Goal: Task Accomplishment & Management: Manage account settings

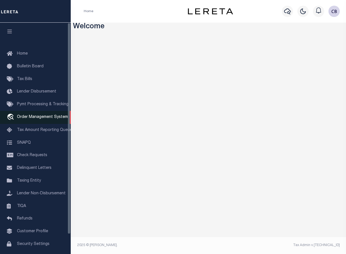
click at [50, 119] on span "Order Management System" at bounding box center [42, 117] width 51 height 4
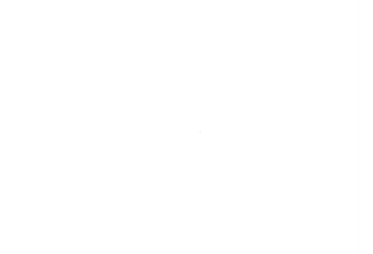
scroll to position [21, 0]
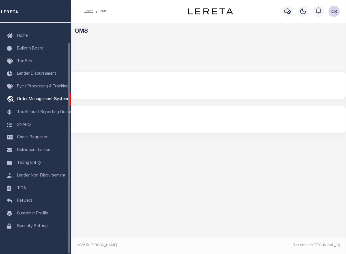
select select "200"
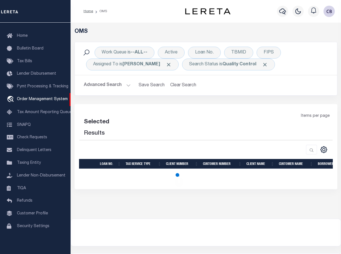
select select "200"
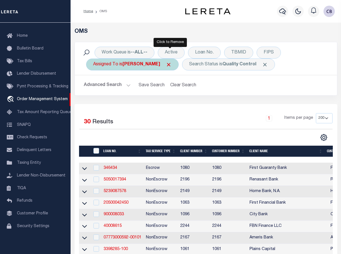
click at [171, 64] on span "Click to Remove" at bounding box center [169, 65] width 6 height 6
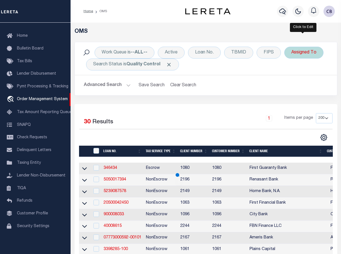
click at [306, 53] on div "Assigned To" at bounding box center [304, 53] width 39 height 12
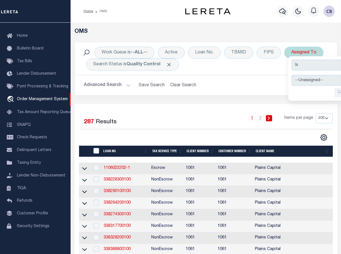
click at [309, 81] on select "--Unassigned-- [PERSON_NAME] [PERSON_NAME] [PERSON_NAME] [PERSON_NAME], [PERSON…" at bounding box center [333, 80] width 83 height 11
select select "[PERSON_NAME]"
click at [292, 75] on select "--Unassigned-- [PERSON_NAME] [PERSON_NAME] [PERSON_NAME] [PERSON_NAME], [PERSON…" at bounding box center [333, 80] width 83 height 11
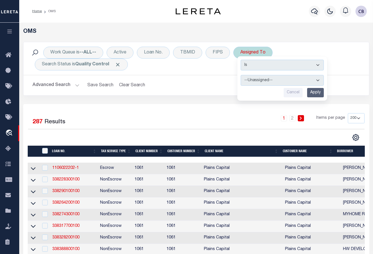
click at [315, 92] on input "Apply" at bounding box center [315, 92] width 17 height 9
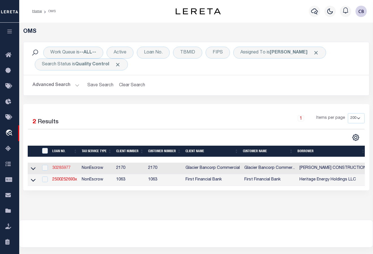
click at [65, 169] on link "30285977" at bounding box center [61, 168] width 18 height 4
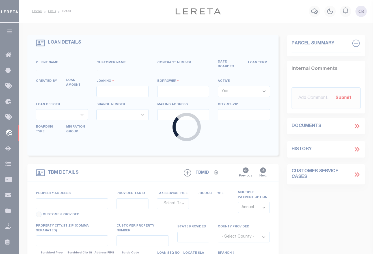
type input "30285977"
type input "[PERSON_NAME] CONSTRUCTION, INC."
select select
type input "[STREET_ADDRESS]"
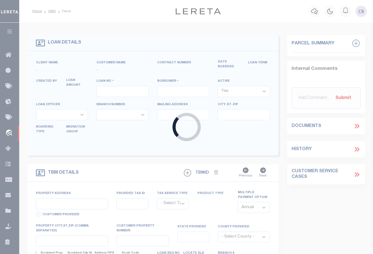
type input "HIGHLAND UT 84003-3786"
select select
select select "NonEscrow"
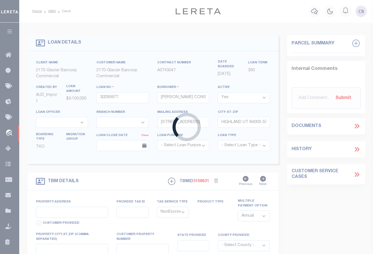
type input "6200 W 11000 N"
select select
type input "HIGHLAND UT 840030000"
type input "516"
type input "UT"
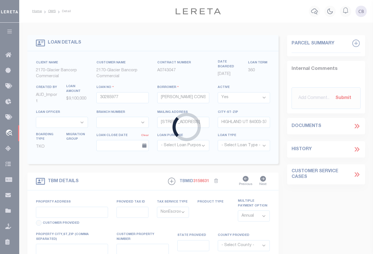
select select
select select "5655"
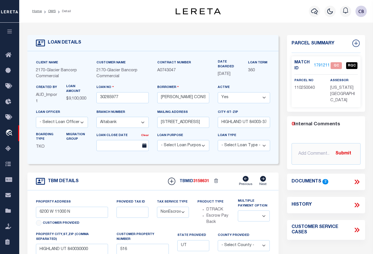
click at [319, 65] on link "1791211" at bounding box center [322, 66] width 16 height 6
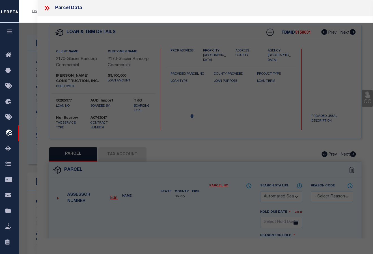
checkbox input "false"
select select "QC"
type input "PATTERSON DEVELOPMENT LLC (2023) MEADOWBROOK PROPERTIES LIMITED PARTNERSHIP (20…"
select select "AGF"
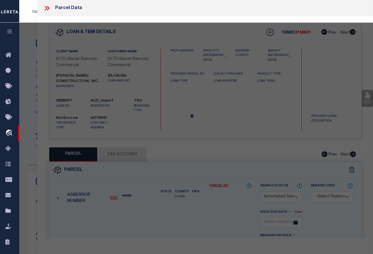
select select "ADD"
type input "HIGHLAND, UT 84003"
type textarea "COM N 89 DEG 59' 4" W 37.34 FT FR S 1/4 COR. SEC. 26, T4S, R1E, SLB&M.; N 89 DE…"
type textarea "Bad Parcel"
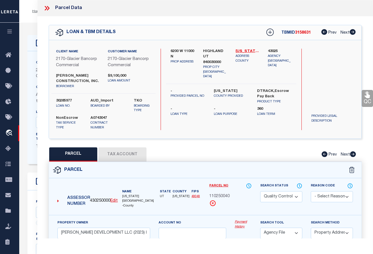
click at [323, 32] on icon at bounding box center [324, 32] width 6 height 6
click at [46, 8] on icon at bounding box center [46, 8] width 7 height 7
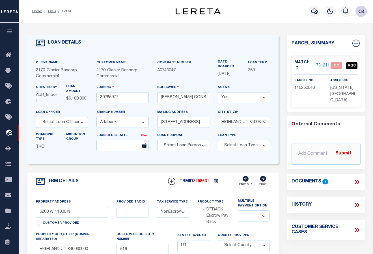
click at [341, 178] on icon at bounding box center [356, 181] width 7 height 7
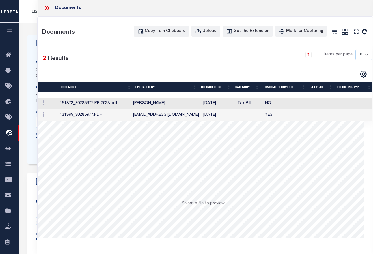
click at [51, 104] on td at bounding box center [48, 104] width 20 height 12
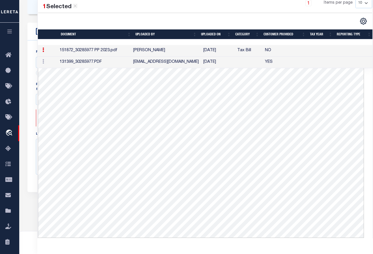
scroll to position [138, 0]
click at [57, 59] on td at bounding box center [48, 63] width 20 height 12
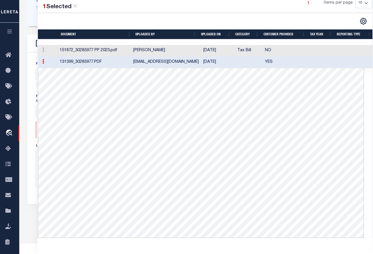
click at [56, 47] on td at bounding box center [48, 51] width 20 height 12
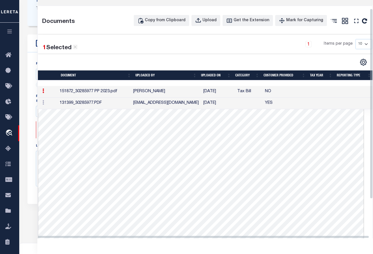
scroll to position [0, 0]
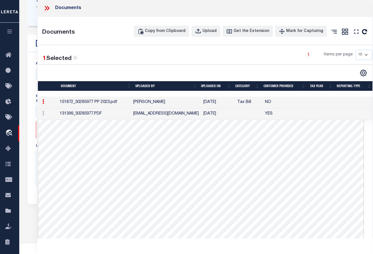
click at [48, 7] on icon at bounding box center [46, 8] width 7 height 7
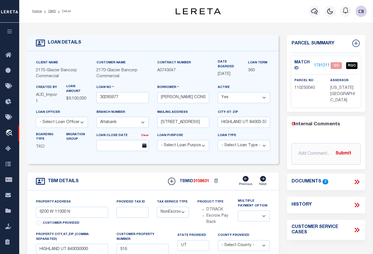
click at [322, 64] on link "1791211" at bounding box center [322, 66] width 16 height 6
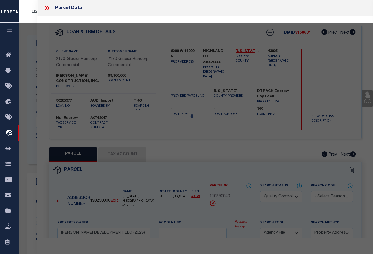
select select "AS"
select select
checkbox input "false"
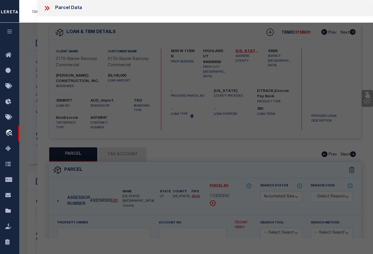
select select "QC"
type input "PATTERSON DEVELOPMENT LLC (2023) MEADOWBROOK PROPERTIES LIMITED PARTNERSHIP (20…"
select select "AGF"
select select "ADD"
type input "HIGHLAND, UT 84003"
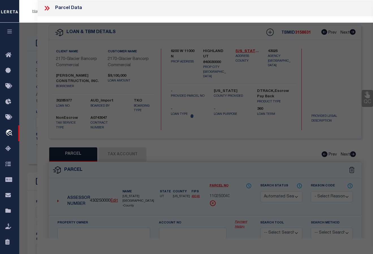
type textarea "COM N 89 DEG 59' 4" W 37.34 FT FR S 1/4 COR. SEC. 26, T4S, R1E, SLB&M.; N 89 DE…"
type textarea "Bad Parcel"
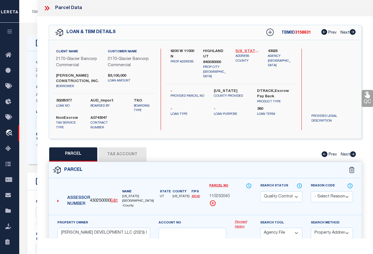
click at [249, 50] on link "[US_STATE] - 49049" at bounding box center [247, 52] width 24 height 6
drag, startPoint x: 230, startPoint y: 196, endPoint x: 210, endPoint y: 195, distance: 20.1
click at [210, 195] on div "110250040" at bounding box center [230, 196] width 42 height 6
copy span "110250040"
click at [47, 8] on icon at bounding box center [46, 8] width 7 height 7
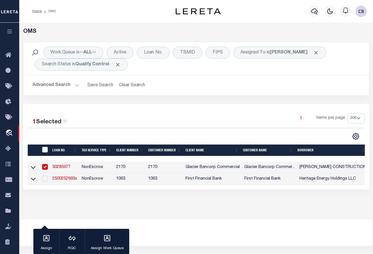
click at [45, 166] on input "checkbox" at bounding box center [45, 167] width 6 height 6
checkbox input "false"
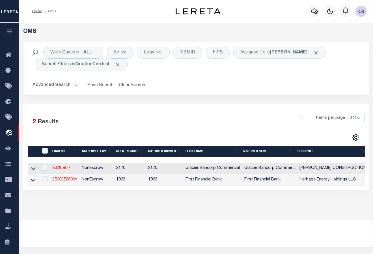
click at [63, 179] on link "2500252693x" at bounding box center [64, 179] width 25 height 4
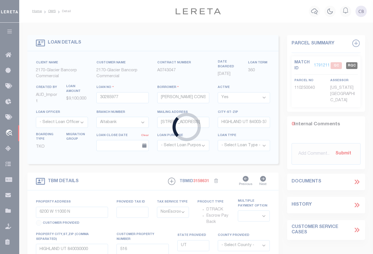
type input "2500252693x"
type input "Heritage Energy Holdings LLC"
select select "False"
select select
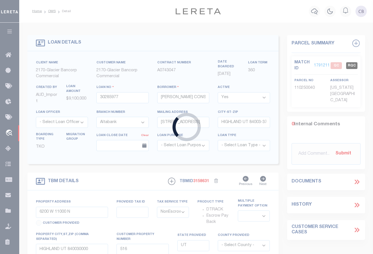
select select "10"
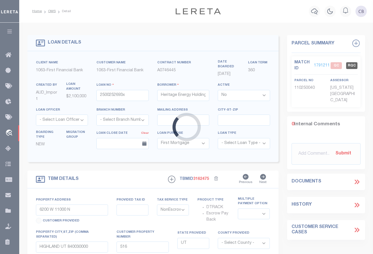
type input "134.21 ACRES OF LAND OUT OF TH"
select select
type input "[GEOGRAPHIC_DATA] [GEOGRAPHIC_DATA]"
type input "[GEOGRAPHIC_DATA]"
select select "773"
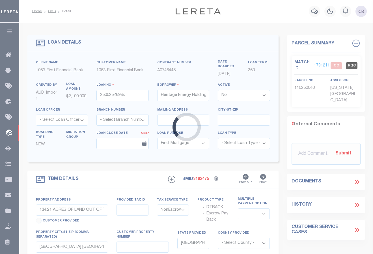
select select "490"
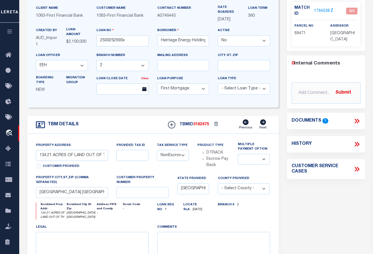
scroll to position [28, 0]
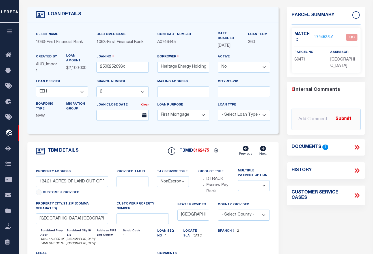
click at [323, 36] on link "1794538" at bounding box center [322, 37] width 16 height 6
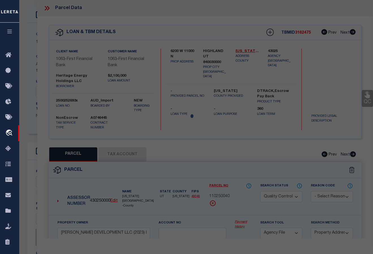
select select "AS"
select select
checkbox input "false"
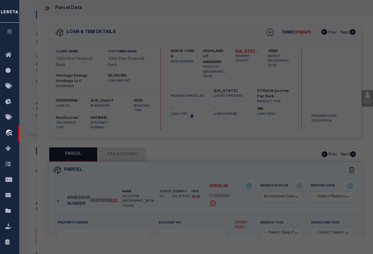
select select "QC"
type input "HERITAGE ENERGY HOLDINGS LLC"
select select
type textarea "ABST 712 BLK 25 T&P SEC 58 E/2 E/134.21 AC"
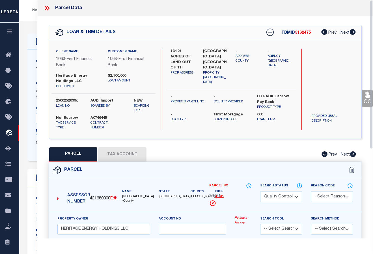
scroll to position [0, 0]
click at [48, 9] on icon at bounding box center [48, 8] width 3 height 5
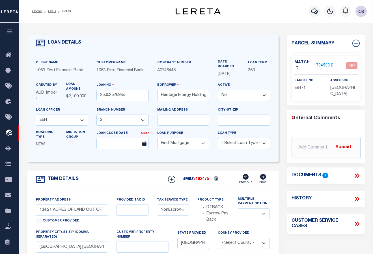
click at [321, 63] on link "1794538" at bounding box center [322, 66] width 16 height 6
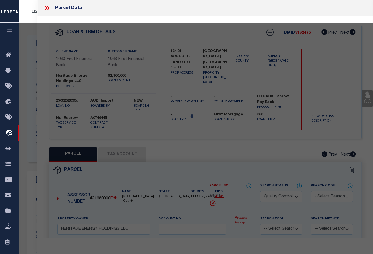
select select "AS"
checkbox input "false"
select select "QC"
type input "HERITAGE ENERGY HOLDINGS LLC"
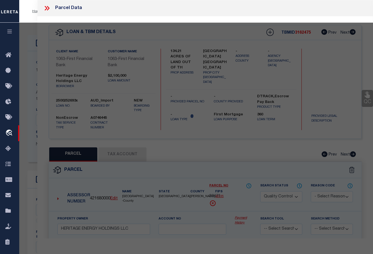
select select
type textarea "ABST 712 BLK 25 T&P SEC 58 E/2 E/134.21 AC"
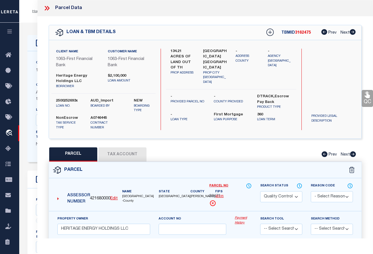
click at [210, 196] on span "89471" at bounding box center [214, 196] width 11 height 6
drag, startPoint x: 210, startPoint y: 196, endPoint x: 220, endPoint y: 194, distance: 9.8
click at [220, 194] on span "89471" at bounding box center [214, 196] width 11 height 6
copy span "89471"
click at [126, 154] on button "Tax Account" at bounding box center [122, 154] width 48 height 14
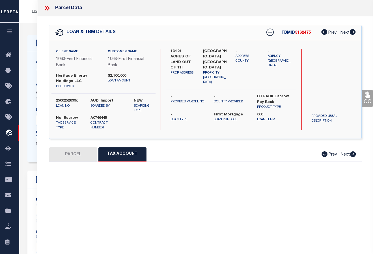
select select "100"
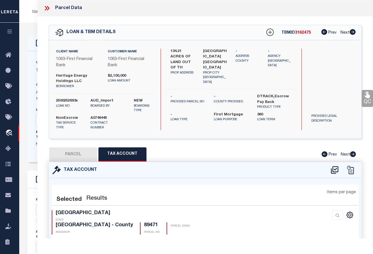
select select "100"
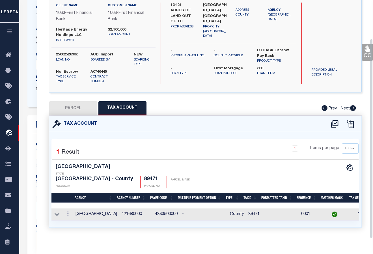
scroll to position [113, 0]
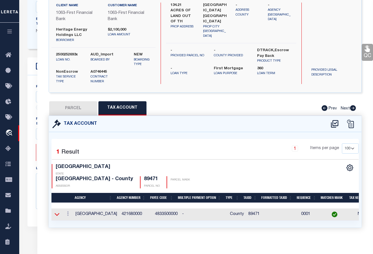
click at [58, 213] on icon at bounding box center [57, 214] width 5 height 3
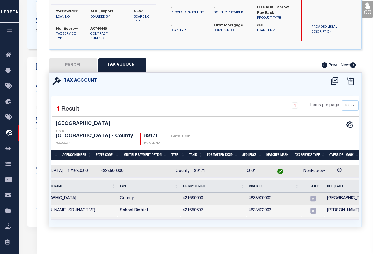
scroll to position [0, 0]
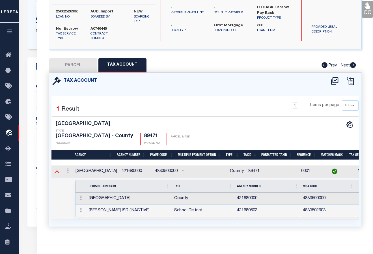
click at [57, 168] on icon at bounding box center [57, 171] width 5 height 6
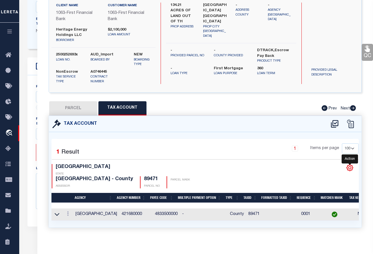
click at [341, 166] on icon "" at bounding box center [349, 167] width 3 height 3
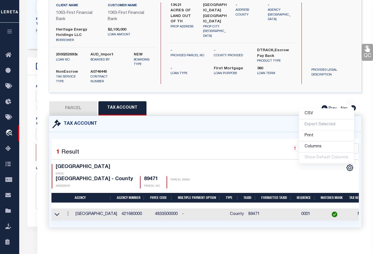
click at [214, 166] on div "CSV Export Selected Print Show Filter Show Search Columns 0: 1: 2: Agency 3: Ag…" at bounding box center [281, 176] width 153 height 24
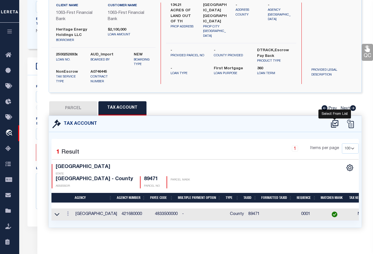
click at [334, 124] on icon at bounding box center [334, 123] width 9 height 9
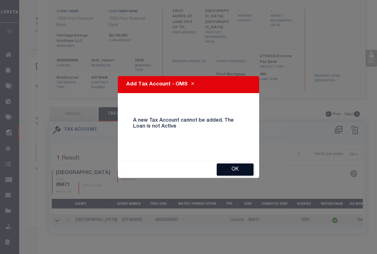
click at [235, 168] on button "OK" at bounding box center [235, 169] width 37 height 12
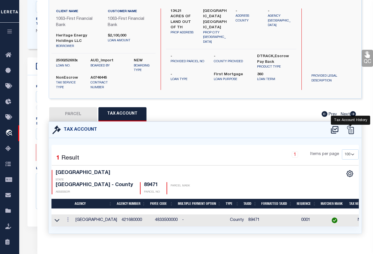
click at [341, 131] on icon at bounding box center [350, 129] width 8 height 8
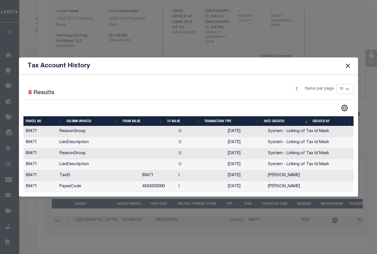
click at [341, 64] on button "Close" at bounding box center [347, 65] width 7 height 7
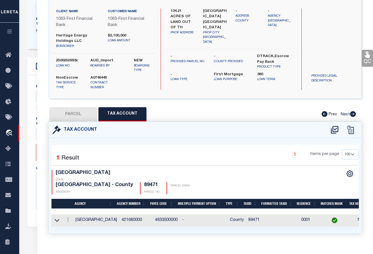
click at [73, 112] on button "PARCEL" at bounding box center [73, 114] width 48 height 14
select select "AS"
checkbox input "false"
select select "QC"
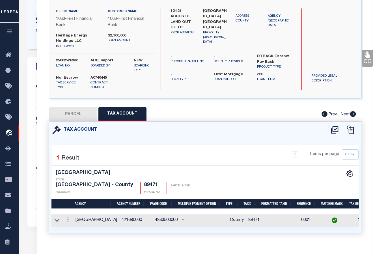
type input "HERITAGE ENERGY HOLDINGS LLC"
select select
type textarea "ABST 712 BLK 25 T&P SEC 58 E/2 E/134.21 AC"
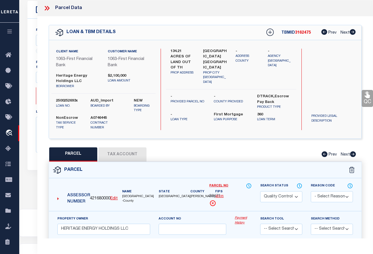
click at [295, 196] on select "Automated Search Bad Parcel Complete Duplicate Parcel High Dollar Reporting In …" at bounding box center [281, 196] width 42 height 11
click at [260, 191] on select "Automated Search Bad Parcel Complete Duplicate Parcel High Dollar Reporting In …" at bounding box center [281, 196] width 42 height 11
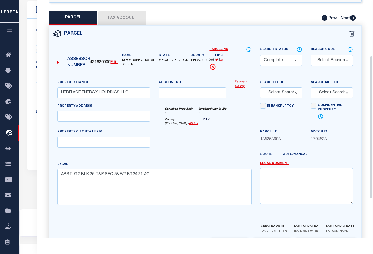
scroll to position [159, 0]
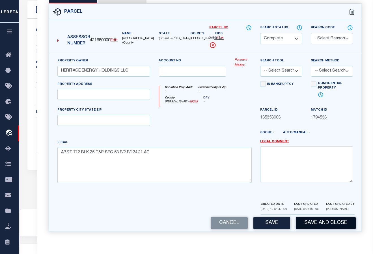
click at [317, 223] on button "Save and Close" at bounding box center [326, 223] width 60 height 12
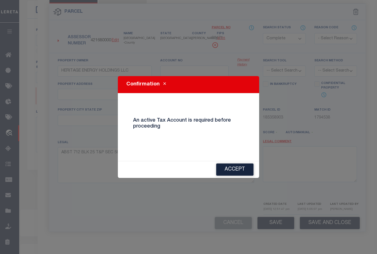
click at [163, 85] on icon "Close" at bounding box center [164, 84] width 3 height 4
select select "AS"
checkbox input "false"
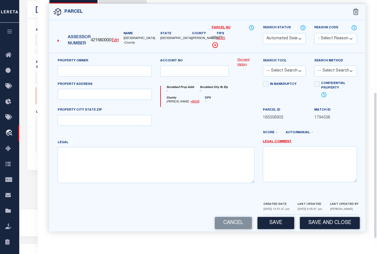
select select "QC"
type input "HERITAGE ENERGY HOLDINGS LLC"
select select
type textarea "ABST 712 BLK 25 T&P SEC 58 E/2 E/134.21 AC"
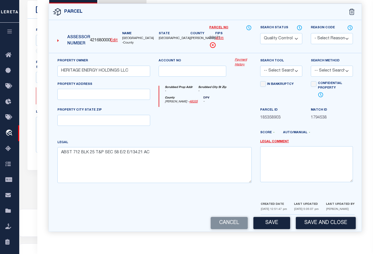
click at [296, 37] on select "Automated Search Bad Parcel Complete Duplicate Parcel High Dollar Reporting In …" at bounding box center [281, 38] width 42 height 11
click at [260, 33] on select "Automated Search Bad Parcel Complete Duplicate Parcel High Dollar Reporting In …" at bounding box center [281, 38] width 42 height 11
click at [269, 226] on button "Save" at bounding box center [271, 223] width 37 height 12
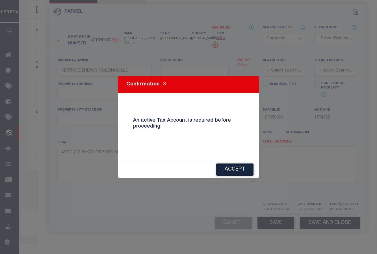
click at [163, 84] on icon "Close" at bounding box center [164, 84] width 3 height 4
select select "AS"
checkbox input "false"
select select "QC"
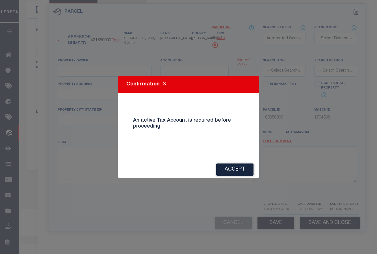
type input "HERITAGE ENERGY HOLDINGS LLC"
select select
type textarea "ABST 712 BLK 25 T&P SEC 58 E/2 E/134.21 AC"
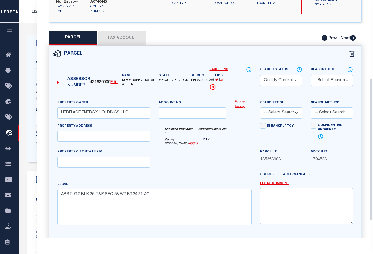
scroll to position [141, 0]
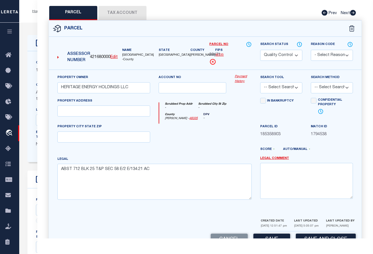
click at [116, 13] on button "Tax Account" at bounding box center [122, 13] width 48 height 14
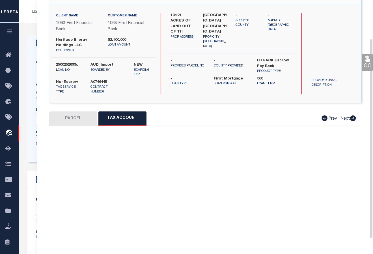
select select "100"
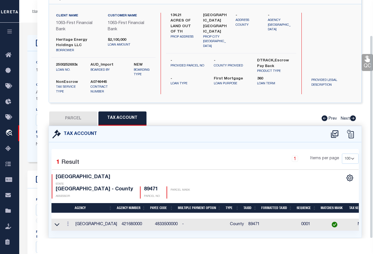
scroll to position [46, 0]
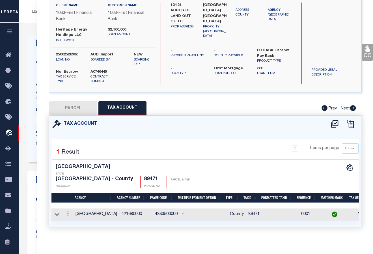
click at [58, 211] on icon at bounding box center [57, 214] width 5 height 6
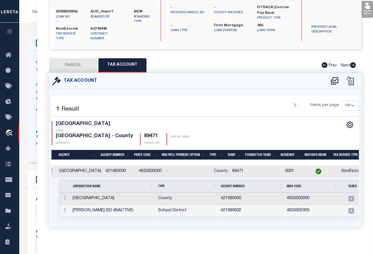
scroll to position [0, 17]
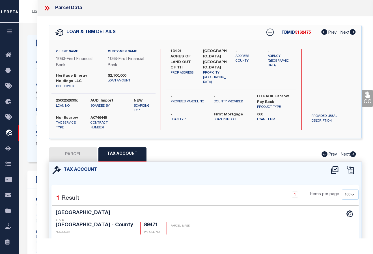
click at [71, 154] on button "PARCEL" at bounding box center [73, 154] width 48 height 14
select select "AS"
checkbox input "false"
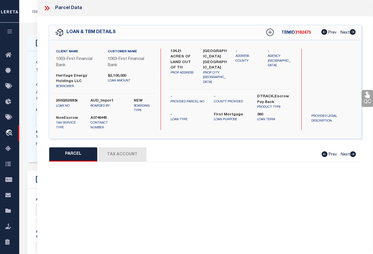
select select "QC"
type input "HERITAGE ENERGY HOLDINGS LLC"
select select
type textarea "ABST 712 BLK 25 T&P SEC 58 E/2 E/134.21 AC"
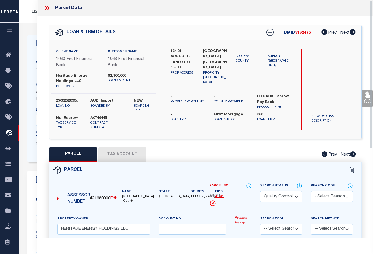
click at [47, 7] on icon at bounding box center [46, 8] width 7 height 7
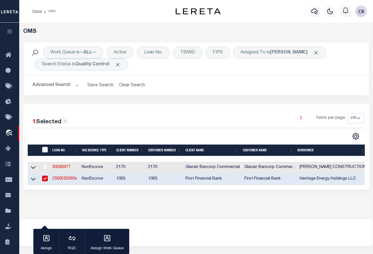
click at [46, 181] on input "checkbox" at bounding box center [45, 179] width 6 height 6
checkbox input "false"
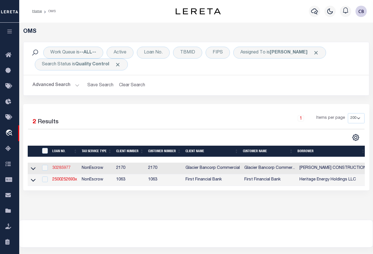
click at [64, 169] on link "30285977" at bounding box center [61, 168] width 18 height 4
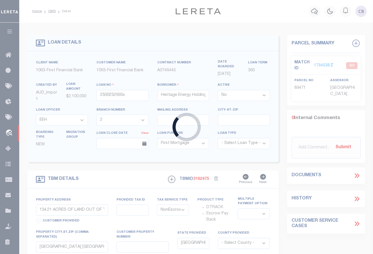
type input "30285977"
type input "[PERSON_NAME] CONSTRUCTION, INC."
select select "True"
select select
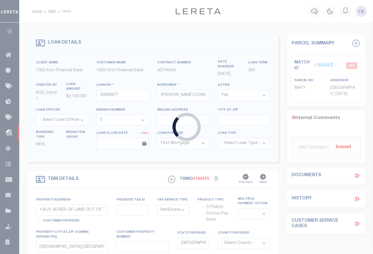
type input "[STREET_ADDRESS]"
type input "HIGHLAND UT 84003-3786"
select select
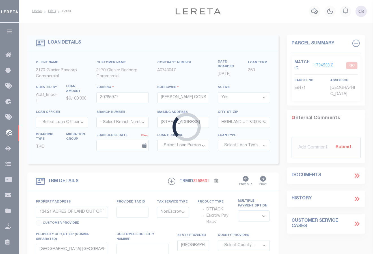
type input "6200 W 11000 N"
select select
type input "HIGHLAND UT 840030000"
type input "516"
type input "UT"
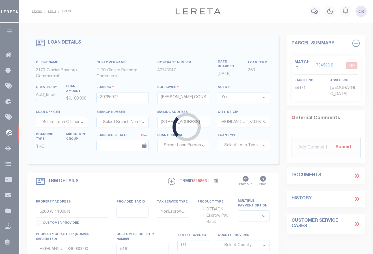
select select
select select "5655"
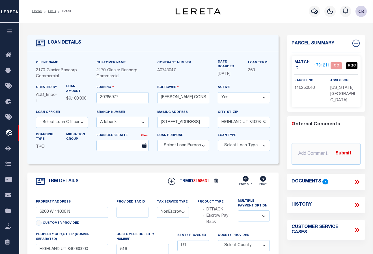
click at [322, 64] on link "1791211" at bounding box center [322, 66] width 16 height 6
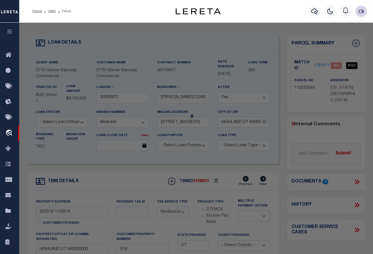
select select "AS"
checkbox input "false"
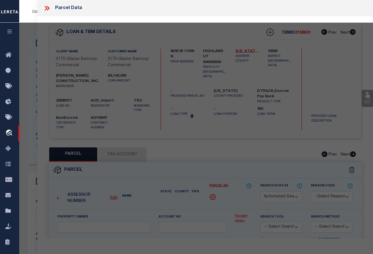
select select "QC"
type input "PATTERSON DEVELOPMENT LLC (2023) MEADOWBROOK PROPERTIES LIMITED PARTNERSHIP (20…"
select select "AGF"
select select "ADD"
type input "HIGHLAND, UT 84003"
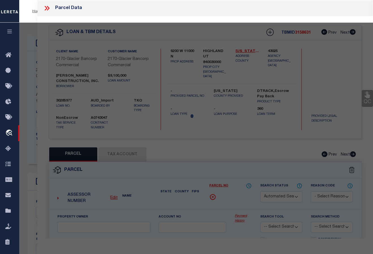
type textarea "COM N 89 DEG 59' 4" W 37.34 FT FR S 1/4 COR. SEC. 26, T4S, R1E, SLB&M.; N 89 DE…"
type textarea "Bad Parcel"
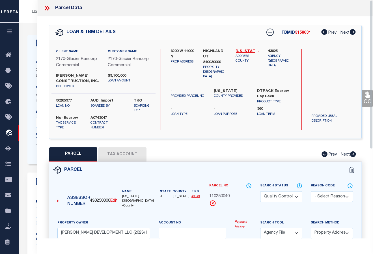
click at [48, 7] on icon at bounding box center [48, 8] width 3 height 5
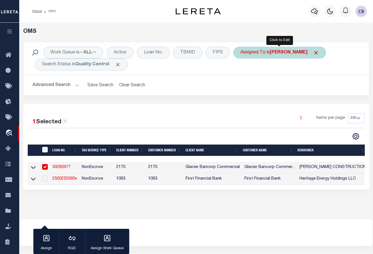
click at [298, 53] on b "[PERSON_NAME]" at bounding box center [289, 52] width 38 height 5
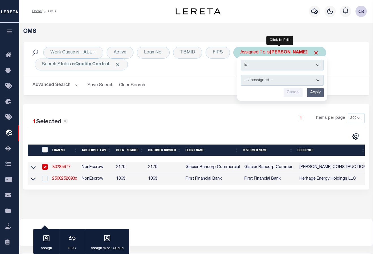
click at [317, 79] on select "--Unassigned-- [PERSON_NAME] [PERSON_NAME] [PERSON_NAME] [PERSON_NAME], [PERSON…" at bounding box center [282, 80] width 83 height 11
click at [317, 80] on select "--Unassigned-- [PERSON_NAME] [PERSON_NAME] [PERSON_NAME] [PERSON_NAME], [PERSON…" at bounding box center [282, 80] width 83 height 11
select select "[PERSON_NAME]"
click at [241, 75] on select "--Unassigned-- [PERSON_NAME] [PERSON_NAME] [PERSON_NAME] [PERSON_NAME], [PERSON…" at bounding box center [282, 80] width 83 height 11
click at [315, 95] on input "Apply" at bounding box center [315, 92] width 17 height 9
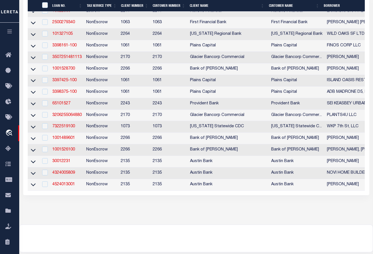
scroll to position [283, 0]
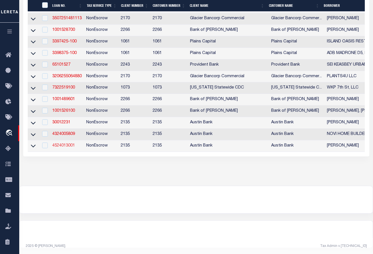
click at [65, 148] on link "4524013001" at bounding box center [63, 146] width 23 height 4
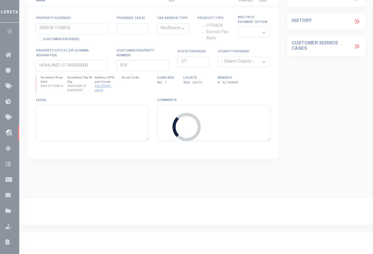
type input "4524013001"
type input "ARTURO IVAN PASTOR"
select select
type input "14 ROESNER WOODS CT"
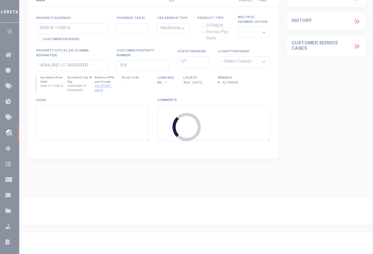
type input "KATY, TX 77494"
select select "700"
type input "11141 ROAD 5503"
select select
type input "CLEVELAND TX 77327"
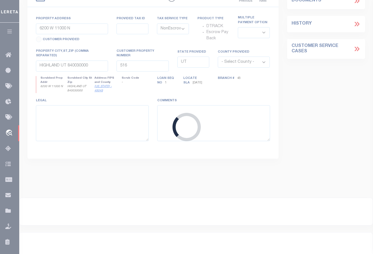
type input "[GEOGRAPHIC_DATA]"
select select
type textarea "DT LT 710 BLK 16 SANTA FE SEC 11"
select select "44000"
select select "5757"
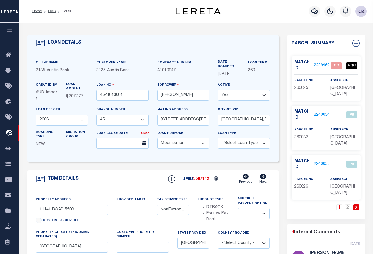
click at [318, 65] on link "2239969" at bounding box center [322, 66] width 16 height 6
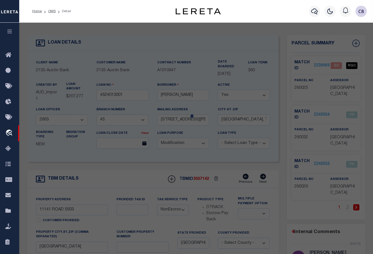
select select "AS"
select select
checkbox input "false"
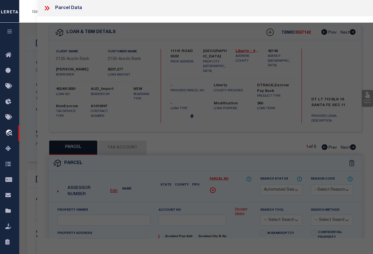
select select "QC"
type input "JULIETTA,CLAUDIA"
select select "AGW"
select select "LEG"
type input "11141 ROAD 5503"
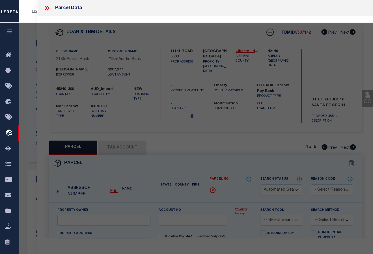
type input "CLEVELAND, TX 77327"
type textarea "SANTA FE, SEC 11, BLOCK 16, LOT 710, ACRES 0.2300"
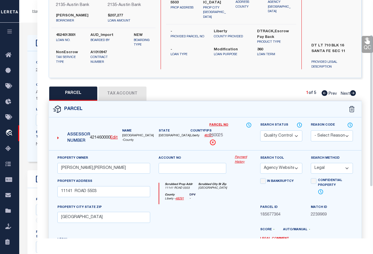
scroll to position [28, 0]
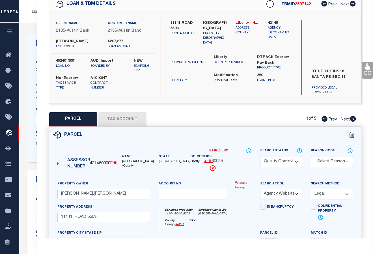
click at [341, 119] on icon at bounding box center [353, 119] width 6 height 6
select select "AS"
select select
checkbox input "false"
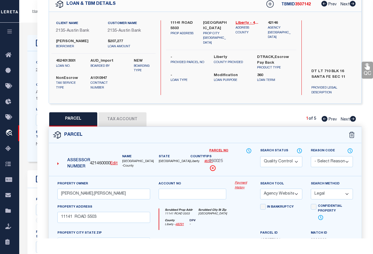
checkbox input "false"
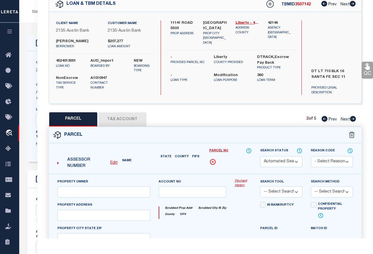
select select "PR"
select select "099"
type input "JULIETTA,CLAUDIA"
select select "ATL"
select select "ADD"
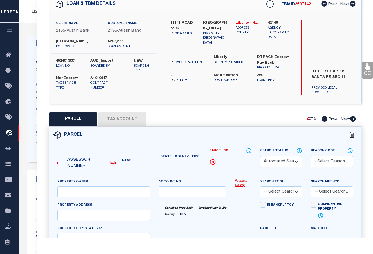
type input "11113 ROAD 5503"
type input "CLEVELAND, TX 77327"
type textarea "SANTA FE, SEC 11, BLOCK 16, LOT 717, ACRES 0.2300"
type textarea "Parcel Not Needed"
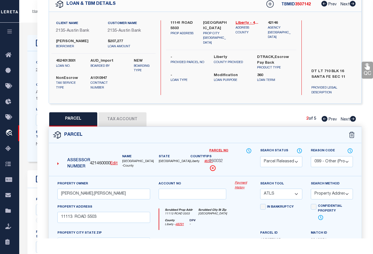
click at [341, 119] on icon at bounding box center [353, 119] width 6 height 6
select select "AS"
click at [341, 119] on icon at bounding box center [353, 119] width 6 height 6
click at [324, 117] on icon at bounding box center [324, 119] width 6 height 6
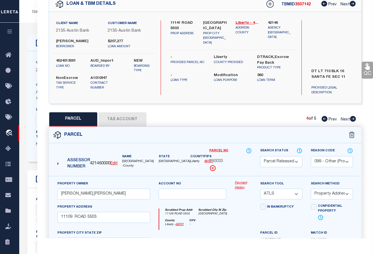
click at [324, 117] on icon at bounding box center [324, 119] width 6 height 6
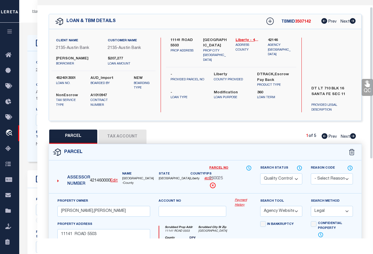
scroll to position [0, 0]
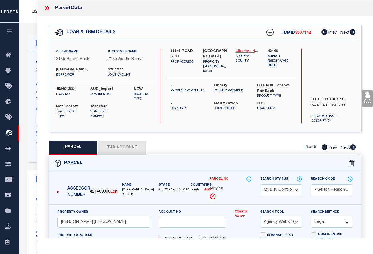
click at [248, 50] on link "Liberty - 48291" at bounding box center [247, 52] width 24 height 6
drag, startPoint x: 210, startPoint y: 188, endPoint x: 222, endPoint y: 189, distance: 11.9
click at [222, 189] on span "260025" at bounding box center [216, 190] width 14 height 6
copy span "260025"
click at [117, 146] on button "Tax Account" at bounding box center [122, 147] width 48 height 14
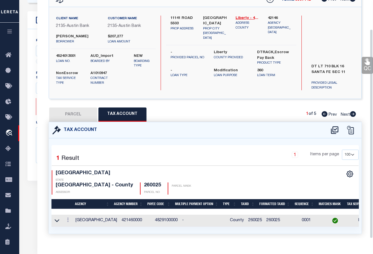
scroll to position [170, 0]
click at [57, 217] on icon at bounding box center [57, 220] width 5 height 6
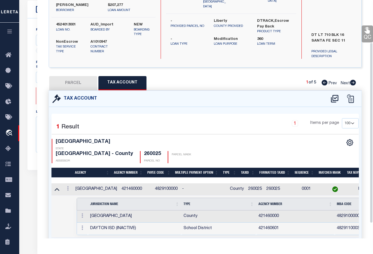
scroll to position [76, 0]
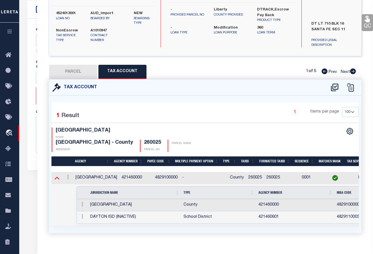
click at [57, 177] on icon at bounding box center [57, 178] width 5 height 3
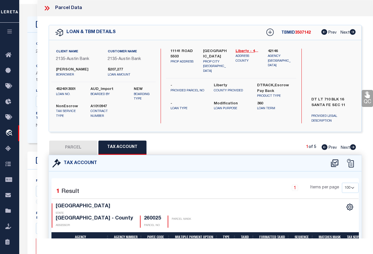
scroll to position [0, 0]
click at [76, 145] on button "PARCEL" at bounding box center [73, 147] width 48 height 14
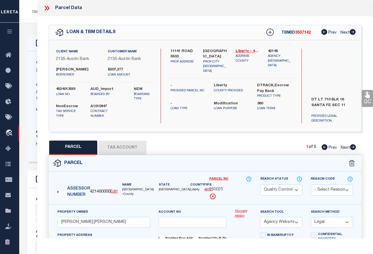
click at [296, 188] on select "Automated Search Bad Parcel Complete Duplicate Parcel High Dollar Reporting In …" at bounding box center [281, 189] width 42 height 11
click at [260, 184] on select "Automated Search Bad Parcel Complete Duplicate Parcel High Dollar Reporting In …" at bounding box center [281, 189] width 42 height 11
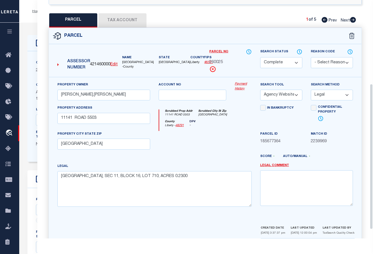
scroll to position [141, 0]
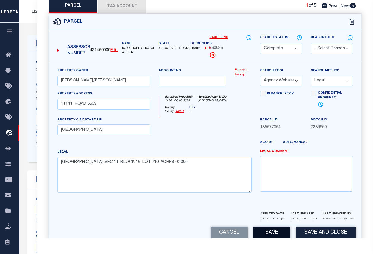
click at [271, 235] on button "Save" at bounding box center [271, 232] width 37 height 12
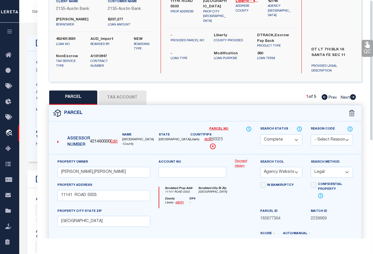
scroll to position [0, 0]
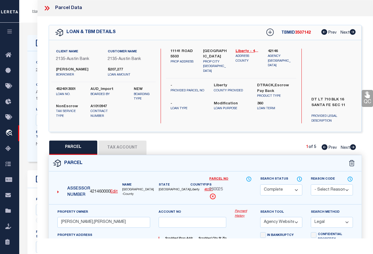
click at [48, 7] on icon at bounding box center [48, 8] width 3 height 5
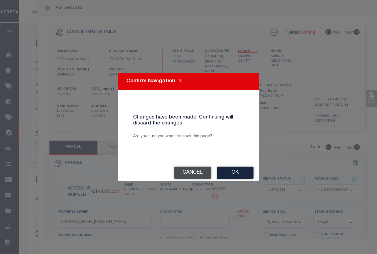
click at [198, 172] on button "Cancel" at bounding box center [192, 172] width 37 height 12
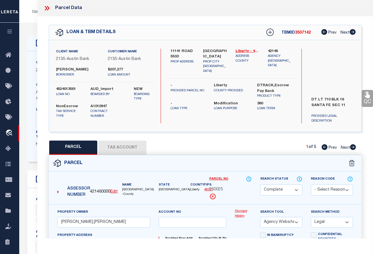
click at [46, 9] on icon at bounding box center [46, 8] width 3 height 5
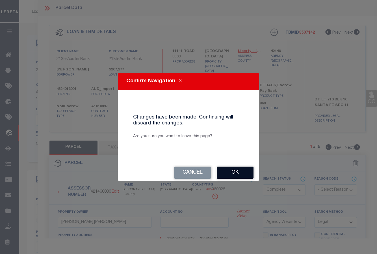
click at [232, 172] on button "Ok" at bounding box center [235, 172] width 37 height 12
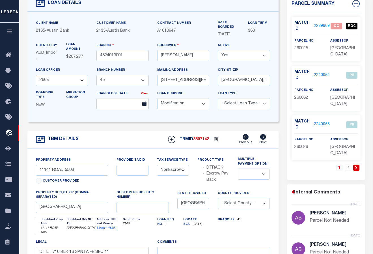
scroll to position [141, 0]
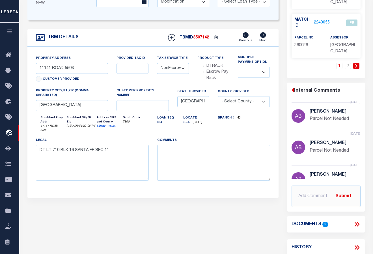
click at [318, 22] on link "2240055" at bounding box center [322, 23] width 16 height 6
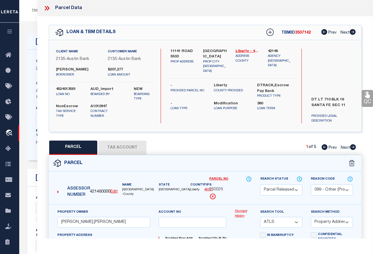
scroll to position [0, 0]
click at [341, 146] on icon at bounding box center [353, 147] width 6 height 6
click at [324, 146] on icon at bounding box center [324, 147] width 6 height 6
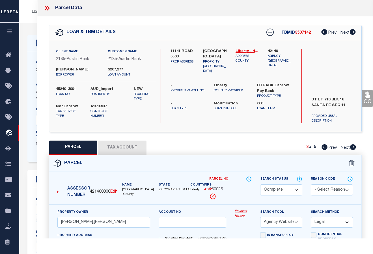
click at [324, 148] on icon at bounding box center [324, 147] width 6 height 6
click at [322, 147] on icon at bounding box center [324, 147] width 6 height 6
click at [341, 99] on link "QC" at bounding box center [366, 98] width 11 height 17
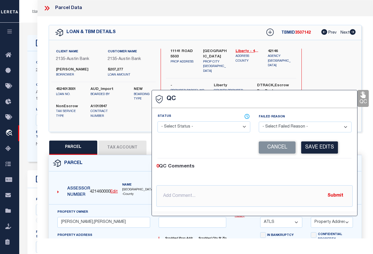
click at [201, 126] on select "- Select Status - Ready to QC Correct Incorrect" at bounding box center [203, 126] width 93 height 11
click at [157, 122] on select "- Select Status - Ready to QC Correct Incorrect" at bounding box center [203, 126] width 93 height 11
click at [317, 147] on button "Save Edits" at bounding box center [319, 147] width 37 height 12
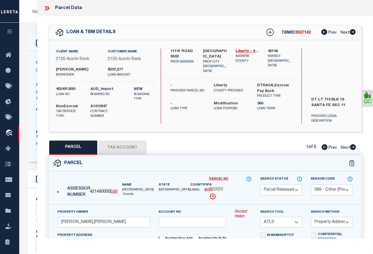
click at [341, 147] on icon at bounding box center [353, 147] width 6 height 6
click at [341, 97] on icon at bounding box center [366, 95] width 5 height 7
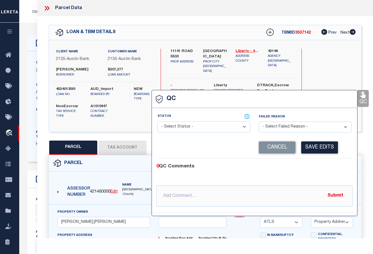
click at [208, 127] on select "- Select Status - Ready to QC Correct Incorrect" at bounding box center [203, 126] width 93 height 11
click at [157, 122] on select "- Select Status - Ready to QC Correct Incorrect" at bounding box center [203, 126] width 93 height 11
drag, startPoint x: 318, startPoint y: 150, endPoint x: 326, endPoint y: 144, distance: 10.0
click at [318, 150] on button "Save Edits" at bounding box center [319, 147] width 37 height 12
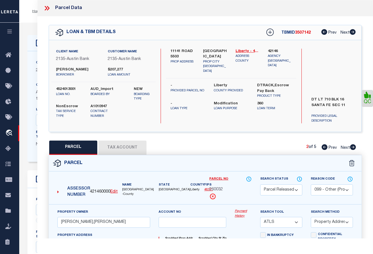
click at [341, 148] on icon at bounding box center [353, 147] width 6 height 6
click at [341, 103] on link "QC" at bounding box center [366, 98] width 11 height 17
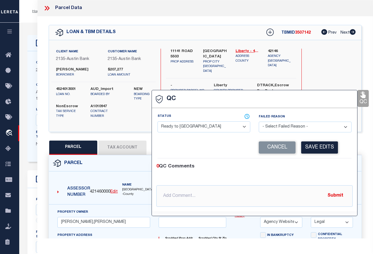
click at [193, 127] on select "- Select Status - Ready to QC Correct Incorrect" at bounding box center [203, 126] width 93 height 11
click at [157, 122] on select "- Select Status - Ready to QC Correct Incorrect" at bounding box center [203, 126] width 93 height 11
click at [317, 147] on button "Save Edits" at bounding box center [319, 147] width 37 height 12
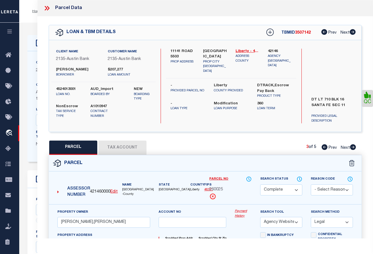
click at [341, 149] on icon at bounding box center [353, 147] width 6 height 6
click at [341, 101] on link "QC" at bounding box center [366, 98] width 11 height 17
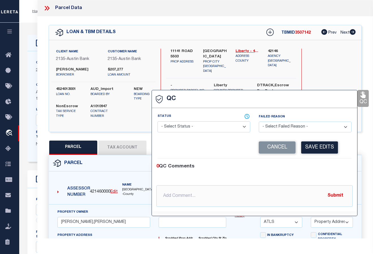
click at [210, 129] on select "- Select Status - Ready to QC Correct Incorrect" at bounding box center [203, 126] width 93 height 11
click at [157, 122] on select "- Select Status - Ready to QC Correct Incorrect" at bounding box center [203, 126] width 93 height 11
click at [317, 148] on button "Save Edits" at bounding box center [319, 147] width 37 height 12
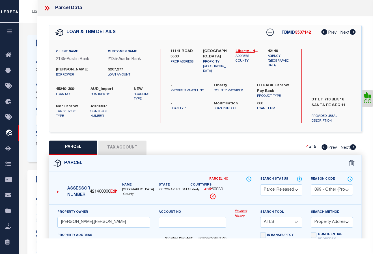
click at [341, 146] on icon at bounding box center [353, 147] width 6 height 6
click at [341, 98] on icon at bounding box center [366, 94] width 7 height 7
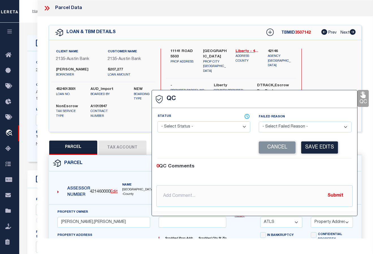
click at [193, 126] on select "- Select Status - Ready to QC Correct Incorrect" at bounding box center [203, 126] width 93 height 11
click at [157, 122] on select "- Select Status - Ready to QC Correct Incorrect" at bounding box center [203, 126] width 93 height 11
click at [320, 149] on button "Save Edits" at bounding box center [319, 147] width 37 height 12
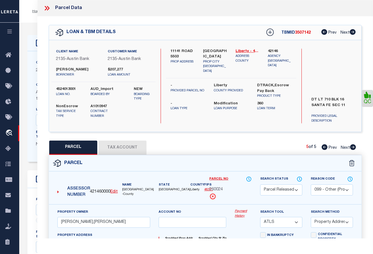
click at [47, 10] on icon at bounding box center [46, 8] width 7 height 7
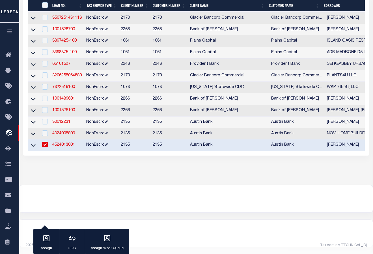
scroll to position [294, 0]
click at [63, 143] on link "4524013001" at bounding box center [63, 145] width 23 height 4
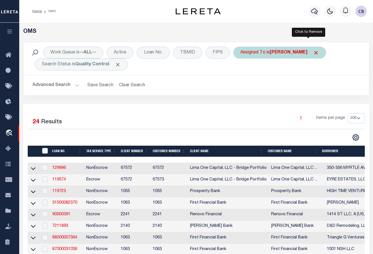
click at [313, 52] on span "Click to Remove" at bounding box center [316, 53] width 6 height 6
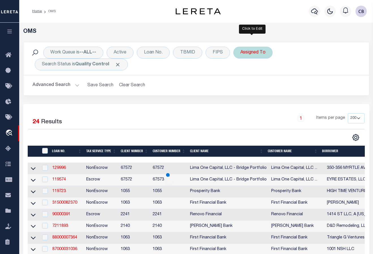
click at [257, 52] on div "Assigned To" at bounding box center [252, 53] width 39 height 12
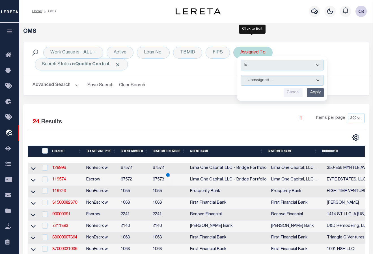
click at [271, 80] on select "--Unassigned-- [PERSON_NAME] [PERSON_NAME] [PERSON_NAME] [PERSON_NAME], [PERSON…" at bounding box center [282, 80] width 83 height 11
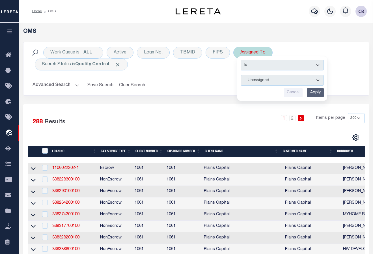
click at [241, 75] on select "--Unassigned-- [PERSON_NAME] [PERSON_NAME] [PERSON_NAME] [PERSON_NAME], [PERSON…" at bounding box center [282, 80] width 83 height 11
click at [317, 93] on input "Apply" at bounding box center [315, 92] width 17 height 9
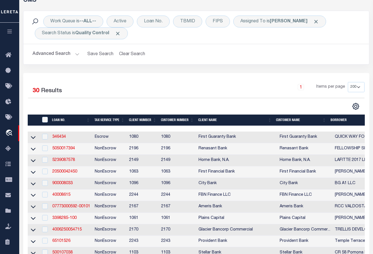
scroll to position [85, 0]
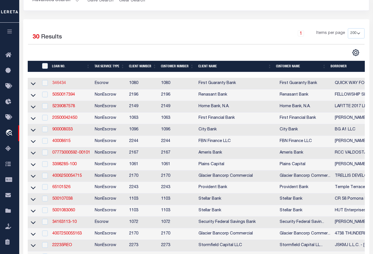
click at [61, 83] on link "346434" at bounding box center [59, 83] width 14 height 4
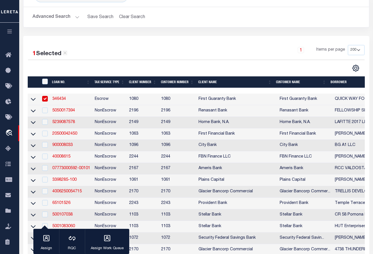
scroll to position [85, 0]
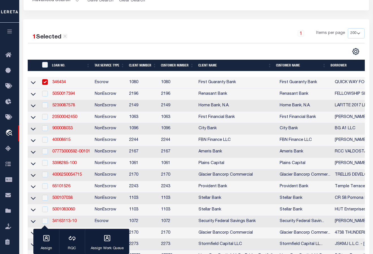
click at [46, 81] on input "checkbox" at bounding box center [45, 82] width 6 height 6
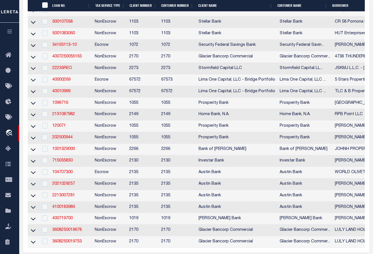
scroll to position [366, 0]
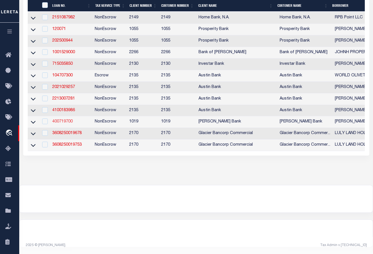
click at [65, 120] on link "400719700" at bounding box center [62, 122] width 20 height 4
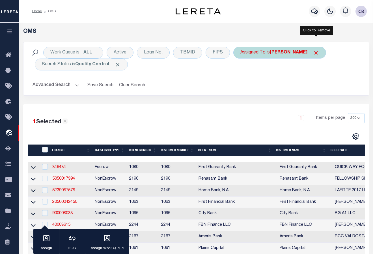
click at [317, 53] on span "Click to Remove" at bounding box center [316, 53] width 6 height 6
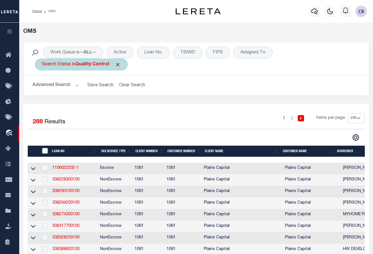
click at [118, 63] on span "Click to Remove" at bounding box center [118, 65] width 6 height 6
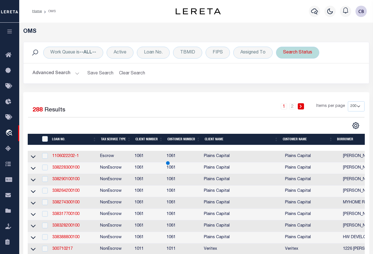
click at [297, 54] on div "Search Status" at bounding box center [297, 53] width 43 height 12
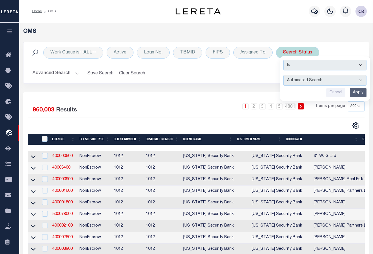
click at [302, 79] on select "Automated Search Bad Parcel Complete Duplicate Parcel High Dollar Reporting In …" at bounding box center [324, 80] width 83 height 11
click at [283, 75] on select "Automated Search Bad Parcel Complete Duplicate Parcel High Dollar Reporting In …" at bounding box center [324, 80] width 83 height 11
click at [246, 50] on div "Assigned To" at bounding box center [252, 53] width 39 height 12
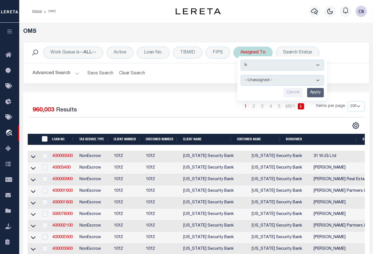
click at [269, 80] on select "--Unassigned-- [PERSON_NAME] [PERSON_NAME] [PERSON_NAME] [PERSON_NAME], [PERSON…" at bounding box center [282, 80] width 83 height 11
click at [241, 75] on select "--Unassigned-- [PERSON_NAME] [PERSON_NAME] [PERSON_NAME] [PERSON_NAME], [PERSON…" at bounding box center [282, 80] width 83 height 11
click at [313, 92] on input "Apply" at bounding box center [315, 92] width 17 height 9
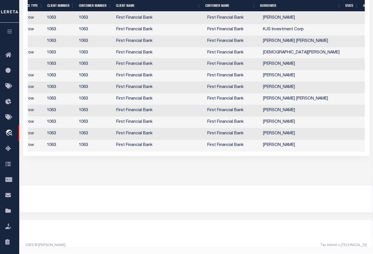
scroll to position [0, 92]
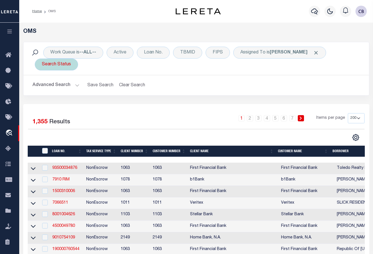
click at [57, 64] on div "Search Status" at bounding box center [56, 65] width 43 height 12
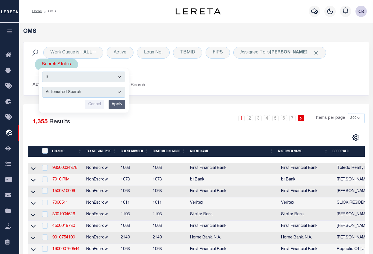
click at [98, 92] on select "Automated Search Bad Parcel Complete Duplicate Parcel High Dollar Reporting In …" at bounding box center [83, 92] width 83 height 11
click at [42, 87] on select "Automated Search Bad Parcel Complete Duplicate Parcel High Dollar Reporting In …" at bounding box center [83, 92] width 83 height 11
click at [116, 106] on input "Apply" at bounding box center [117, 104] width 17 height 9
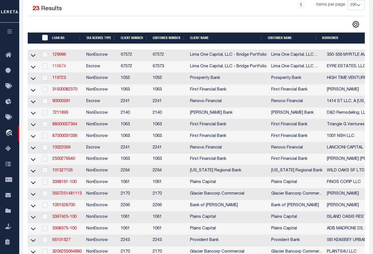
click at [59, 66] on link "119574" at bounding box center [59, 66] width 14 height 4
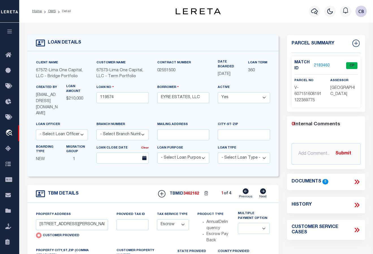
click at [321, 64] on link "2183460" at bounding box center [322, 66] width 16 height 6
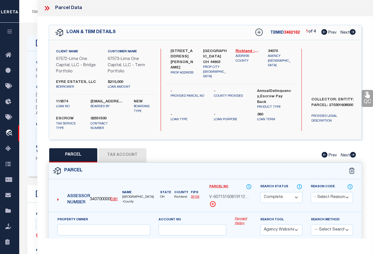
click at [341, 32] on icon at bounding box center [353, 32] width 6 height 6
click at [323, 33] on icon at bounding box center [324, 32] width 6 height 6
click at [341, 34] on icon at bounding box center [353, 32] width 6 height 6
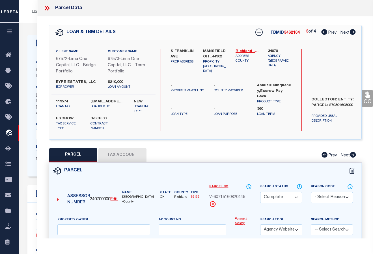
click at [341, 34] on icon at bounding box center [353, 32] width 6 height 6
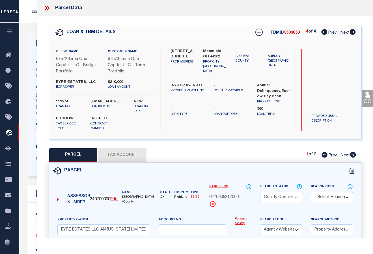
click at [341, 155] on icon at bounding box center [353, 155] width 6 height 6
click at [48, 8] on icon at bounding box center [46, 8] width 7 height 7
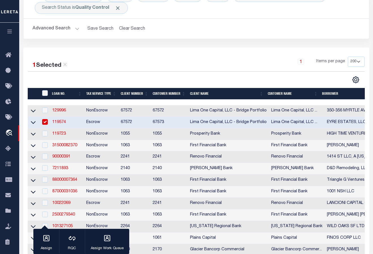
scroll to position [113, 0]
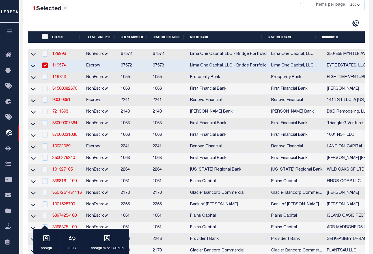
click at [45, 66] on input "checkbox" at bounding box center [45, 65] width 6 height 6
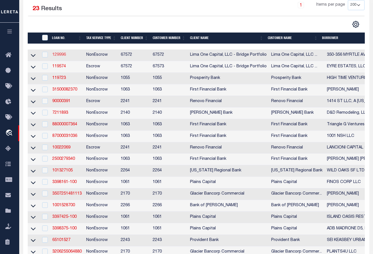
click at [59, 55] on link "129996" at bounding box center [59, 55] width 14 height 4
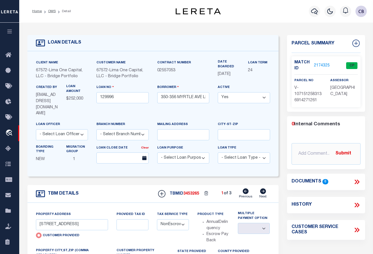
click at [323, 64] on link "2174325" at bounding box center [322, 66] width 16 height 6
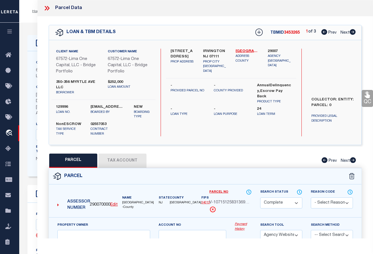
click at [47, 8] on icon at bounding box center [46, 8] width 3 height 5
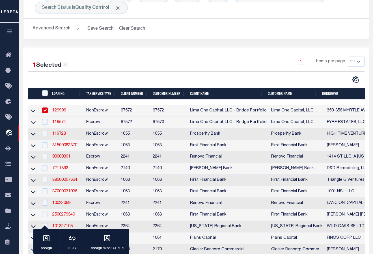
scroll to position [113, 0]
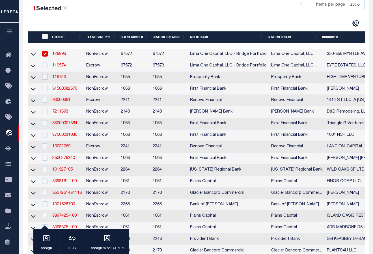
click at [46, 77] on input "checkbox" at bounding box center [45, 77] width 6 height 6
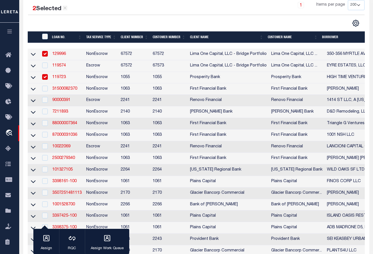
click at [46, 78] on input "checkbox" at bounding box center [45, 77] width 6 height 6
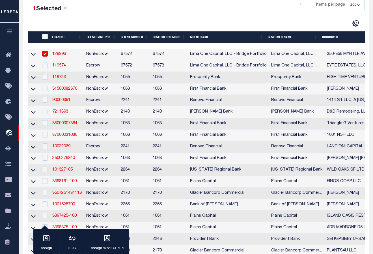
click at [46, 54] on input "checkbox" at bounding box center [45, 54] width 6 height 6
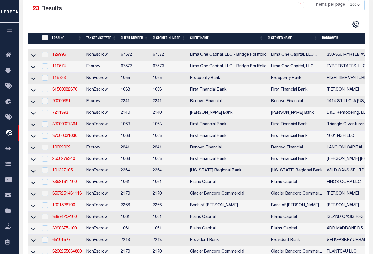
click at [60, 78] on link "119723" at bounding box center [59, 78] width 14 height 4
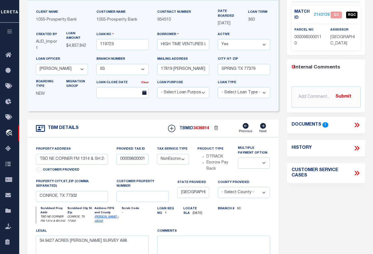
scroll to position [57, 0]
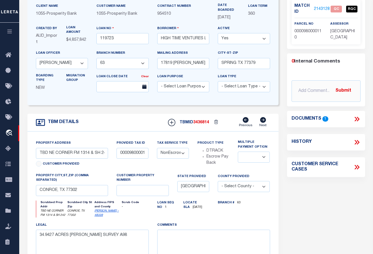
click at [341, 118] on icon at bounding box center [355, 119] width 3 height 5
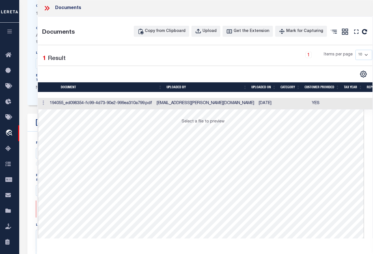
click at [47, 103] on td at bounding box center [43, 104] width 10 height 12
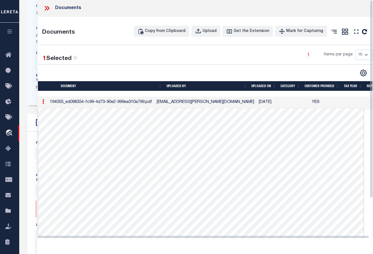
click at [46, 7] on icon at bounding box center [46, 8] width 3 height 5
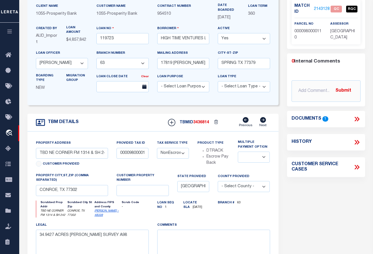
click at [319, 8] on link "2143128" at bounding box center [322, 9] width 16 height 6
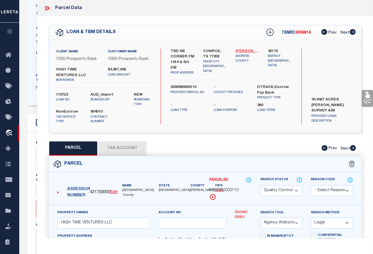
click at [244, 50] on link "Montgomery - 48339" at bounding box center [247, 52] width 24 height 6
drag, startPoint x: 219, startPoint y: 189, endPoint x: 240, endPoint y: 189, distance: 21.2
click at [240, 189] on div "0000980000110" at bounding box center [230, 190] width 42 height 6
copy span "980000110"
click at [56, 68] on label "HIGH TIME VENTURES LLC" at bounding box center [77, 72] width 43 height 11
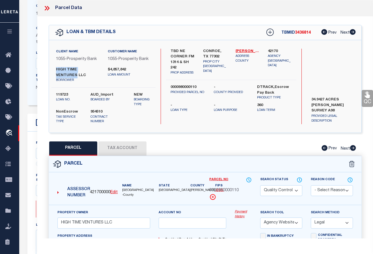
drag, startPoint x: 56, startPoint y: 68, endPoint x: 95, endPoint y: 71, distance: 39.1
click at [95, 71] on label "HIGH TIME VENTURES LLC" at bounding box center [77, 72] width 43 height 11
copy label "HIGH TIME VENTURES"
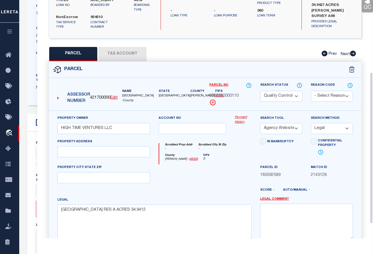
scroll to position [113, 0]
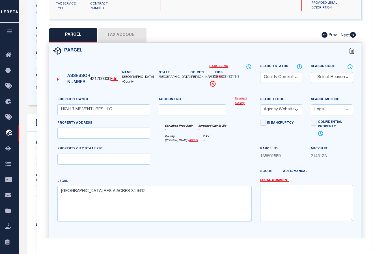
click at [121, 37] on button "Tax Account" at bounding box center [122, 35] width 48 height 14
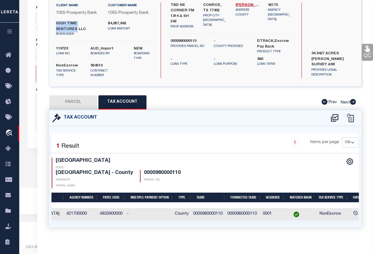
scroll to position [0, 72]
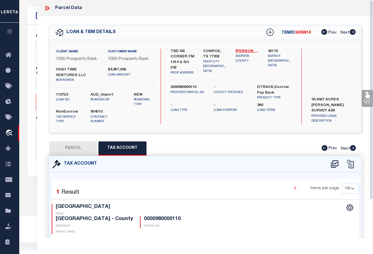
click at [47, 10] on icon at bounding box center [46, 8] width 7 height 7
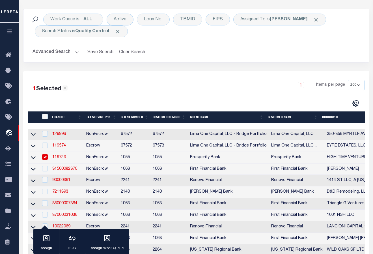
click at [45, 158] on input "checkbox" at bounding box center [45, 157] width 6 height 6
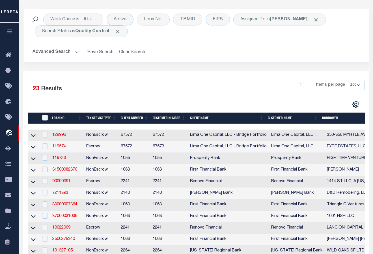
click at [44, 171] on input "checkbox" at bounding box center [45, 169] width 6 height 6
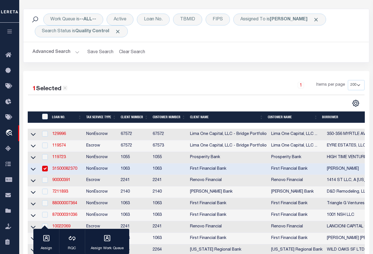
click at [47, 167] on input "checkbox" at bounding box center [45, 169] width 6 height 6
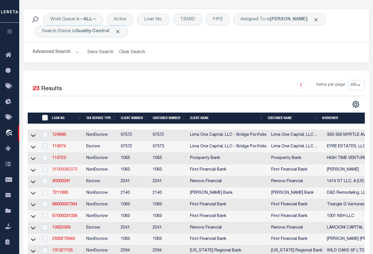
click at [68, 171] on link "31500082370" at bounding box center [64, 170] width 25 height 4
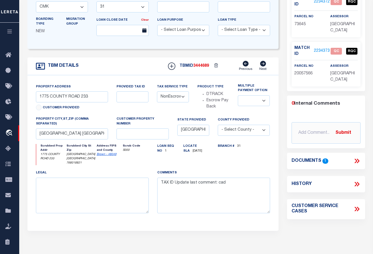
click at [341, 161] on icon at bounding box center [355, 161] width 3 height 5
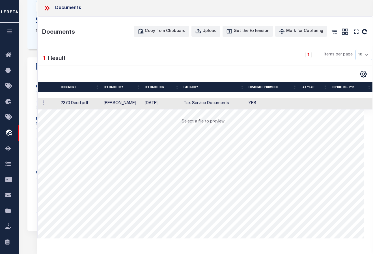
click at [53, 104] on td at bounding box center [48, 104] width 21 height 12
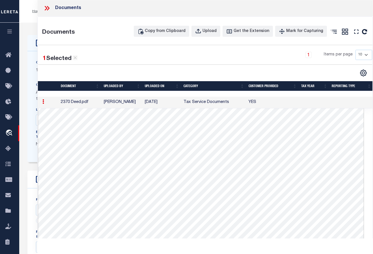
click at [49, 8] on icon at bounding box center [48, 8] width 3 height 5
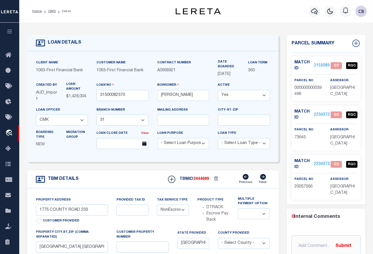
click at [321, 64] on link "2155089" at bounding box center [322, 66] width 16 height 6
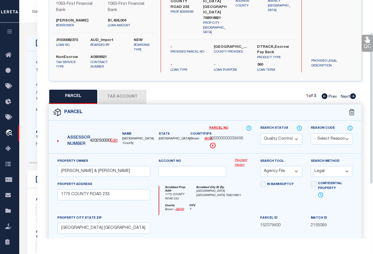
scroll to position [52, 0]
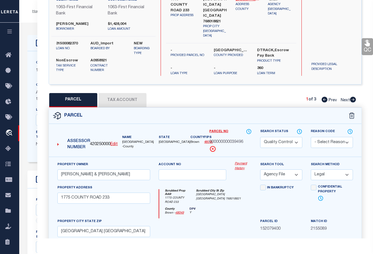
drag, startPoint x: 353, startPoint y: 97, endPoint x: 350, endPoint y: 91, distance: 6.5
click at [341, 97] on icon at bounding box center [353, 100] width 6 height 6
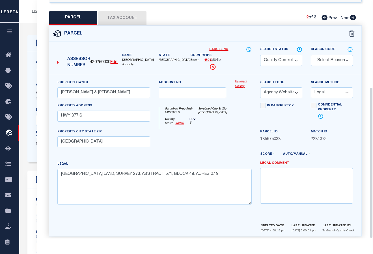
scroll to position [137, 0]
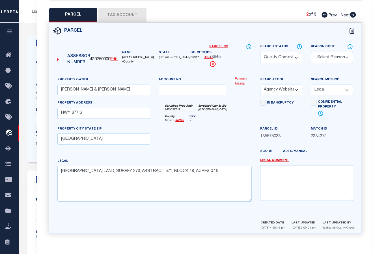
click at [341, 13] on icon at bounding box center [353, 15] width 6 height 6
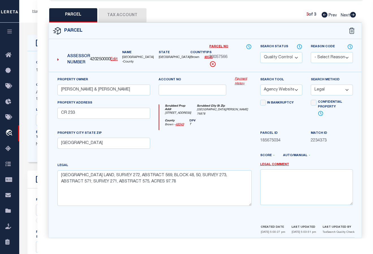
click at [323, 13] on icon at bounding box center [324, 15] width 6 height 6
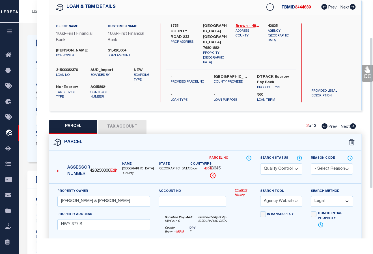
scroll to position [0, 0]
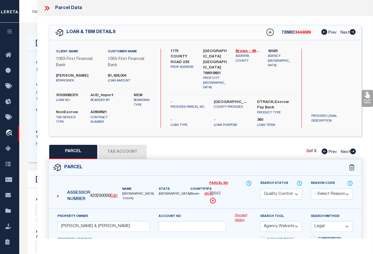
click at [46, 9] on icon at bounding box center [46, 8] width 3 height 5
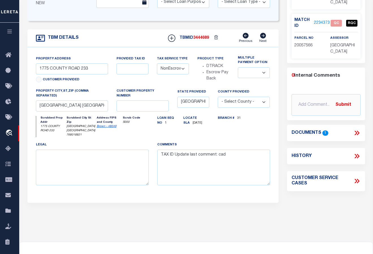
scroll to position [141, 0]
click at [341, 132] on icon at bounding box center [356, 132] width 7 height 7
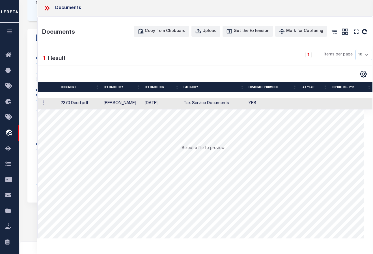
click at [51, 103] on td at bounding box center [48, 104] width 21 height 12
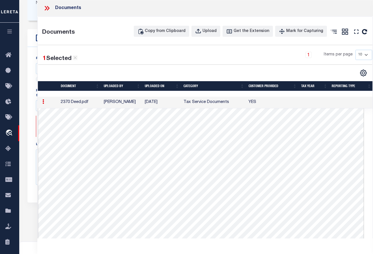
drag, startPoint x: 47, startPoint y: 7, endPoint x: 51, endPoint y: 8, distance: 4.4
click at [47, 7] on icon at bounding box center [46, 8] width 7 height 7
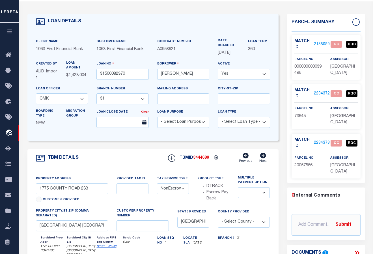
scroll to position [0, 0]
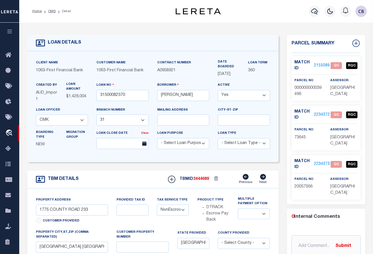
click at [320, 64] on link "2155089" at bounding box center [322, 66] width 16 height 6
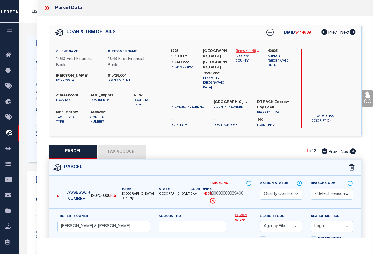
click at [242, 50] on link "Brown - 48049" at bounding box center [247, 52] width 24 height 6
drag, startPoint x: 233, startPoint y: 190, endPoint x: 243, endPoint y: 189, distance: 10.3
click at [243, 191] on span "000000000039496" at bounding box center [226, 194] width 34 height 6
copy span "39496"
drag, startPoint x: 352, startPoint y: 148, endPoint x: 277, endPoint y: 170, distance: 78.5
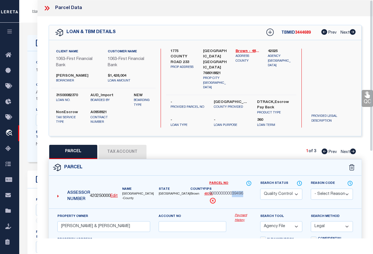
click at [341, 148] on icon at bounding box center [353, 151] width 6 height 6
click at [47, 8] on icon at bounding box center [46, 8] width 7 height 7
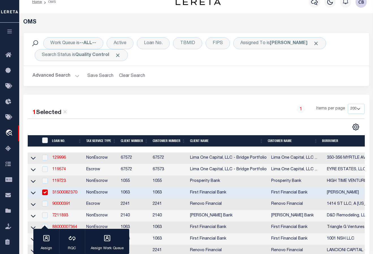
scroll to position [33, 0]
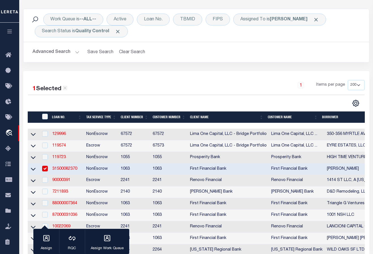
click at [45, 169] on input "checkbox" at bounding box center [45, 169] width 6 height 6
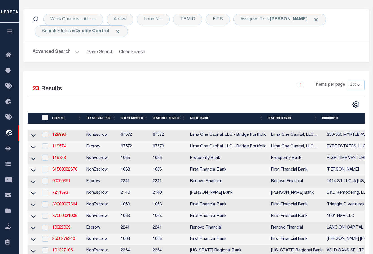
click at [60, 183] on link "90000391" at bounding box center [61, 181] width 18 height 4
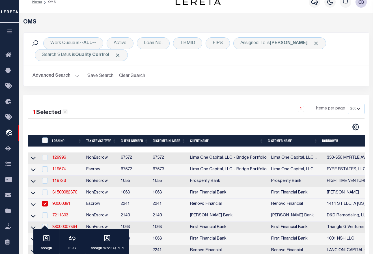
scroll to position [33, 0]
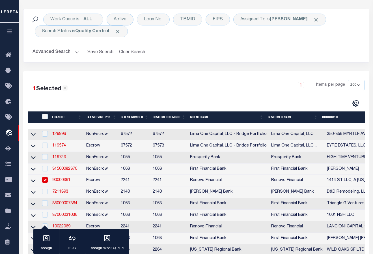
click at [46, 182] on input "checkbox" at bounding box center [45, 180] width 6 height 6
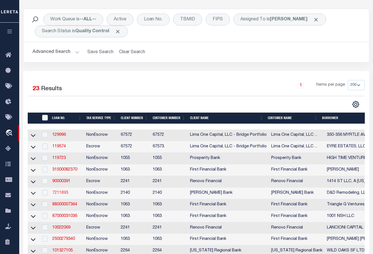
click at [63, 194] on link "7211893" at bounding box center [60, 193] width 16 height 4
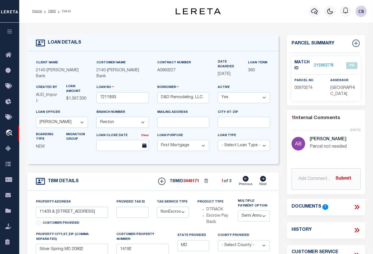
click at [322, 64] on link "2159637" at bounding box center [322, 66] width 16 height 6
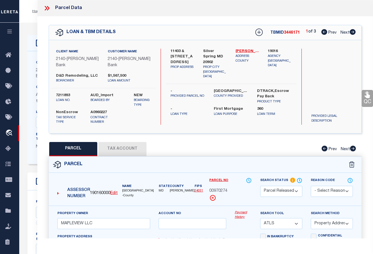
click at [341, 33] on icon at bounding box center [353, 32] width 6 height 6
click at [341, 32] on icon at bounding box center [353, 32] width 6 height 6
click at [322, 31] on icon at bounding box center [324, 32] width 6 height 6
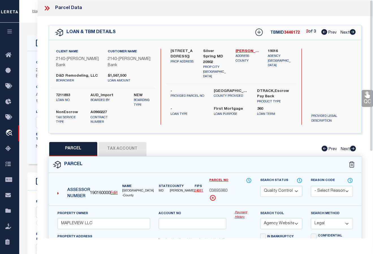
click at [47, 8] on icon at bounding box center [46, 8] width 7 height 7
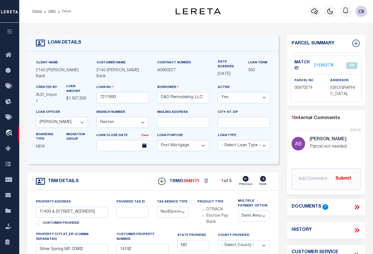
click at [341, 206] on icon at bounding box center [356, 206] width 7 height 7
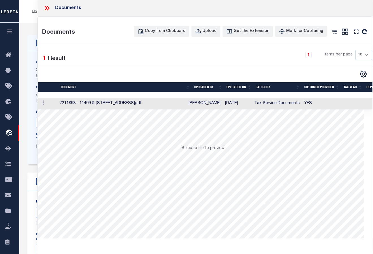
click at [52, 104] on td at bounding box center [48, 104] width 20 height 12
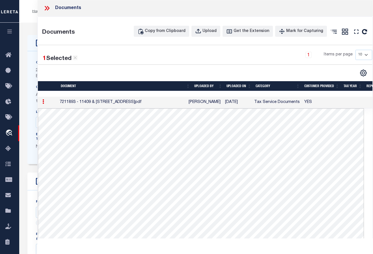
click at [46, 6] on icon at bounding box center [46, 8] width 7 height 7
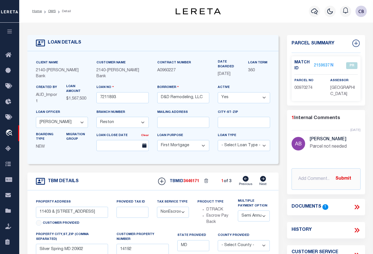
click at [321, 63] on link "2159637" at bounding box center [322, 66] width 16 height 6
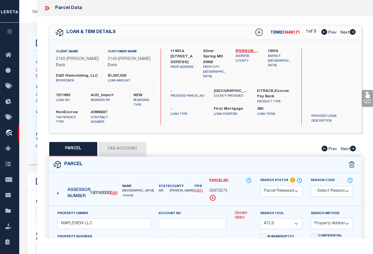
click at [341, 34] on icon at bounding box center [353, 32] width 6 height 6
click at [322, 32] on icon at bounding box center [324, 32] width 6 height 6
click at [324, 32] on icon at bounding box center [324, 32] width 6 height 6
click at [341, 32] on icon at bounding box center [353, 32] width 6 height 6
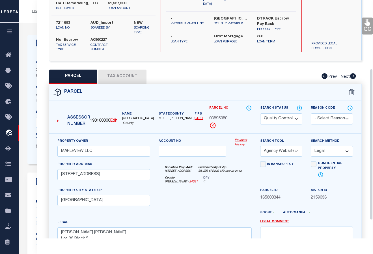
scroll to position [137, 0]
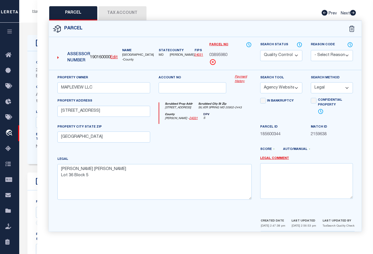
click at [297, 53] on select "Automated Search Bad Parcel Complete Duplicate Parcel High Dollar Reporting In …" at bounding box center [281, 55] width 42 height 11
click at [260, 50] on select "Automated Search Bad Parcel Complete Duplicate Parcel High Dollar Reporting In …" at bounding box center [281, 55] width 42 height 11
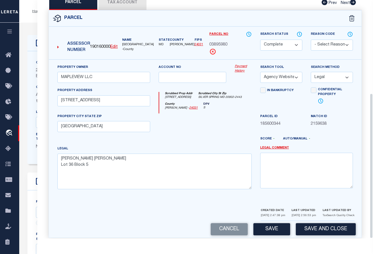
scroll to position [153, 0]
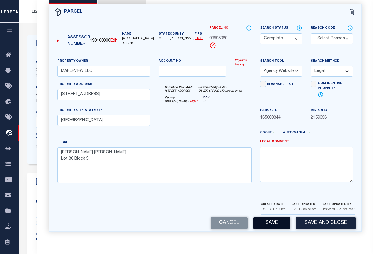
click at [271, 224] on button "Save" at bounding box center [271, 223] width 37 height 12
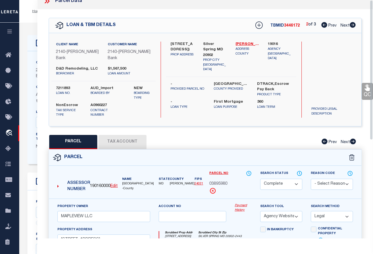
scroll to position [0, 0]
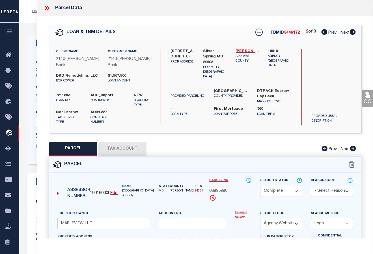
click at [341, 33] on icon at bounding box center [353, 32] width 6 height 6
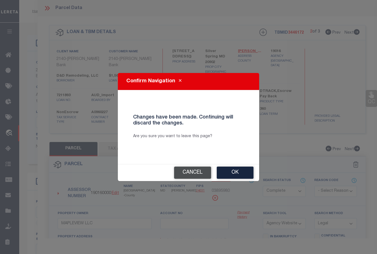
click at [191, 174] on button "Cancel" at bounding box center [192, 172] width 37 height 12
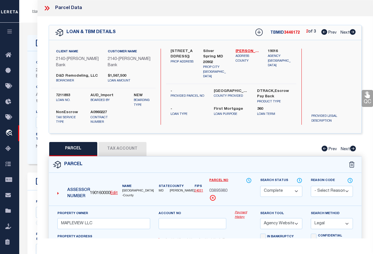
click at [341, 32] on icon at bounding box center [353, 32] width 6 height 6
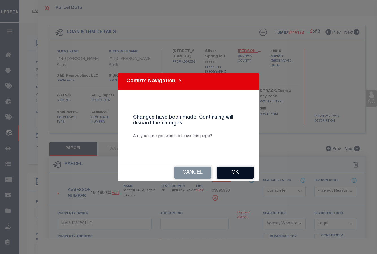
click at [229, 173] on button "Ok" at bounding box center [235, 172] width 37 height 12
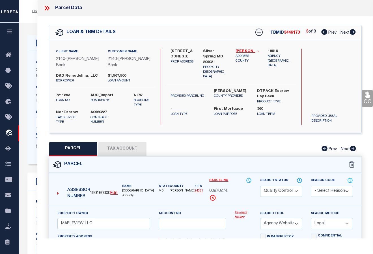
click at [296, 189] on select "Automated Search Bad Parcel Complete Duplicate Parcel High Dollar Reporting In …" at bounding box center [281, 191] width 42 height 11
click at [260, 186] on select "Automated Search Bad Parcel Complete Duplicate Parcel High Dollar Reporting In …" at bounding box center [281, 191] width 42 height 11
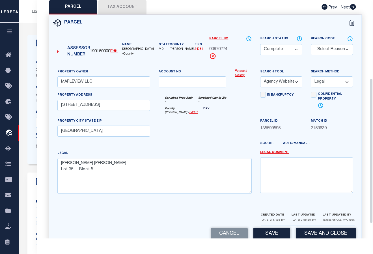
scroll to position [153, 0]
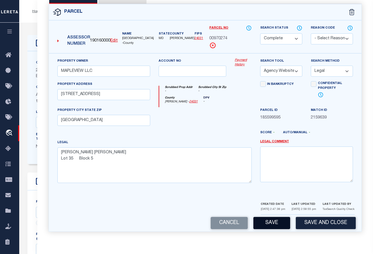
click at [269, 222] on button "Save" at bounding box center [271, 223] width 37 height 12
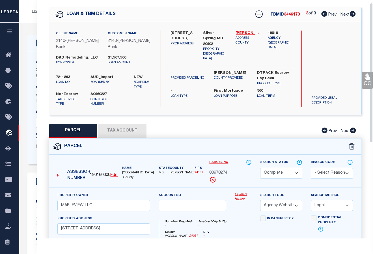
scroll to position [0, 0]
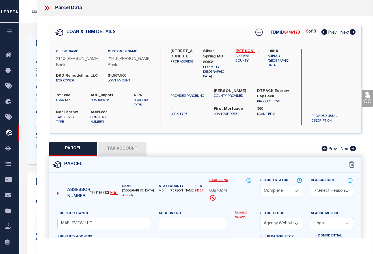
click at [322, 33] on icon at bounding box center [324, 32] width 6 height 6
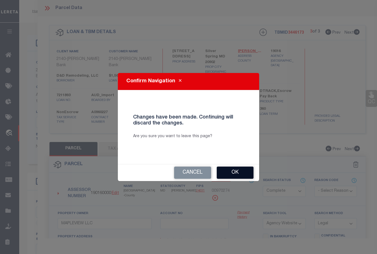
drag, startPoint x: 228, startPoint y: 174, endPoint x: 275, endPoint y: 135, distance: 61.3
click at [228, 174] on button "Ok" at bounding box center [235, 172] width 37 height 12
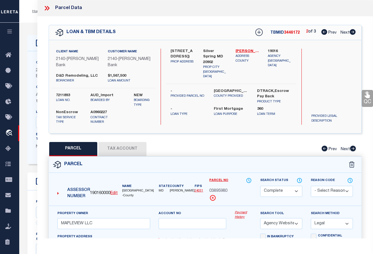
click at [322, 33] on icon at bounding box center [324, 32] width 6 height 6
click at [341, 98] on icon at bounding box center [366, 95] width 5 height 7
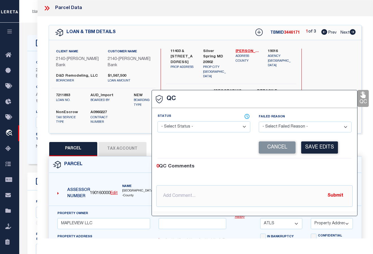
click at [192, 127] on select "- Select Status - Ready to QC Correct Incorrect" at bounding box center [203, 126] width 93 height 11
click at [157, 122] on select "- Select Status - Ready to QC Correct Incorrect" at bounding box center [203, 126] width 93 height 11
click at [315, 147] on button "Save Edits" at bounding box center [319, 147] width 37 height 12
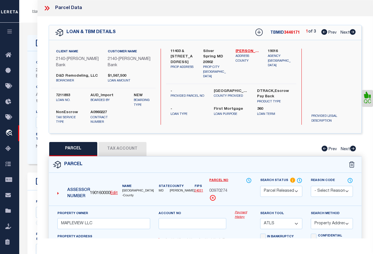
click at [46, 9] on icon at bounding box center [46, 8] width 3 height 5
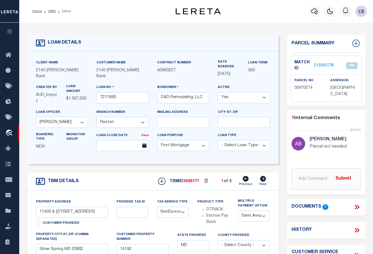
scroll to position [85, 0]
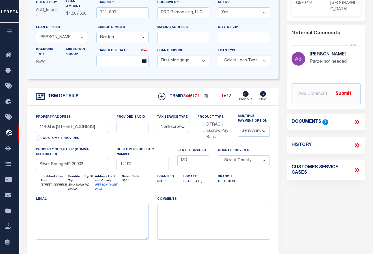
click at [341, 144] on icon at bounding box center [355, 145] width 3 height 5
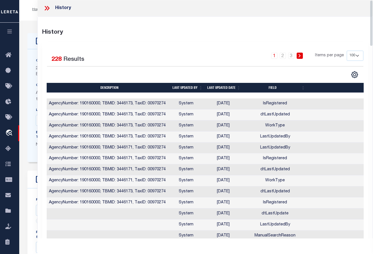
scroll to position [0, 0]
drag, startPoint x: 46, startPoint y: 8, endPoint x: 53, endPoint y: 17, distance: 11.3
click at [46, 8] on icon at bounding box center [46, 8] width 7 height 7
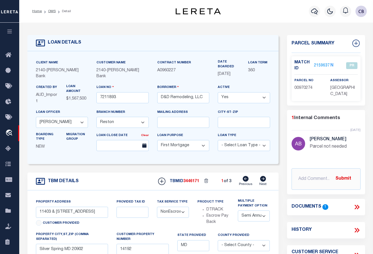
click at [321, 64] on link "2159637" at bounding box center [322, 66] width 16 height 6
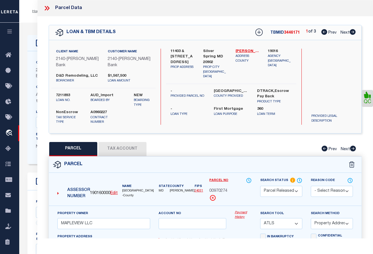
click at [341, 33] on icon at bounding box center [352, 32] width 6 height 6
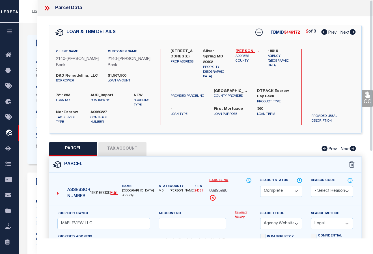
click at [341, 96] on icon at bounding box center [366, 95] width 5 height 7
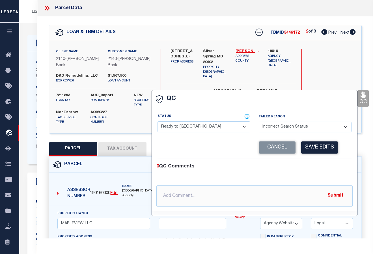
click at [200, 127] on select "- Select Status - Ready to QC Correct Incorrect" at bounding box center [203, 126] width 93 height 11
click at [157, 122] on select "- Select Status - Ready to QC Correct Incorrect" at bounding box center [203, 126] width 93 height 11
click at [319, 150] on button "Save Edits" at bounding box center [319, 147] width 37 height 12
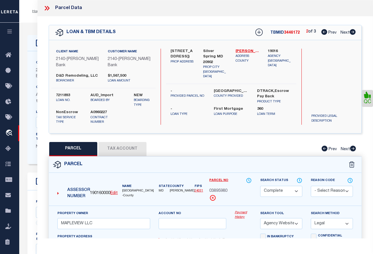
click at [341, 150] on icon at bounding box center [353, 149] width 6 height 6
click at [341, 33] on icon at bounding box center [353, 32] width 6 height 6
click at [341, 96] on icon at bounding box center [366, 94] width 7 height 7
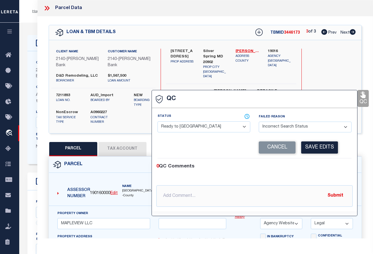
click at [192, 125] on select "- Select Status - Ready to QC Correct Incorrect" at bounding box center [203, 126] width 93 height 11
click at [157, 122] on select "- Select Status - Ready to QC Correct Incorrect" at bounding box center [203, 126] width 93 height 11
click at [317, 148] on button "Save Edits" at bounding box center [319, 147] width 37 height 12
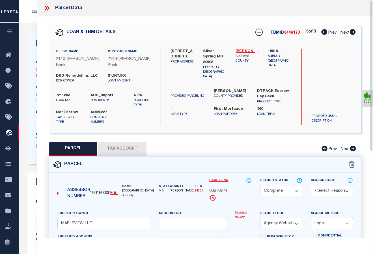
click at [48, 7] on icon at bounding box center [48, 8] width 3 height 5
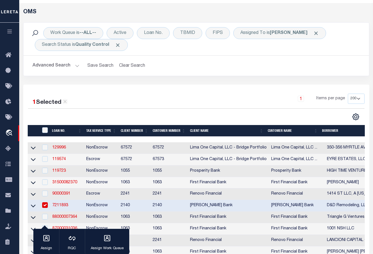
scroll to position [33, 0]
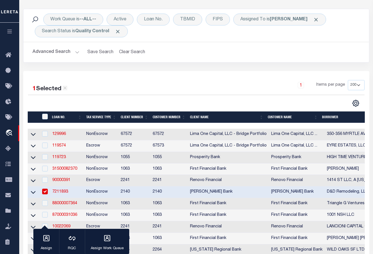
click at [60, 194] on link "7211893" at bounding box center [60, 192] width 16 height 4
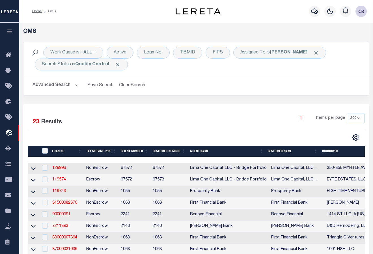
scroll to position [33, 0]
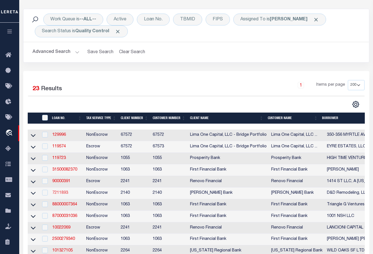
click at [62, 195] on link "7211893" at bounding box center [60, 193] width 16 height 4
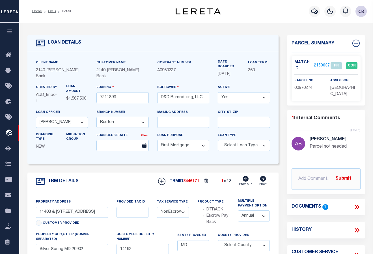
click at [319, 64] on link "2159637" at bounding box center [322, 66] width 16 height 6
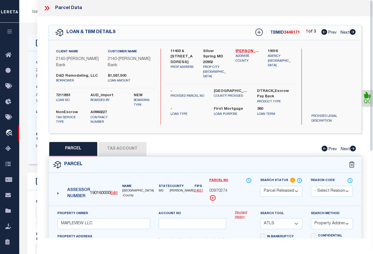
click at [47, 8] on icon at bounding box center [46, 8] width 3 height 5
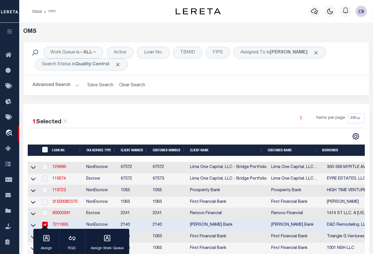
scroll to position [33, 0]
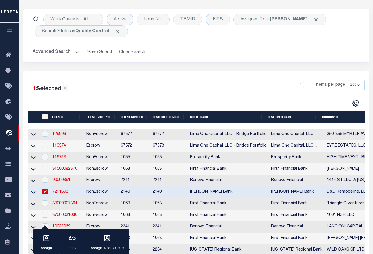
click at [45, 193] on input "checkbox" at bounding box center [45, 192] width 6 height 6
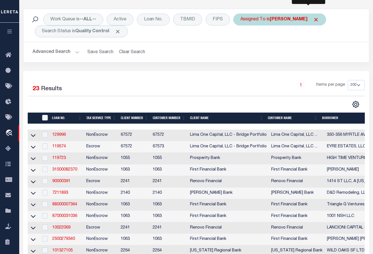
click at [313, 20] on span "Click to Remove" at bounding box center [316, 20] width 6 height 6
click at [250, 20] on div "Assigned To" at bounding box center [252, 20] width 39 height 12
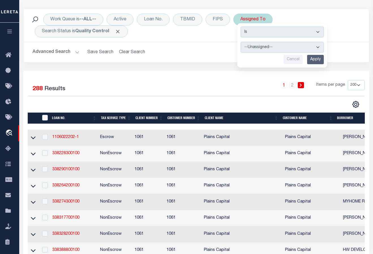
click at [260, 47] on select "--Unassigned-- [PERSON_NAME] [PERSON_NAME] [PERSON_NAME] [PERSON_NAME], [PERSON…" at bounding box center [282, 47] width 83 height 11
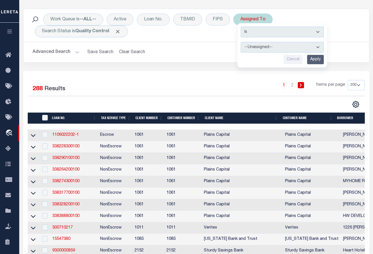
click at [241, 42] on select "--Unassigned-- [PERSON_NAME] [PERSON_NAME] [PERSON_NAME] [PERSON_NAME], [PERSON…" at bounding box center [282, 47] width 83 height 11
click at [315, 58] on input "Apply" at bounding box center [315, 59] width 17 height 9
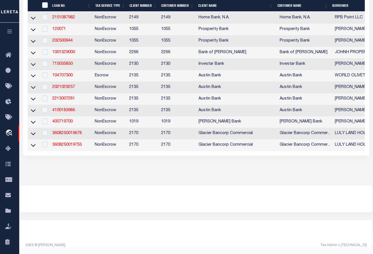
scroll to position [253, 0]
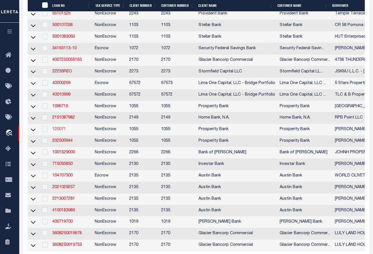
click at [58, 131] on link "120071" at bounding box center [59, 129] width 14 height 4
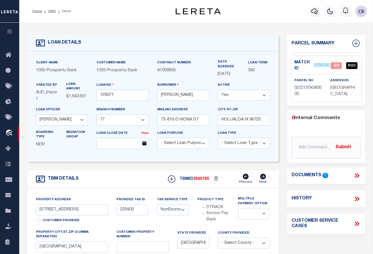
click at [341, 175] on icon at bounding box center [355, 175] width 3 height 5
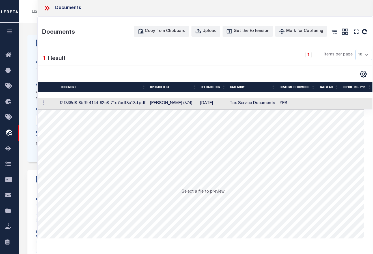
click at [53, 104] on td at bounding box center [48, 104] width 20 height 12
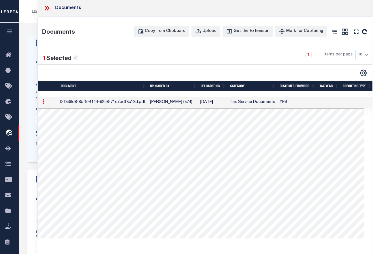
click at [48, 8] on icon at bounding box center [46, 8] width 7 height 7
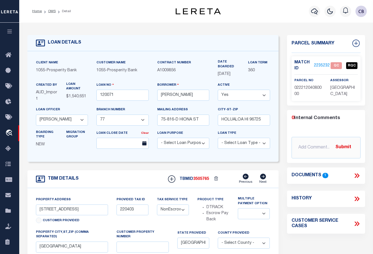
click at [319, 64] on link "2235232" at bounding box center [322, 66] width 16 height 6
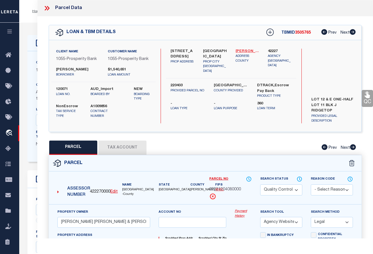
click at [246, 49] on link "[PERSON_NAME] - 48453" at bounding box center [247, 52] width 24 height 6
drag, startPoint x: 210, startPoint y: 189, endPoint x: 242, endPoint y: 190, distance: 31.9
click at [242, 190] on div "02221204080000" at bounding box center [230, 190] width 42 height 6
copy span "02221204080000"
click at [122, 148] on button "Tax Account" at bounding box center [122, 147] width 48 height 14
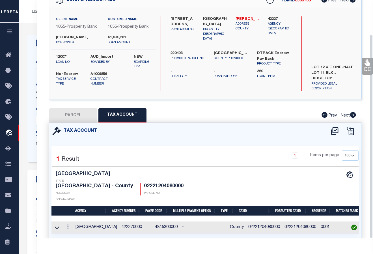
scroll to position [40, 0]
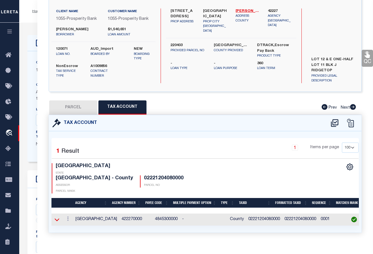
click at [56, 218] on icon at bounding box center [57, 219] width 5 height 3
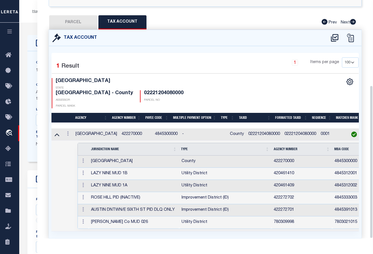
scroll to position [133, 0]
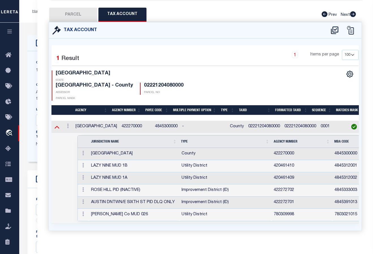
click at [58, 124] on icon at bounding box center [57, 127] width 5 height 6
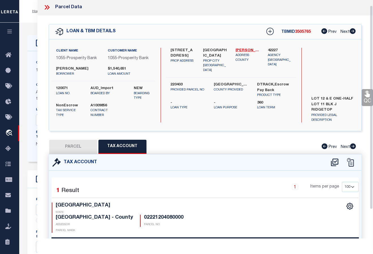
scroll to position [0, 0]
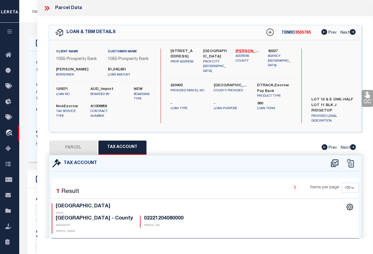
drag, startPoint x: 57, startPoint y: 74, endPoint x: 78, endPoint y: 74, distance: 21.5
click at [78, 73] on label "[PERSON_NAME]" at bounding box center [77, 70] width 43 height 6
copy label "MCMURRAY"
click at [72, 146] on button "PARCEL" at bounding box center [73, 147] width 48 height 14
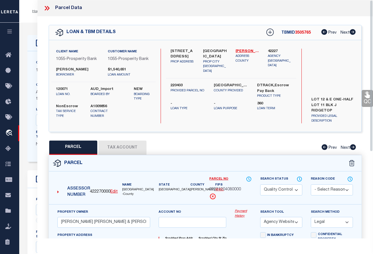
click at [238, 149] on div "PARCEL Tax Account Prev Next" at bounding box center [205, 147] width 313 height 14
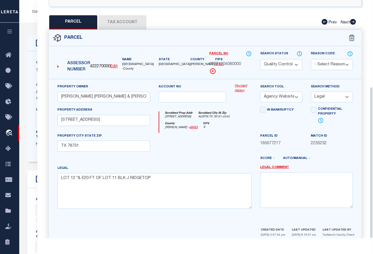
scroll to position [136, 0]
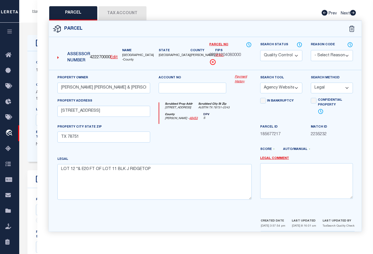
click at [291, 55] on select "Automated Search Bad Parcel Complete Duplicate Parcel High Dollar Reporting In …" at bounding box center [281, 55] width 42 height 11
click at [260, 50] on select "Automated Search Bad Parcel Complete Duplicate Parcel High Dollar Reporting In …" at bounding box center [281, 55] width 42 height 11
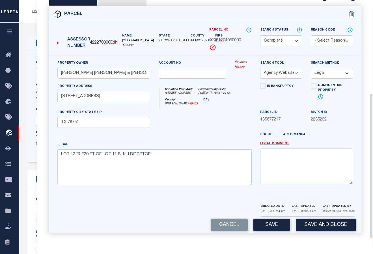
scroll to position [153, 0]
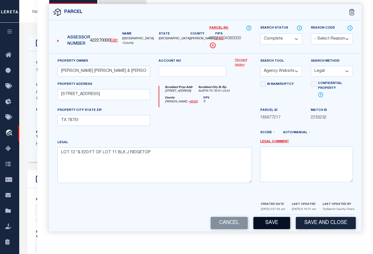
click at [270, 223] on button "Save" at bounding box center [271, 223] width 37 height 12
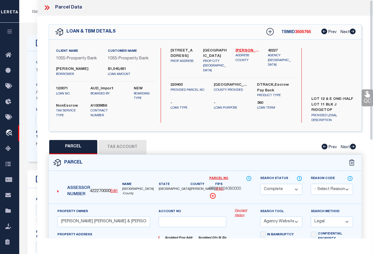
scroll to position [0, 0]
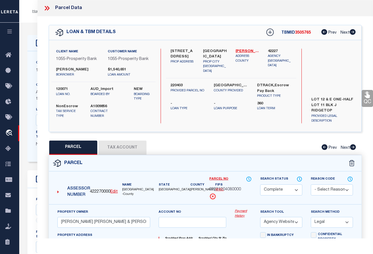
click at [47, 8] on icon at bounding box center [46, 8] width 3 height 5
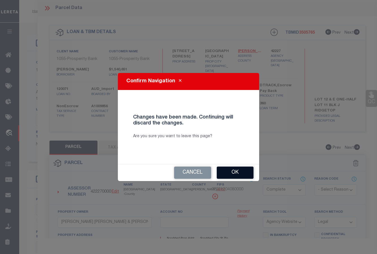
click at [229, 175] on button "Ok" at bounding box center [235, 172] width 37 height 12
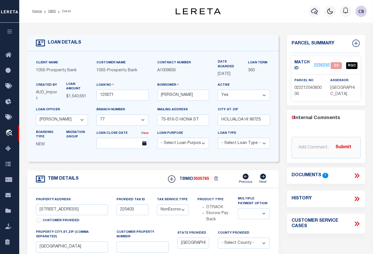
click at [320, 64] on link "2235232" at bounding box center [322, 66] width 16 height 6
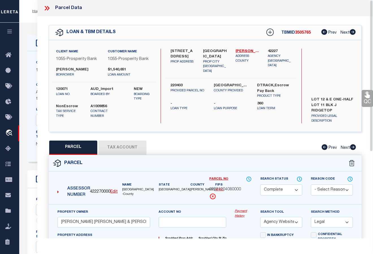
click at [341, 97] on icon at bounding box center [366, 95] width 5 height 7
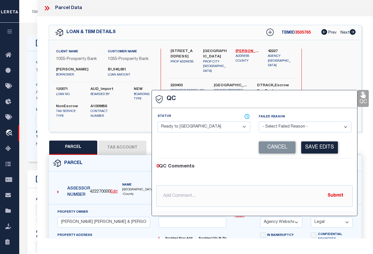
click at [200, 127] on select "- Select Status - Ready to QC Correct Incorrect" at bounding box center [203, 126] width 93 height 11
click at [157, 122] on select "- Select Status - Ready to QC Correct Incorrect" at bounding box center [203, 126] width 93 height 11
click at [315, 148] on button "Save Edits" at bounding box center [319, 147] width 37 height 12
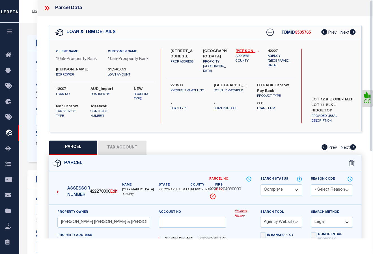
click at [44, 9] on icon at bounding box center [46, 8] width 7 height 7
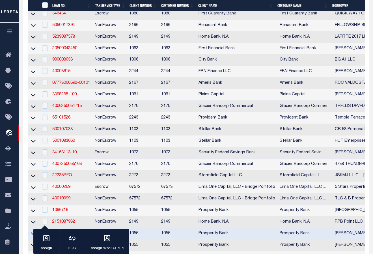
scroll to position [189, 0]
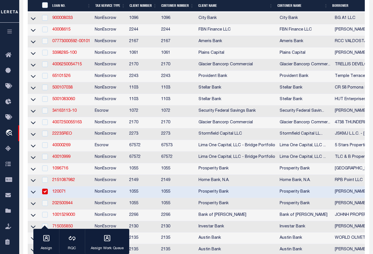
click at [57, 194] on link "120071" at bounding box center [59, 192] width 14 height 4
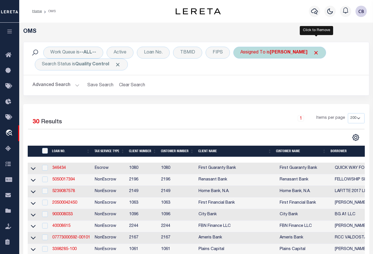
click at [316, 52] on span "Click to Remove" at bounding box center [316, 53] width 6 height 6
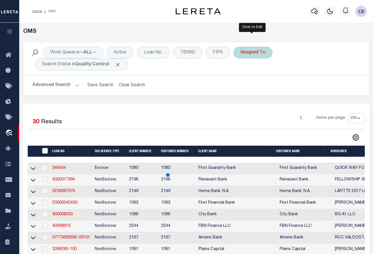
click at [250, 50] on div "Assigned To" at bounding box center [252, 53] width 39 height 12
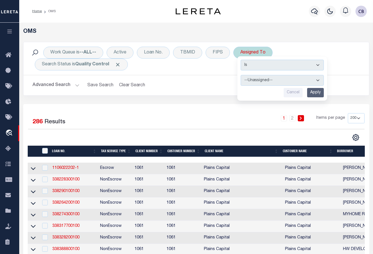
click at [288, 80] on select "--Unassigned-- [PERSON_NAME] [PERSON_NAME] [PERSON_NAME] [PERSON_NAME], [PERSON…" at bounding box center [282, 80] width 83 height 11
click at [241, 75] on select "--Unassigned-- [PERSON_NAME] [PERSON_NAME] [PERSON_NAME] [PERSON_NAME], [PERSON…" at bounding box center [282, 80] width 83 height 11
click at [313, 92] on input "Apply" at bounding box center [315, 92] width 17 height 9
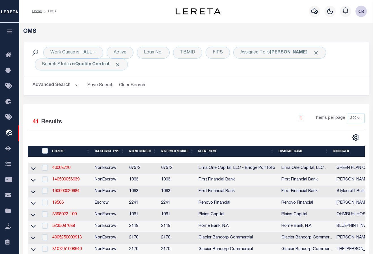
select select "200"
select select "10653"
select select "3905"
select select "NonEscrow"
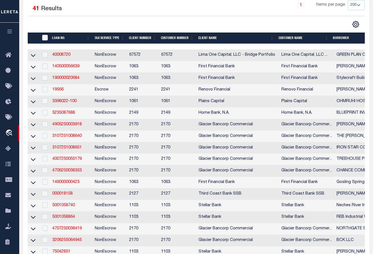
scroll to position [113, 0]
click at [59, 89] on link "19566" at bounding box center [57, 90] width 11 height 4
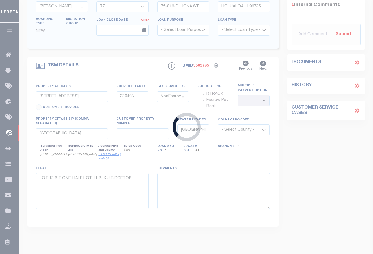
type input "19566"
type input "[PERSON_NAME] GARDENS APARTMENTS LLC"
select select
type input "[STREET_ADDRESS]"
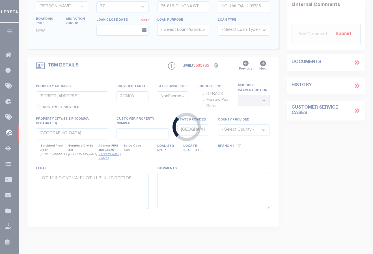
type input "[GEOGRAPHIC_DATA]"
select select "400"
select select "Escrow"
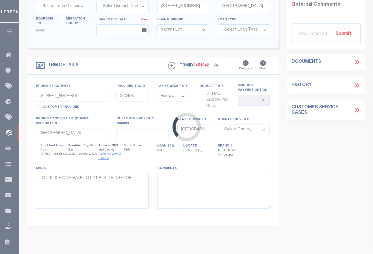
type input "[STREET_ADDRESS][PERSON_NAME]"
select select
type input "[GEOGRAPHIC_DATA]"
type input "a0kUS00000B7jOf"
type input "GA"
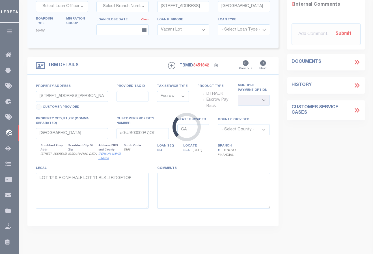
select select
type textarea "LEGAL REQUIRED"
select select "25066"
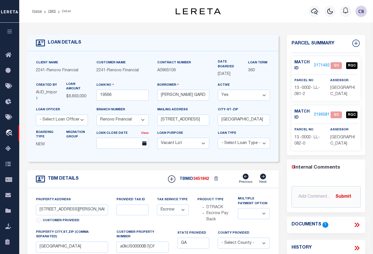
click at [324, 64] on link "2171492" at bounding box center [322, 66] width 16 height 6
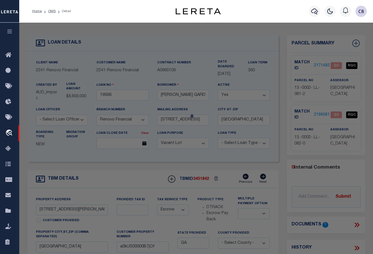
select select "AS"
select select
checkbox input "false"
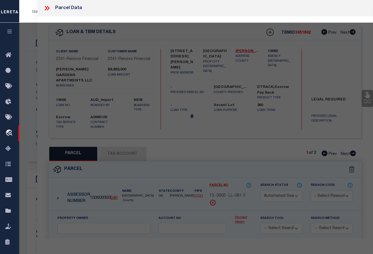
select select "QC"
type input "[PERSON_NAME] GARDENS APARTMENTS LLC"
select select "AGW"
select select "ADD"
type input "[STREET_ADDRESS][PERSON_NAME]"
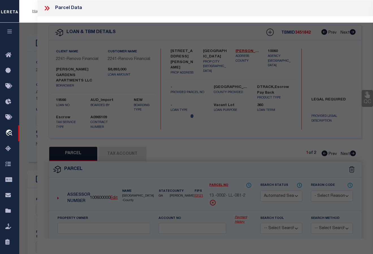
type input "[GEOGRAPHIC_DATA]"
type textarea "Acres 5.12"
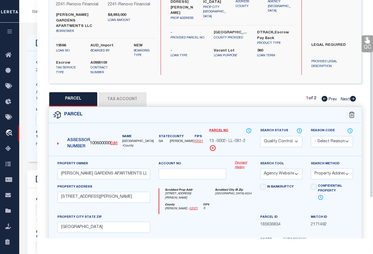
scroll to position [85, 0]
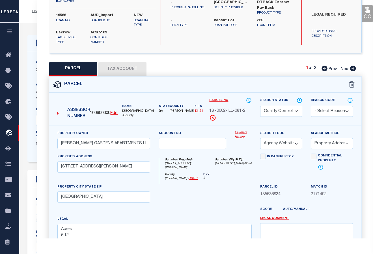
click at [353, 69] on icon at bounding box center [353, 69] width 6 height 6
select select "AS"
select select
checkbox input "false"
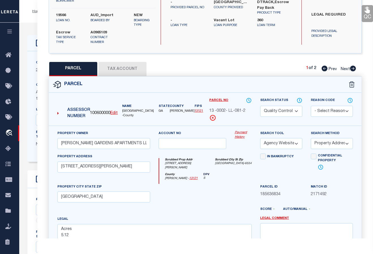
checkbox input "false"
select select "QC"
type input "[PERSON_NAME] GARDENS APARTMENTS LLC"
select select "AGW"
select select "ADD"
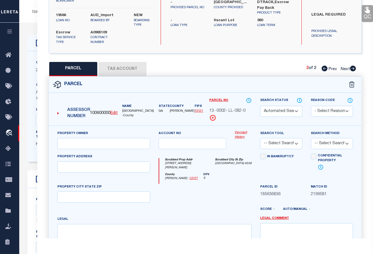
type input "[STREET_ADDRESS][PERSON_NAME]"
type input "[GEOGRAPHIC_DATA]"
type textarea "Acres 0.41"
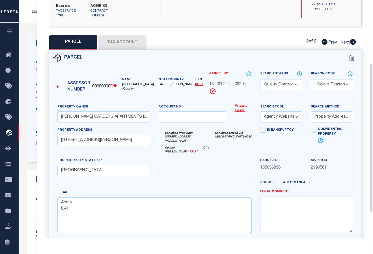
scroll to position [113, 0]
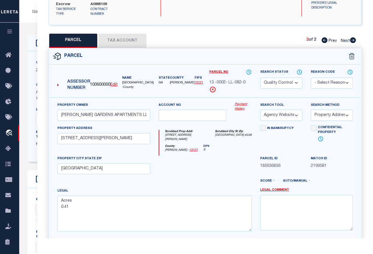
click at [324, 41] on icon at bounding box center [324, 40] width 6 height 6
select select "AS"
select select
checkbox input "false"
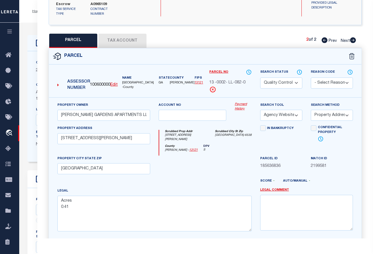
checkbox input "false"
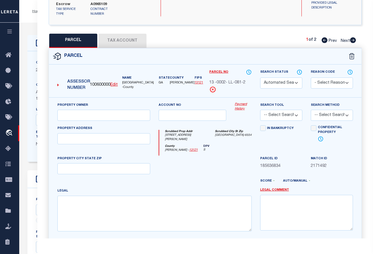
select select "QC"
type input "[PERSON_NAME] GARDENS APARTMENTS LLC"
select select "AGW"
select select "ADD"
type input "[STREET_ADDRESS][PERSON_NAME]"
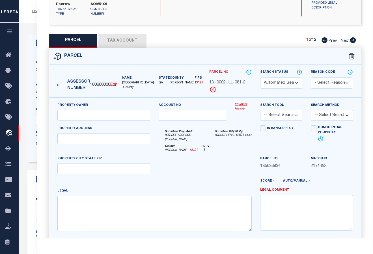
type input "[GEOGRAPHIC_DATA]"
type textarea "Acres 5.12"
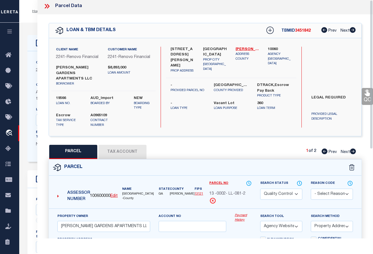
scroll to position [0, 0]
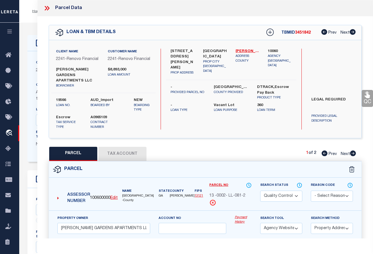
click at [46, 9] on icon at bounding box center [46, 8] width 3 height 5
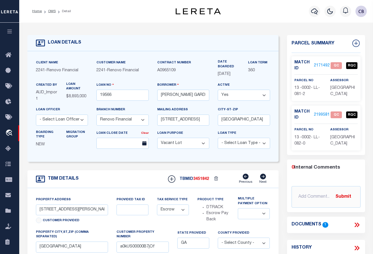
click at [356, 224] on icon at bounding box center [355, 224] width 3 height 5
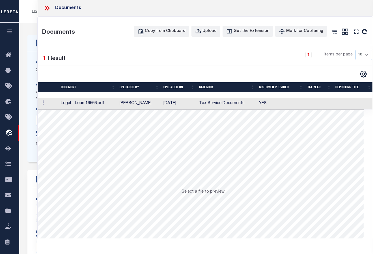
click at [53, 106] on td at bounding box center [48, 104] width 21 height 12
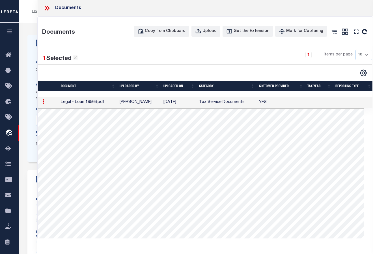
click at [46, 8] on icon at bounding box center [46, 8] width 7 height 7
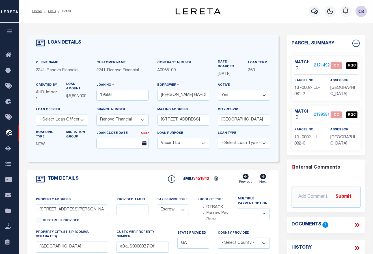
click at [320, 63] on link "2171492" at bounding box center [322, 66] width 16 height 6
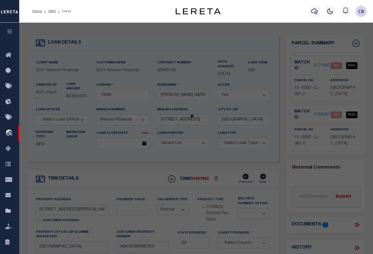
select select "AS"
select select
checkbox input "false"
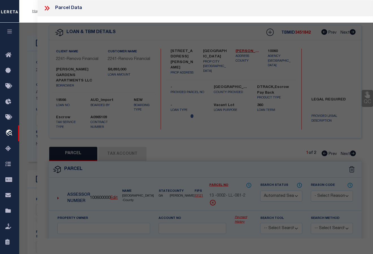
select select "QC"
type input "[PERSON_NAME] GARDENS APARTMENTS LLC"
select select "AGW"
select select "ADD"
type input "[STREET_ADDRESS][PERSON_NAME]"
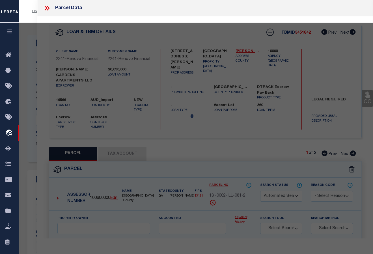
type input "[GEOGRAPHIC_DATA]"
type textarea "Acres 5.12"
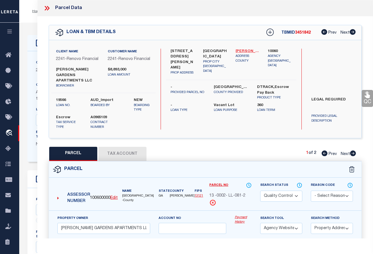
click at [244, 49] on link "[PERSON_NAME] - 13121" at bounding box center [247, 52] width 24 height 6
drag, startPoint x: 210, startPoint y: 196, endPoint x: 248, endPoint y: 194, distance: 38.5
click at [248, 194] on div "13 -0002- LL-081-2" at bounding box center [230, 196] width 42 height 6
copy span "13 -0002- LL-081-2"
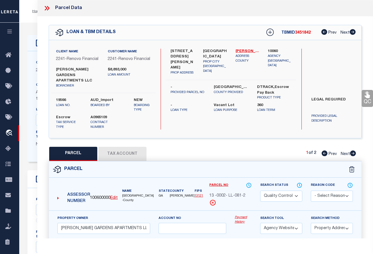
click at [353, 155] on icon at bounding box center [353, 153] width 6 height 6
select select "AS"
select select
checkbox input "false"
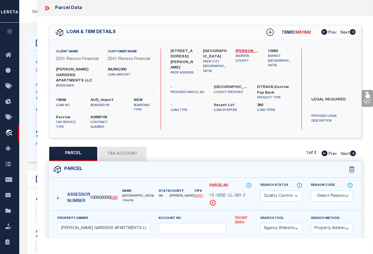
checkbox input "false"
select select "QC"
type input "[PERSON_NAME] GARDENS APARTMENTS LLC"
select select "AGW"
select select "ADD"
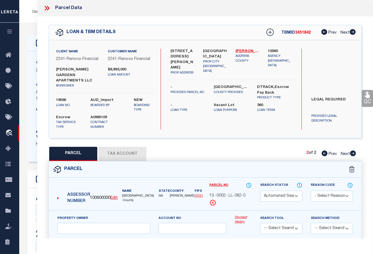
type input "[STREET_ADDRESS][PERSON_NAME]"
type input "[GEOGRAPHIC_DATA]"
type textarea "Acres 0.41"
click at [324, 155] on icon at bounding box center [324, 153] width 6 height 6
select select "AS"
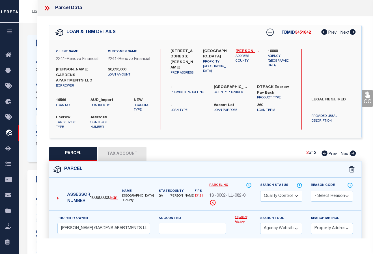
select select
checkbox input "false"
select select "QC"
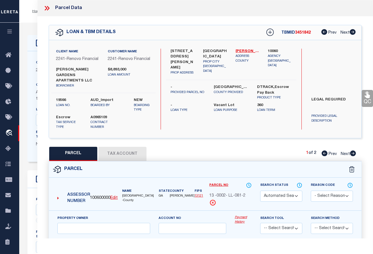
type input "[PERSON_NAME] GARDENS APARTMENTS LLC"
select select "AGW"
select select "ADD"
type input "[STREET_ADDRESS][PERSON_NAME]"
type input "[GEOGRAPHIC_DATA]"
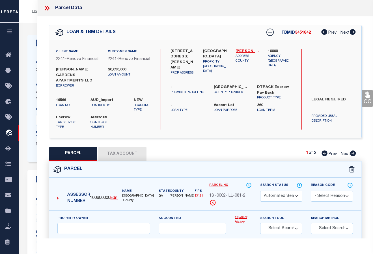
type textarea "Acres 5.12"
click at [351, 154] on icon at bounding box center [353, 153] width 6 height 6
select select "AS"
select select
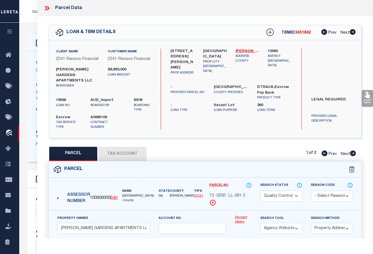
checkbox input "false"
select select "QC"
type input "[PERSON_NAME] GARDENS APARTMENTS LLC"
select select "AGW"
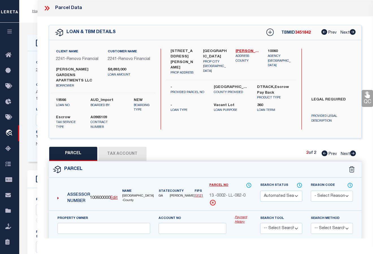
select select "ADD"
type input "[STREET_ADDRESS][PERSON_NAME]"
type input "[GEOGRAPHIC_DATA]"
type textarea "Acres 0.41"
click at [324, 153] on icon at bounding box center [324, 153] width 6 height 6
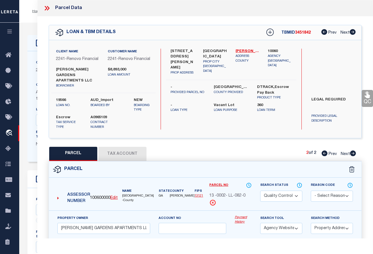
select select "AS"
select select
checkbox input "false"
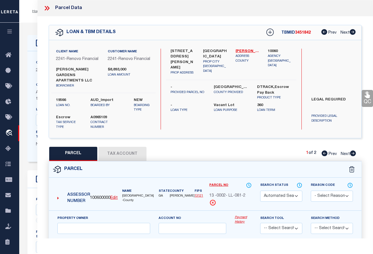
select select "QC"
type input "[PERSON_NAME] GARDENS APARTMENTS LLC"
select select "AGW"
select select "ADD"
type input "[STREET_ADDRESS][PERSON_NAME]"
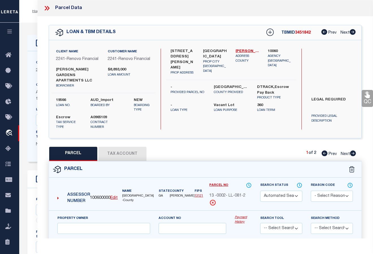
type input "[GEOGRAPHIC_DATA]"
type textarea "Acres 5.12"
drag, startPoint x: 47, startPoint y: 6, endPoint x: 39, endPoint y: 7, distance: 7.4
click at [46, 6] on icon at bounding box center [46, 8] width 7 height 7
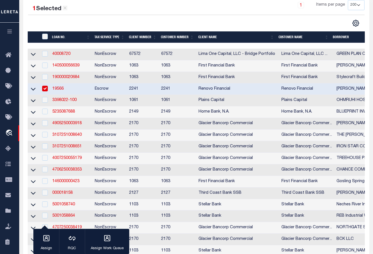
scroll to position [28, 0]
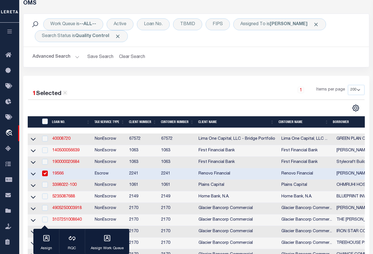
click at [60, 175] on link "19566" at bounding box center [57, 174] width 11 height 4
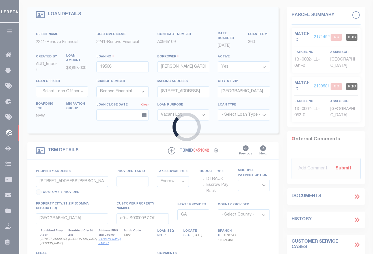
select select
select select "25066"
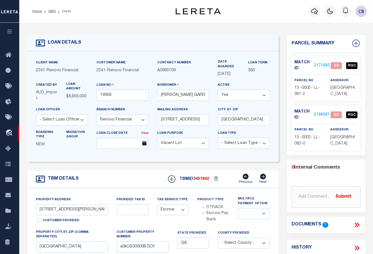
click at [322, 64] on link "2171492" at bounding box center [322, 66] width 16 height 6
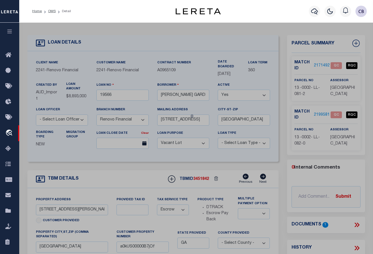
select select "AS"
select select
checkbox input "false"
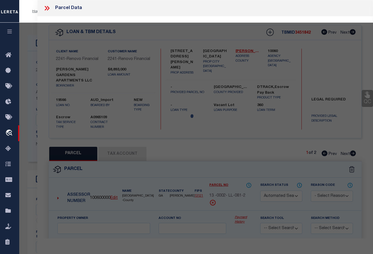
select select "QC"
type input "[PERSON_NAME] GARDENS APARTMENTS LLC"
select select "AGW"
select select "ADD"
type input "[STREET_ADDRESS][PERSON_NAME]"
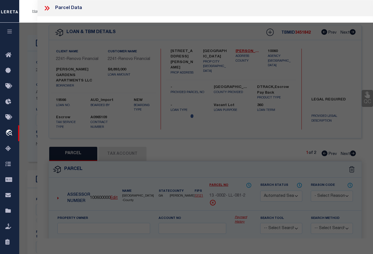
type input "[GEOGRAPHIC_DATA]"
type textarea "Acres 5.12"
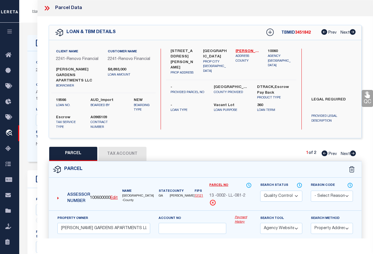
click at [282, 195] on select "Automated Search Bad Parcel Complete Duplicate Parcel High Dollar Reporting In …" at bounding box center [281, 195] width 42 height 11
click at [260, 190] on select "Automated Search Bad Parcel Complete Duplicate Parcel High Dollar Reporting In …" at bounding box center [281, 195] width 42 height 11
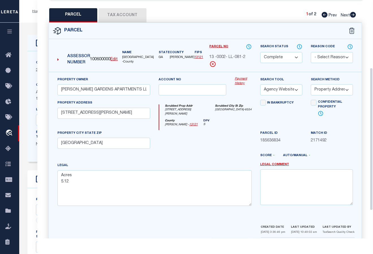
scroll to position [159, 0]
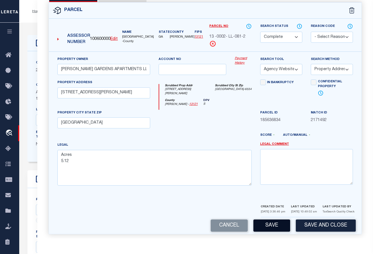
click at [274, 223] on button "Save" at bounding box center [271, 225] width 37 height 12
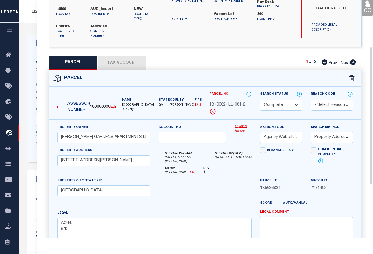
scroll to position [74, 0]
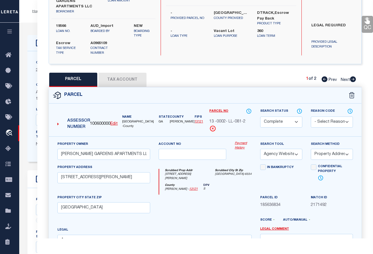
click at [351, 79] on icon at bounding box center [353, 79] width 6 height 6
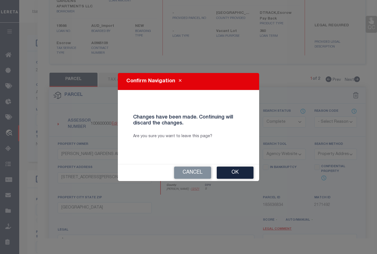
click at [229, 175] on button "Ok" at bounding box center [235, 172] width 37 height 12
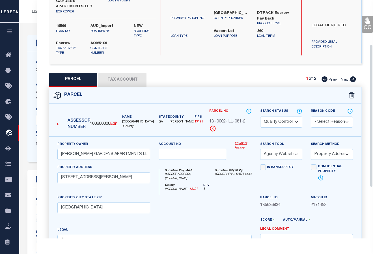
select select "AS"
select select
checkbox input "false"
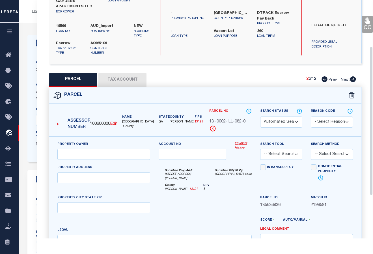
select select "QC"
type input "[PERSON_NAME] GARDENS APARTMENTS LLC"
select select "AGW"
select select "ADD"
type input "[STREET_ADDRESS][PERSON_NAME]"
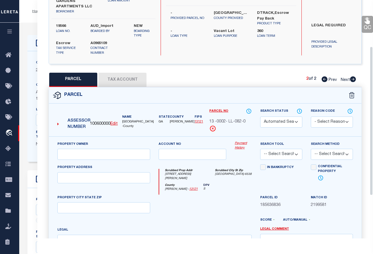
type input "[GEOGRAPHIC_DATA]"
type textarea "Acres 0.41"
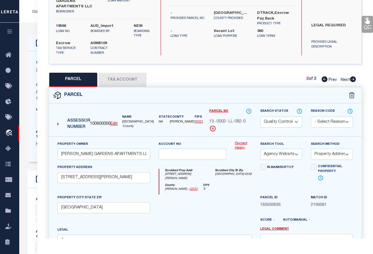
click at [296, 121] on select "Automated Search Bad Parcel Complete Duplicate Parcel High Dollar Reporting In …" at bounding box center [281, 121] width 42 height 11
click at [260, 116] on select "Automated Search Bad Parcel Complete Duplicate Parcel High Dollar Reporting In …" at bounding box center [281, 121] width 42 height 11
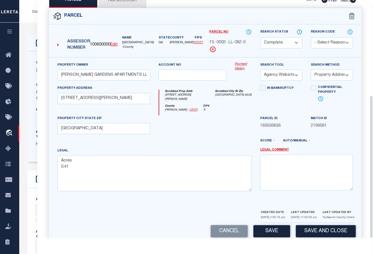
scroll to position [159, 0]
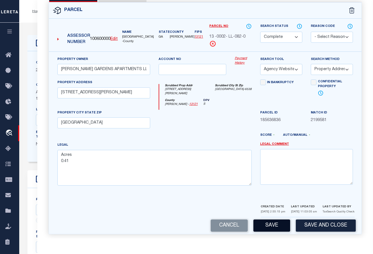
click at [269, 225] on button "Save" at bounding box center [271, 225] width 37 height 12
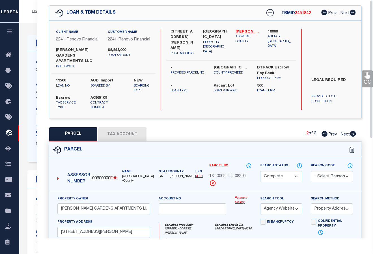
scroll to position [0, 0]
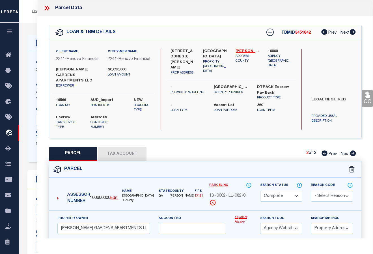
click at [323, 154] on icon at bounding box center [324, 153] width 6 height 6
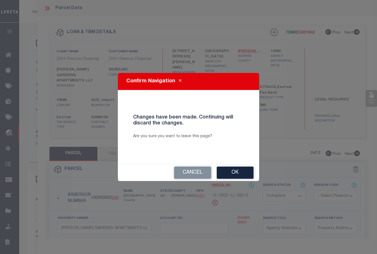
click at [234, 173] on button "Ok" at bounding box center [235, 172] width 37 height 12
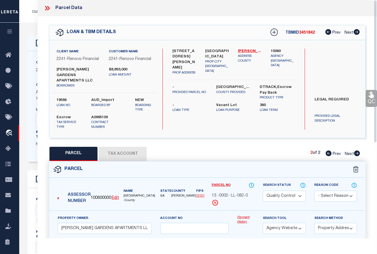
select select "AS"
select select
checkbox input "false"
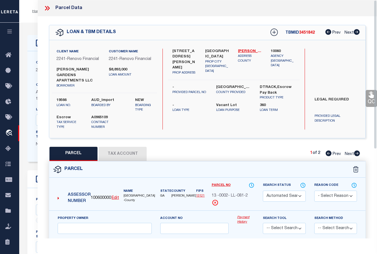
select select "CP"
type input "[PERSON_NAME] GARDENS APARTMENTS LLC"
select select "AGW"
select select "ADD"
type input "[STREET_ADDRESS][PERSON_NAME]"
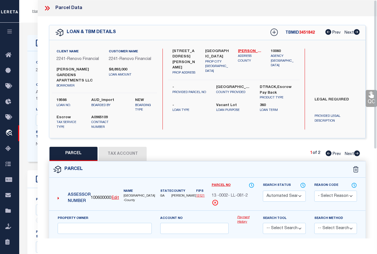
type input "[GEOGRAPHIC_DATA]"
type textarea "Acres 5.12"
click at [367, 99] on link "QC" at bounding box center [366, 98] width 11 height 17
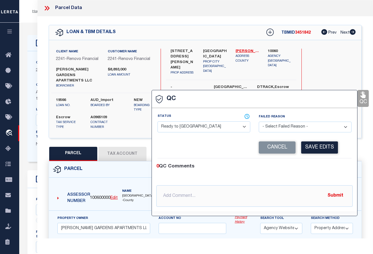
click at [192, 126] on select "- Select Status - Ready to QC Correct Incorrect" at bounding box center [203, 126] width 93 height 11
click at [157, 122] on select "- Select Status - Ready to QC Correct Incorrect" at bounding box center [203, 126] width 93 height 11
click at [326, 148] on button "Save Edits" at bounding box center [319, 147] width 37 height 12
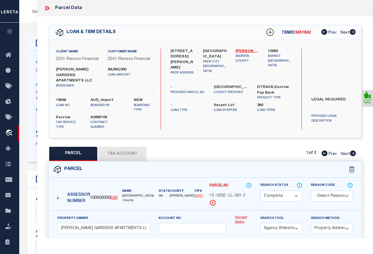
click at [352, 152] on icon at bounding box center [353, 153] width 6 height 6
click at [365, 98] on icon at bounding box center [366, 94] width 7 height 7
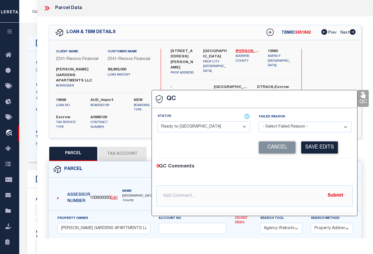
drag, startPoint x: 201, startPoint y: 127, endPoint x: 198, endPoint y: 132, distance: 5.7
click at [201, 127] on select "- Select Status - Ready to QC Correct Incorrect" at bounding box center [203, 126] width 93 height 11
click at [157, 122] on select "- Select Status - Ready to QC Correct Incorrect" at bounding box center [203, 126] width 93 height 11
click at [315, 149] on button "Save Edits" at bounding box center [319, 147] width 37 height 12
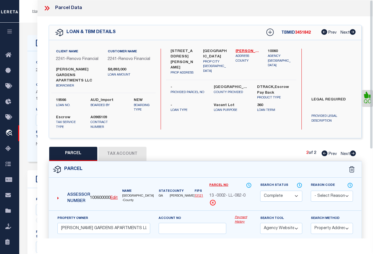
click at [48, 9] on icon at bounding box center [48, 8] width 3 height 5
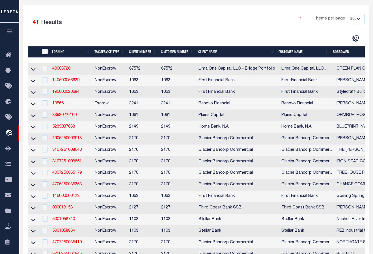
scroll to position [113, 0]
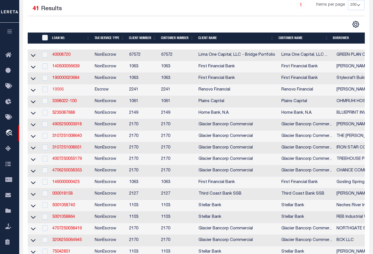
click at [62, 90] on link "19566" at bounding box center [57, 90] width 11 height 4
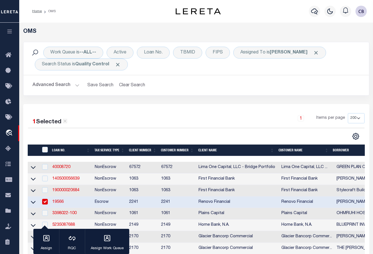
scroll to position [113, 0]
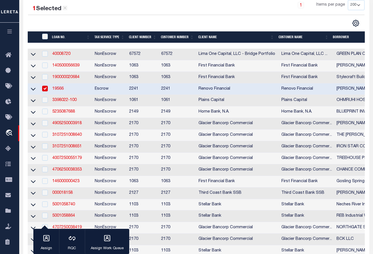
click at [44, 90] on input "checkbox" at bounding box center [45, 89] width 6 height 6
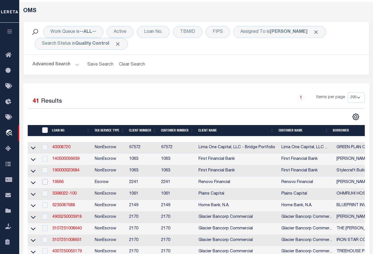
scroll to position [0, 0]
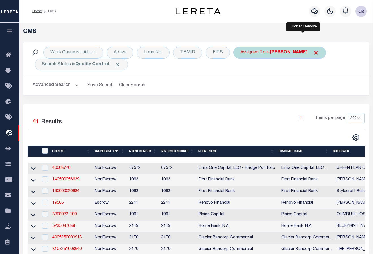
click at [313, 52] on span "Click to Remove" at bounding box center [316, 53] width 6 height 6
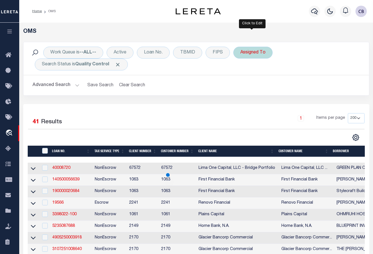
click at [255, 54] on div "Assigned To" at bounding box center [252, 53] width 39 height 12
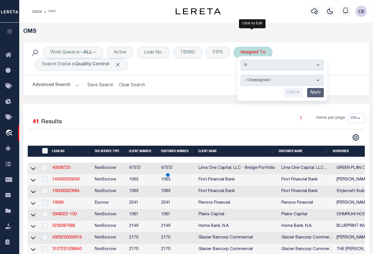
click at [274, 78] on select "--Unassigned-- [PERSON_NAME] [PERSON_NAME] [PERSON_NAME] [PERSON_NAME], [PERSON…" at bounding box center [282, 80] width 83 height 11
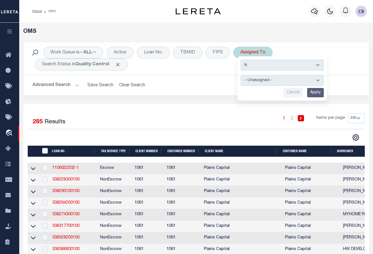
click at [241, 75] on select "--Unassigned-- [PERSON_NAME] [PERSON_NAME] [PERSON_NAME] [PERSON_NAME], [PERSON…" at bounding box center [282, 80] width 83 height 11
click at [317, 92] on input "Apply" at bounding box center [315, 92] width 17 height 9
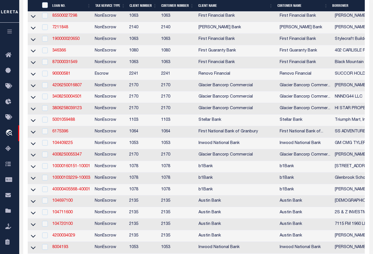
scroll to position [57, 0]
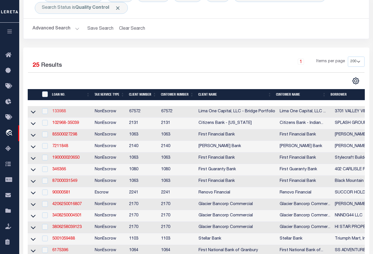
click at [61, 111] on link "133988" at bounding box center [59, 111] width 14 height 4
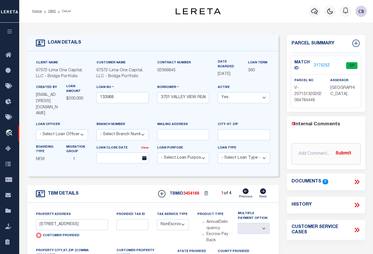
click at [322, 64] on link "2175252" at bounding box center [322, 66] width 16 height 6
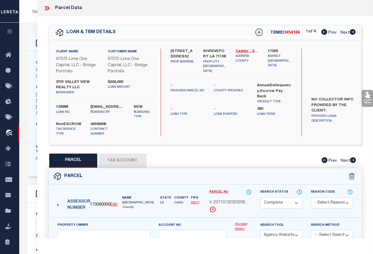
click at [352, 33] on icon at bounding box center [352, 32] width 6 height 6
click at [352, 32] on icon at bounding box center [352, 32] width 6 height 6
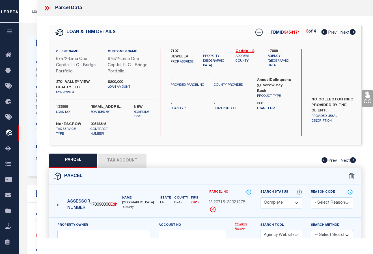
click at [353, 32] on icon at bounding box center [353, 32] width 6 height 6
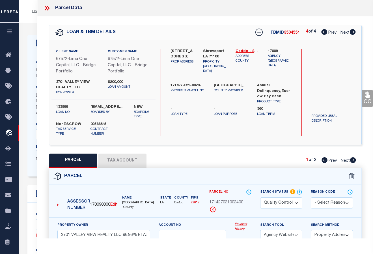
click at [353, 160] on icon at bounding box center [353, 160] width 6 height 6
click at [49, 8] on icon at bounding box center [46, 8] width 7 height 7
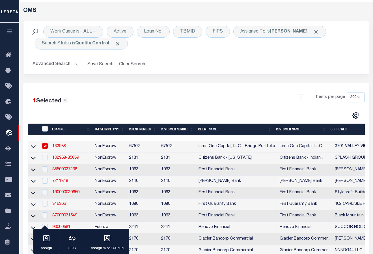
scroll to position [57, 0]
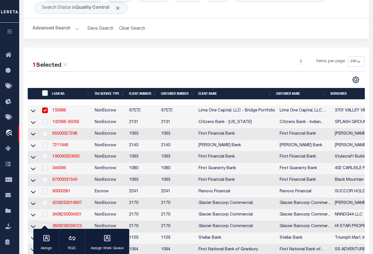
click at [47, 110] on input "checkbox" at bounding box center [45, 110] width 6 height 6
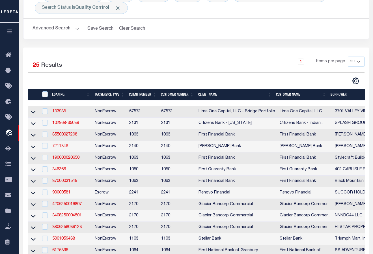
click at [63, 148] on link "7211848" at bounding box center [60, 146] width 16 height 4
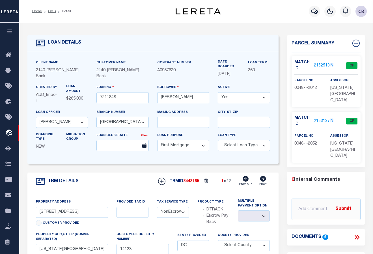
click at [321, 64] on link "2152513" at bounding box center [322, 66] width 16 height 6
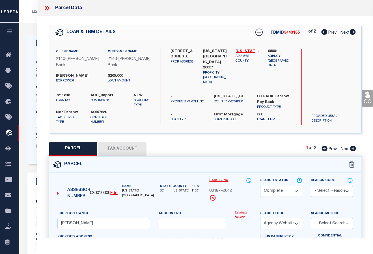
click at [352, 151] on icon at bounding box center [353, 149] width 6 height 6
click at [324, 151] on icon at bounding box center [324, 149] width 6 height 6
click at [352, 33] on icon at bounding box center [353, 32] width 6 height 6
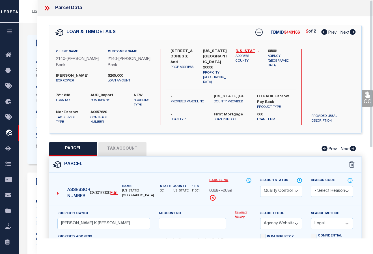
click at [47, 8] on icon at bounding box center [46, 8] width 7 height 7
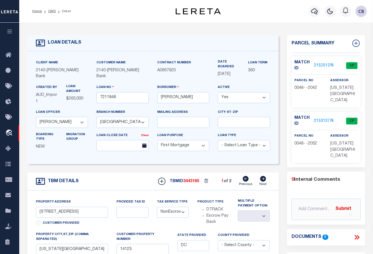
click at [356, 235] on icon at bounding box center [355, 237] width 3 height 5
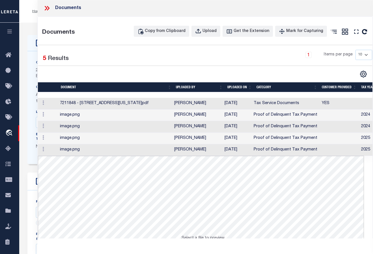
click at [53, 103] on td at bounding box center [48, 104] width 20 height 12
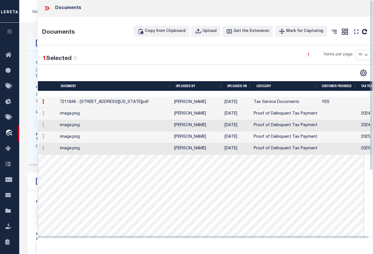
drag, startPoint x: 46, startPoint y: 8, endPoint x: 30, endPoint y: 4, distance: 16.9
click at [46, 8] on icon at bounding box center [46, 8] width 7 height 7
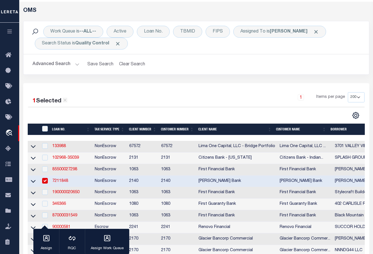
scroll to position [57, 0]
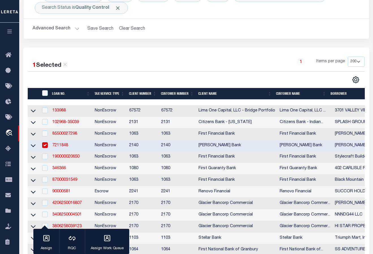
click at [59, 147] on link "7211848" at bounding box center [60, 145] width 16 height 4
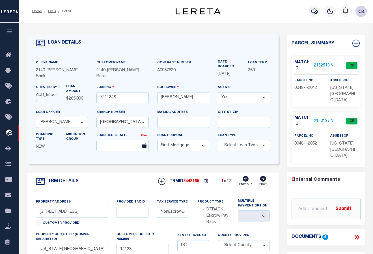
click at [322, 65] on link "2152513" at bounding box center [322, 66] width 16 height 6
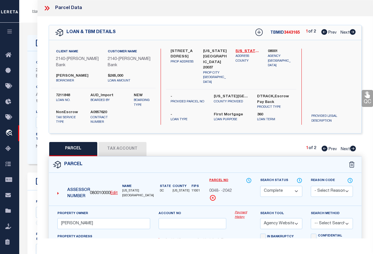
click at [353, 151] on icon at bounding box center [353, 149] width 6 height 6
click at [322, 151] on icon at bounding box center [324, 149] width 6 height 6
click at [352, 151] on icon at bounding box center [353, 149] width 6 height 6
click at [353, 33] on icon at bounding box center [353, 32] width 6 height 6
click at [254, 150] on div "PARCEL Tax Account Prev Next" at bounding box center [205, 149] width 313 height 14
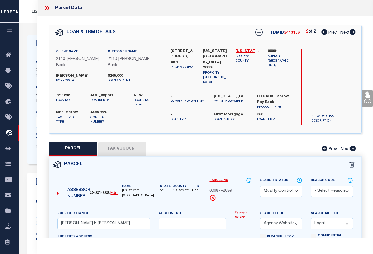
click at [321, 32] on icon at bounding box center [324, 32] width 6 height 6
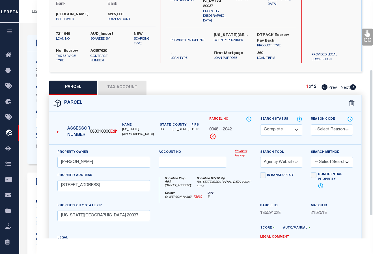
scroll to position [113, 0]
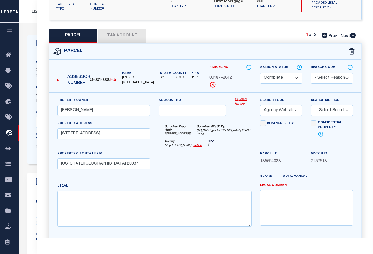
click at [297, 83] on select "Automated Search Bad Parcel Complete Duplicate Parcel High Dollar Reporting In …" at bounding box center [281, 78] width 42 height 11
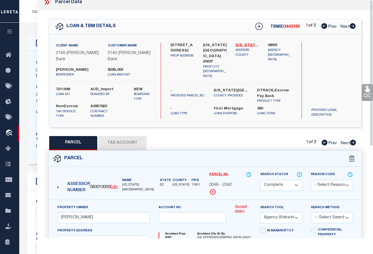
scroll to position [0, 0]
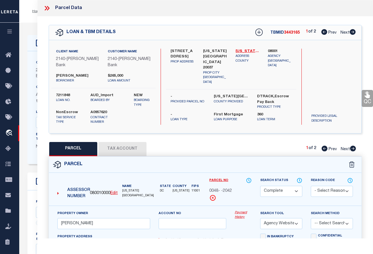
click at [352, 151] on icon at bounding box center [353, 149] width 6 height 6
click at [353, 32] on icon at bounding box center [353, 32] width 6 height 6
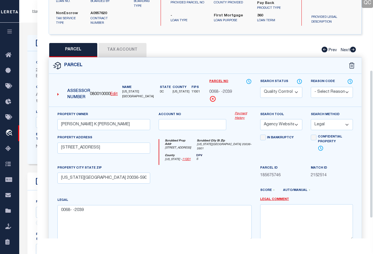
scroll to position [113, 0]
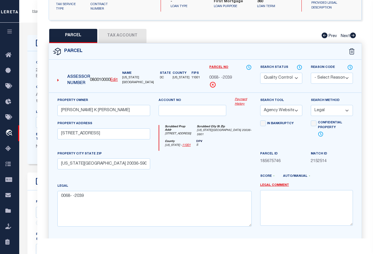
click at [296, 83] on select "Automated Search Bad Parcel Complete Duplicate Parcel High Dollar Reporting In …" at bounding box center [281, 78] width 42 height 11
click at [260, 77] on select "Automated Search Bad Parcel Complete Duplicate Parcel High Dollar Reporting In …" at bounding box center [281, 78] width 42 height 11
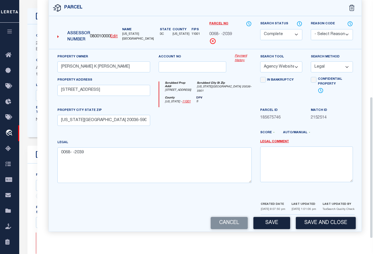
scroll to position [170, 0]
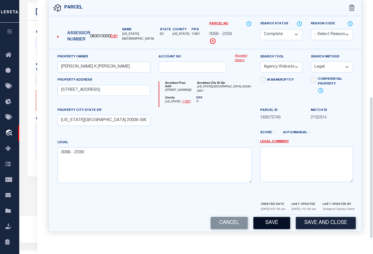
click at [271, 226] on button "Save" at bounding box center [271, 223] width 37 height 12
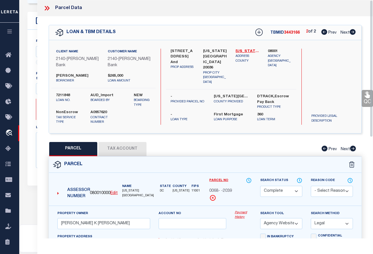
scroll to position [85, 0]
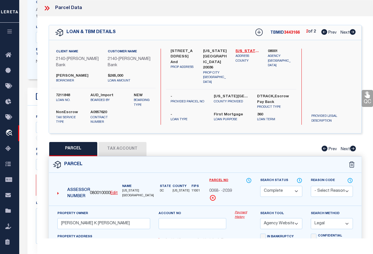
click at [323, 31] on icon at bounding box center [324, 32] width 6 height 6
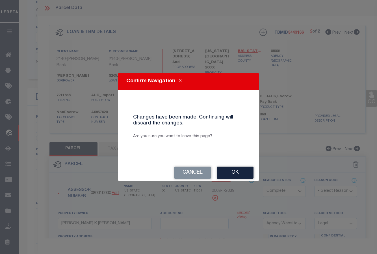
click at [232, 173] on button "Ok" at bounding box center [235, 172] width 37 height 12
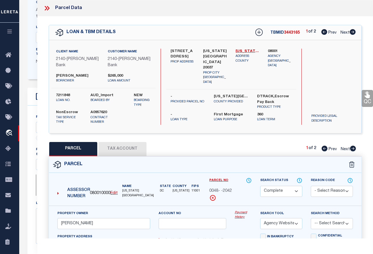
click at [366, 98] on icon at bounding box center [366, 95] width 5 height 7
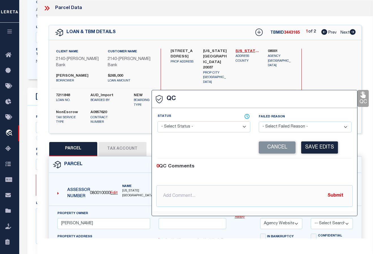
click at [183, 127] on select "- Select Status - Ready to QC Correct Incorrect" at bounding box center [203, 126] width 93 height 11
click at [157, 122] on select "- Select Status - Ready to QC Correct Incorrect" at bounding box center [203, 126] width 93 height 11
click at [321, 150] on button "Save Edits" at bounding box center [319, 147] width 37 height 12
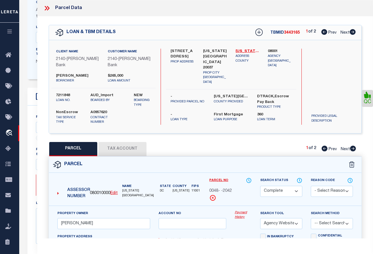
click at [351, 151] on icon at bounding box center [353, 149] width 6 height 6
click at [369, 99] on link "QC" at bounding box center [366, 98] width 11 height 17
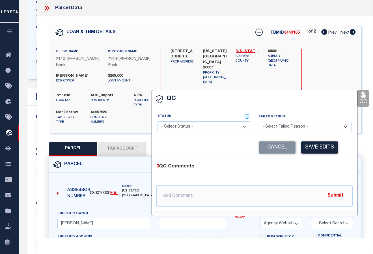
click at [208, 126] on select "- Select Status - Ready to QC Correct Incorrect" at bounding box center [203, 126] width 93 height 11
click at [157, 122] on select "- Select Status - Ready to QC Correct Incorrect" at bounding box center [203, 126] width 93 height 11
click at [315, 147] on button "Save Edits" at bounding box center [319, 147] width 37 height 12
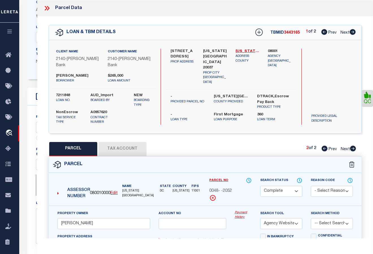
click at [353, 33] on icon at bounding box center [352, 32] width 6 height 6
click at [366, 99] on link "QC" at bounding box center [366, 98] width 11 height 17
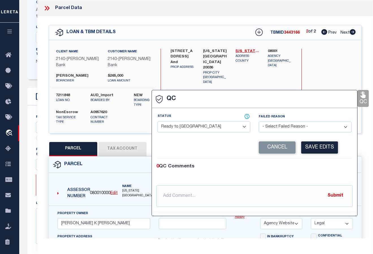
click at [195, 126] on select "- Select Status - Ready to QC Correct Incorrect" at bounding box center [203, 126] width 93 height 11
click at [157, 122] on select "- Select Status - Ready to QC Correct Incorrect" at bounding box center [203, 126] width 93 height 11
click at [312, 149] on button "Save Edits" at bounding box center [319, 147] width 37 height 12
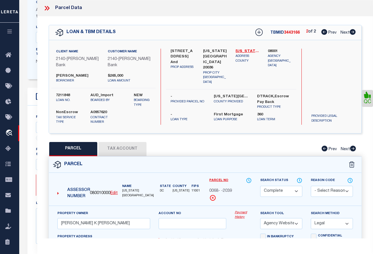
click at [46, 8] on icon at bounding box center [46, 8] width 3 height 5
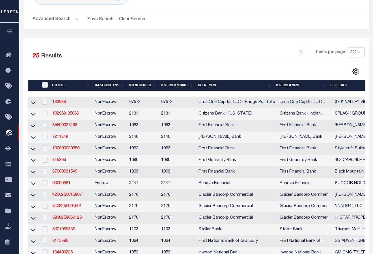
scroll to position [57, 0]
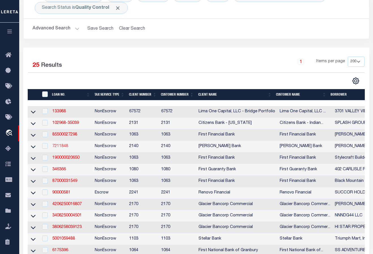
click at [64, 146] on link "7211848" at bounding box center [60, 146] width 16 height 4
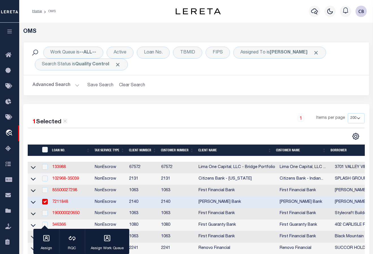
click at [157, 189] on td "1063" at bounding box center [143, 191] width 32 height 12
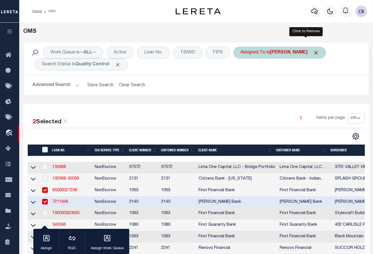
click at [313, 52] on span "Click to Remove" at bounding box center [316, 53] width 6 height 6
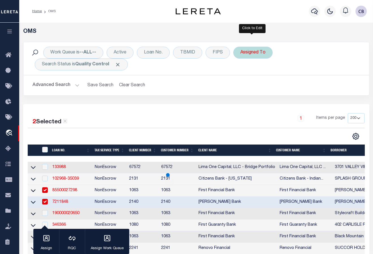
click at [258, 53] on div "Assigned To" at bounding box center [252, 53] width 39 height 12
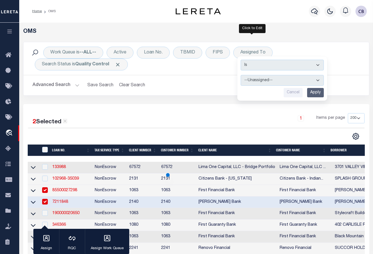
click at [287, 80] on select "--Unassigned-- [PERSON_NAME] [PERSON_NAME] [PERSON_NAME] [PERSON_NAME], [PERSON…" at bounding box center [282, 80] width 83 height 11
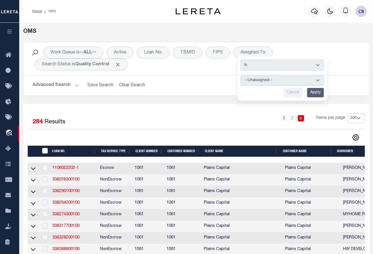
click at [241, 75] on select "--Unassigned-- [PERSON_NAME] [PERSON_NAME] [PERSON_NAME] [PERSON_NAME], [PERSON…" at bounding box center [282, 80] width 83 height 11
click at [314, 94] on input "Apply" at bounding box center [315, 92] width 17 height 9
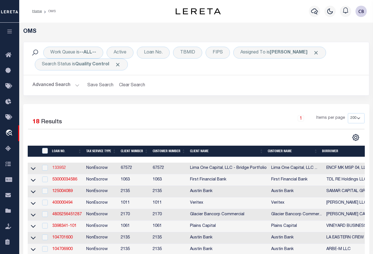
click at [61, 169] on link "133952" at bounding box center [59, 168] width 14 height 4
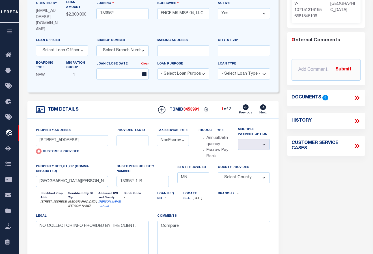
scroll to position [85, 0]
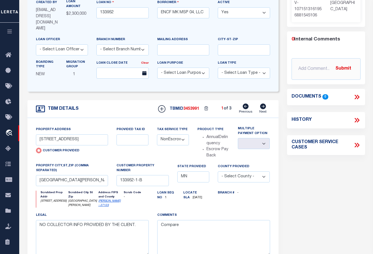
click at [263, 103] on icon at bounding box center [263, 106] width 6 height 6
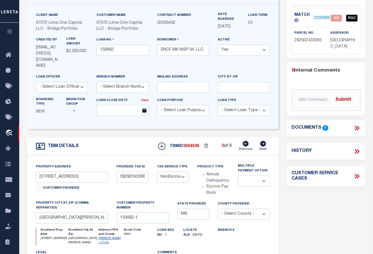
scroll to position [0, 0]
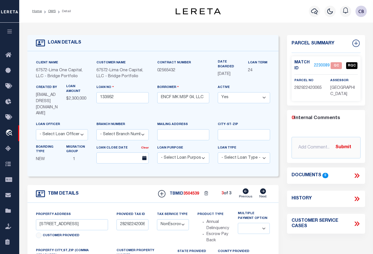
click at [321, 65] on link "2230089" at bounding box center [322, 66] width 16 height 6
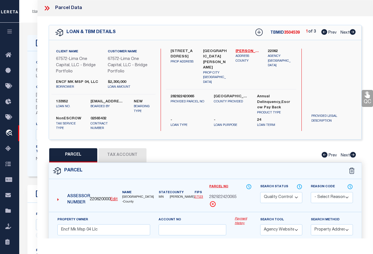
click at [352, 32] on icon at bounding box center [352, 32] width 6 height 6
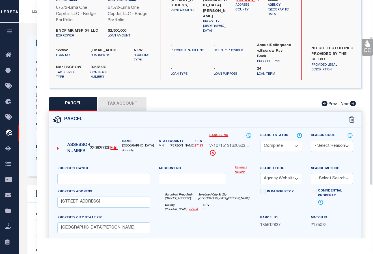
scroll to position [30, 0]
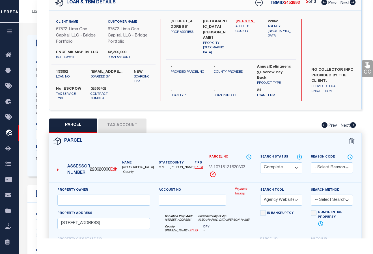
click at [352, 3] on icon at bounding box center [352, 2] width 6 height 6
click at [322, 4] on icon at bounding box center [324, 2] width 6 height 6
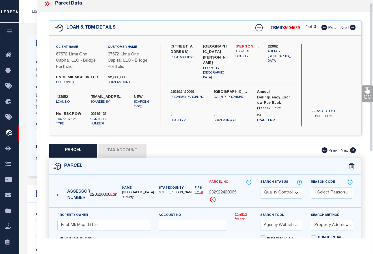
scroll to position [0, 0]
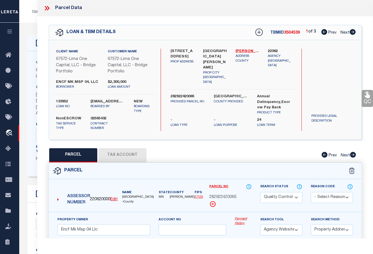
click at [47, 8] on icon at bounding box center [46, 8] width 3 height 5
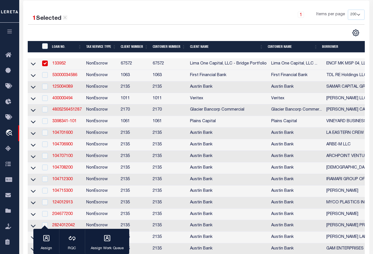
scroll to position [113, 0]
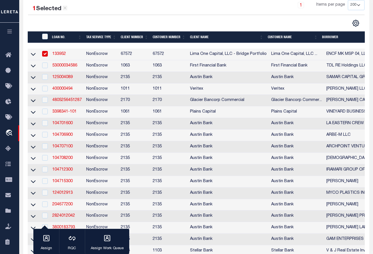
click at [45, 54] on input "checkbox" at bounding box center [45, 54] width 6 height 6
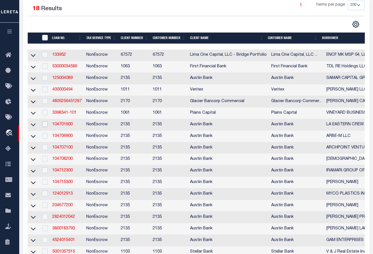
click at [45, 127] on input "checkbox" at bounding box center [45, 124] width 6 height 6
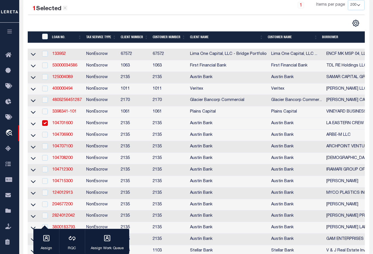
click at [45, 124] on input "checkbox" at bounding box center [45, 123] width 6 height 6
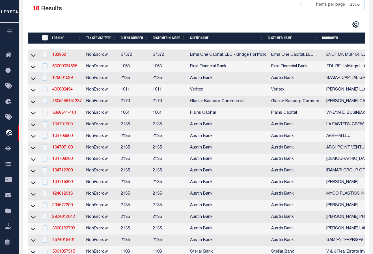
click at [67, 126] on link "104701600" at bounding box center [62, 124] width 20 height 4
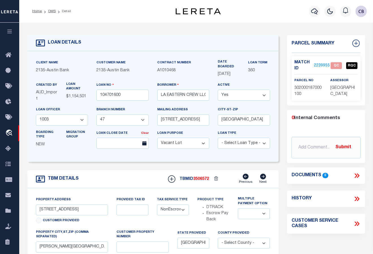
click at [322, 65] on link "2239955" at bounding box center [322, 66] width 16 height 6
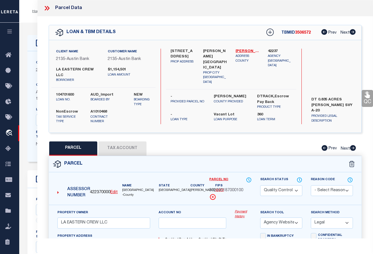
click at [47, 8] on icon at bounding box center [46, 8] width 3 height 5
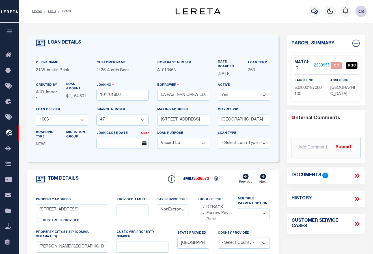
click at [321, 65] on link "2239955" at bounding box center [322, 66] width 16 height 6
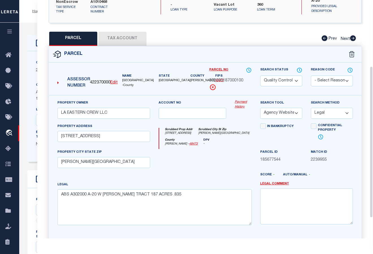
scroll to position [113, 0]
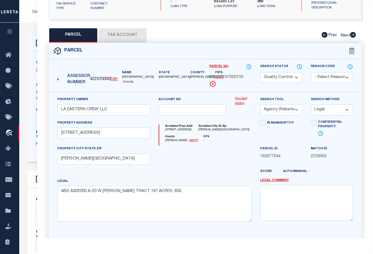
click at [121, 37] on button "Tax Account" at bounding box center [122, 35] width 48 height 14
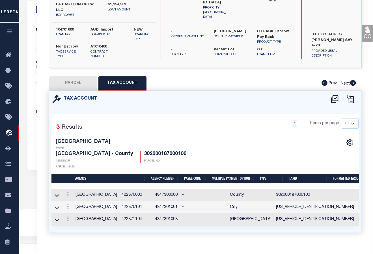
scroll to position [192, 0]
drag, startPoint x: 143, startPoint y: 217, endPoint x: 212, endPoint y: 218, distance: 69.3
click at [212, 218] on div "Selected 3 Results 1 Items per page 10 25 50 100 TX STATE" at bounding box center [205, 169] width 312 height 125
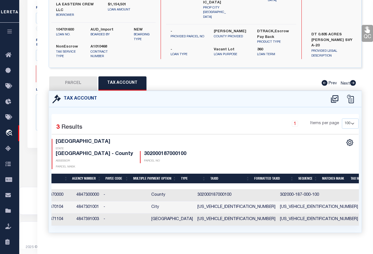
scroll to position [0, 0]
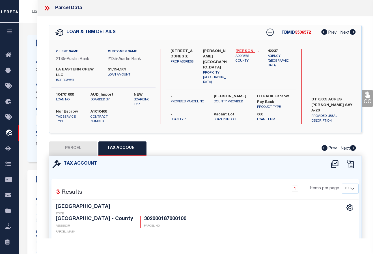
click at [241, 50] on link "[PERSON_NAME] - 48473" at bounding box center [247, 52] width 24 height 6
click at [77, 146] on button "PARCEL" at bounding box center [73, 148] width 48 height 14
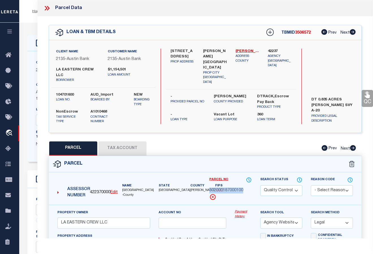
drag, startPoint x: 209, startPoint y: 191, endPoint x: 244, endPoint y: 191, distance: 34.8
click at [244, 191] on div "302000187000100" at bounding box center [230, 190] width 42 height 6
copy span "302000187000100"
click at [118, 145] on button "Tax Account" at bounding box center [122, 148] width 48 height 14
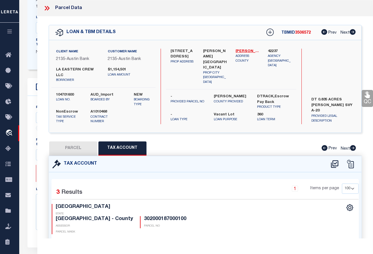
scroll to position [57, 0]
drag, startPoint x: 79, startPoint y: 149, endPoint x: 281, endPoint y: 157, distance: 202.8
click at [79, 149] on button "PARCEL" at bounding box center [73, 148] width 48 height 14
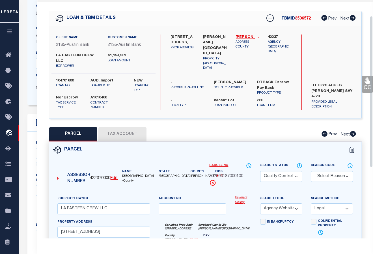
scroll to position [0, 0]
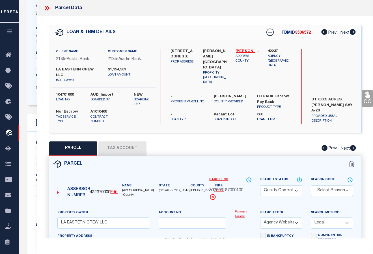
click at [296, 190] on select "Automated Search Bad Parcel Complete Duplicate Parcel High Dollar Reporting In …" at bounding box center [281, 190] width 42 height 11
click at [260, 185] on select "Automated Search Bad Parcel Complete Duplicate Parcel High Dollar Reporting In …" at bounding box center [281, 190] width 42 height 11
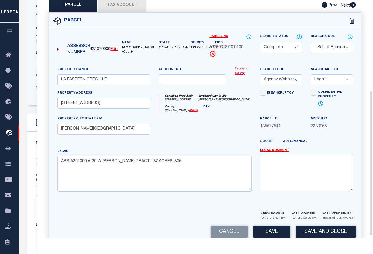
scroll to position [153, 0]
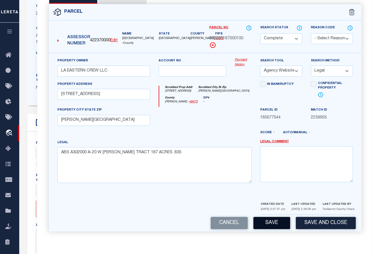
click at [270, 223] on button "Save" at bounding box center [271, 223] width 37 height 12
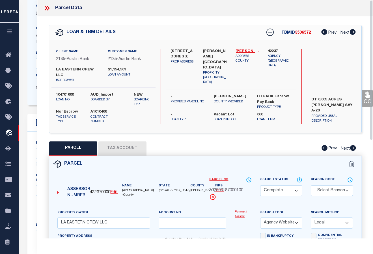
scroll to position [0, 0]
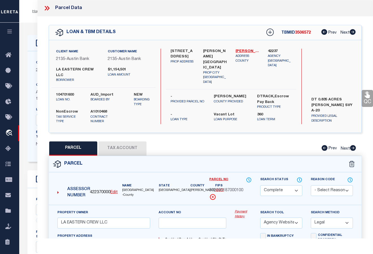
click at [46, 9] on icon at bounding box center [46, 8] width 3 height 5
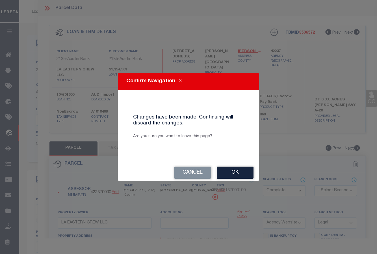
click at [233, 170] on button "Ok" at bounding box center [235, 172] width 37 height 12
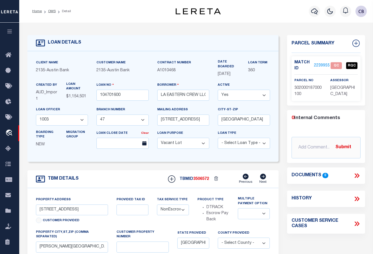
click at [320, 64] on link "2239955" at bounding box center [322, 66] width 16 height 6
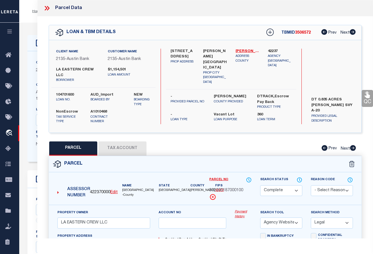
click at [366, 98] on icon at bounding box center [366, 95] width 5 height 7
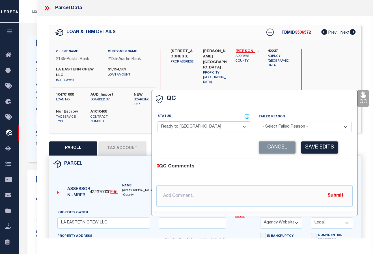
click at [192, 126] on select "- Select Status - Ready to QC Correct Incorrect" at bounding box center [203, 126] width 93 height 11
click at [157, 122] on select "- Select Status - Ready to QC Correct Incorrect" at bounding box center [203, 126] width 93 height 11
click at [325, 147] on button "Save Edits" at bounding box center [319, 147] width 37 height 12
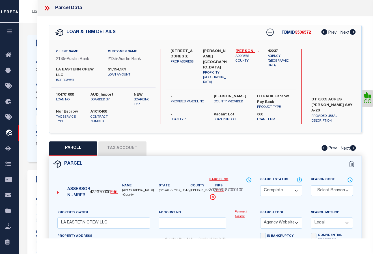
click at [47, 6] on icon at bounding box center [48, 8] width 3 height 5
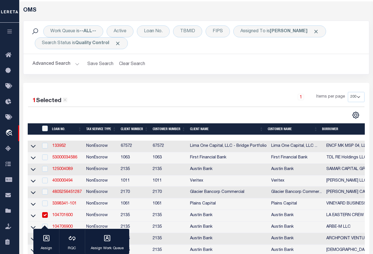
scroll to position [113, 0]
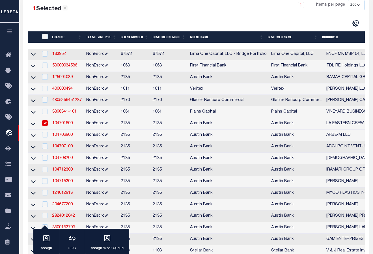
click at [66, 125] on link "104701600" at bounding box center [62, 123] width 20 height 4
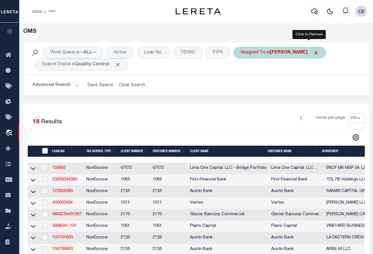
click at [313, 52] on span "Click to Remove" at bounding box center [316, 53] width 6 height 6
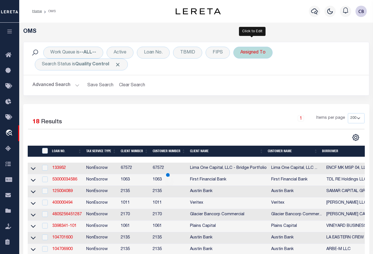
click at [248, 49] on div "Assigned To" at bounding box center [252, 53] width 39 height 12
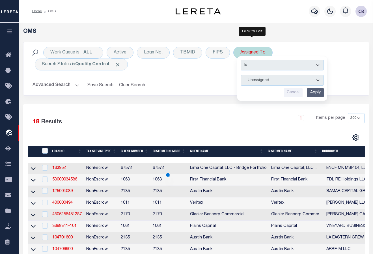
click at [259, 80] on select "--Unassigned-- [PERSON_NAME] [PERSON_NAME] [PERSON_NAME] [PERSON_NAME], [PERSON…" at bounding box center [282, 80] width 83 height 11
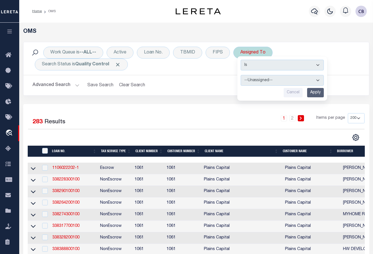
click at [241, 75] on select "--Unassigned-- [PERSON_NAME] [PERSON_NAME] [PERSON_NAME] [PERSON_NAME], [PERSON…" at bounding box center [282, 80] width 83 height 11
click at [316, 88] on input "Apply" at bounding box center [315, 92] width 17 height 9
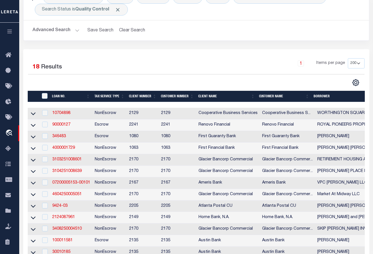
scroll to position [85, 0]
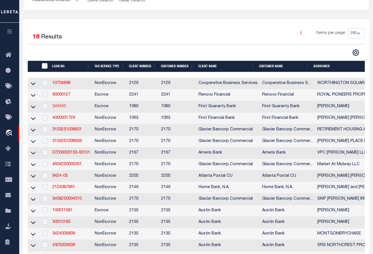
click at [60, 107] on link "346483" at bounding box center [59, 106] width 14 height 4
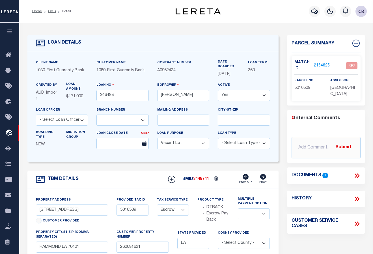
click at [356, 174] on icon at bounding box center [355, 175] width 3 height 5
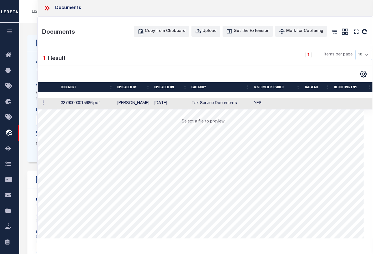
click at [55, 103] on td at bounding box center [48, 104] width 21 height 12
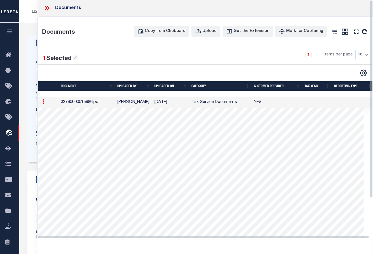
click at [47, 7] on icon at bounding box center [46, 8] width 7 height 7
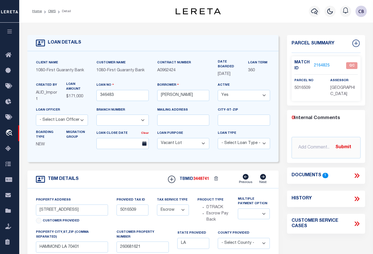
click at [321, 64] on link "2164825" at bounding box center [322, 66] width 16 height 6
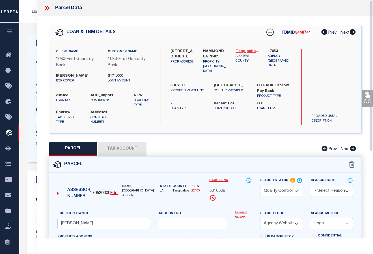
click at [242, 50] on link "Tangipahoa - 22105" at bounding box center [247, 52] width 24 height 6
drag, startPoint x: 210, startPoint y: 190, endPoint x: 225, endPoint y: 190, distance: 15.0
click at [225, 190] on span "5016509" at bounding box center [217, 191] width 16 height 6
copy span "5016509"
click at [123, 149] on button "Tax Account" at bounding box center [122, 149] width 48 height 14
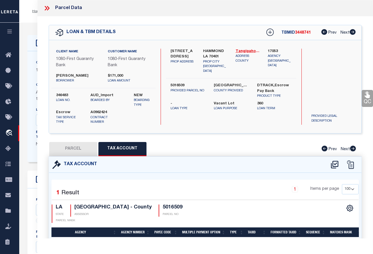
scroll to position [41, 0]
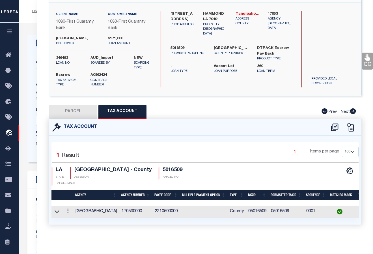
drag, startPoint x: 59, startPoint y: 207, endPoint x: 79, endPoint y: 205, distance: 19.9
click at [59, 208] on icon at bounding box center [57, 211] width 5 height 6
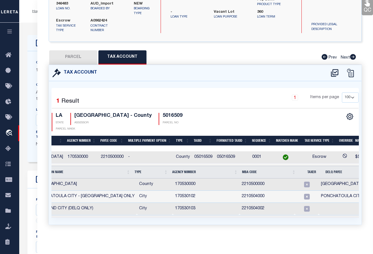
scroll to position [0, 44]
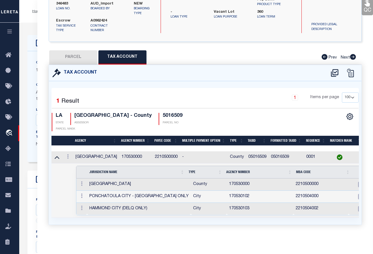
click at [77, 51] on button "PARCEL" at bounding box center [73, 57] width 48 height 14
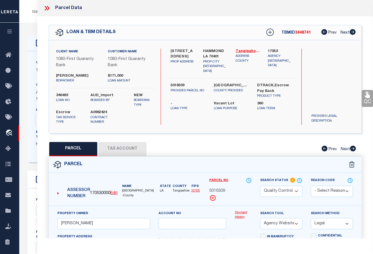
click at [49, 142] on button "PARCEL" at bounding box center [73, 149] width 48 height 14
click at [297, 190] on select "Automated Search Bad Parcel Complete Duplicate Parcel High Dollar Reporting In …" at bounding box center [281, 191] width 42 height 11
click at [260, 186] on select "Automated Search Bad Parcel Complete Duplicate Parcel High Dollar Reporting In …" at bounding box center [281, 191] width 42 height 11
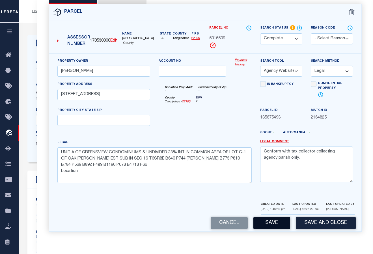
click at [271, 221] on button "Save" at bounding box center [271, 223] width 37 height 12
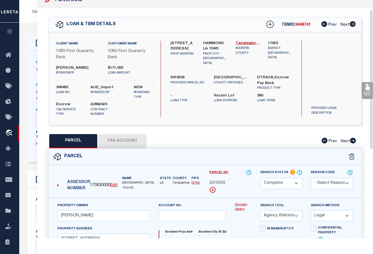
scroll to position [0, 0]
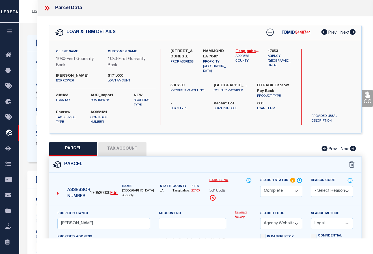
click at [44, 8] on icon at bounding box center [46, 8] width 7 height 7
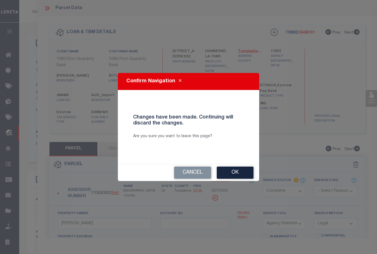
drag, startPoint x: 234, startPoint y: 174, endPoint x: 294, endPoint y: 132, distance: 73.8
click at [235, 174] on button "Ok" at bounding box center [235, 172] width 37 height 12
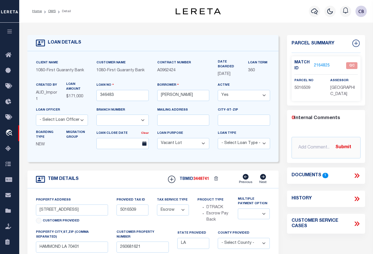
click at [323, 66] on link "2164825" at bounding box center [322, 66] width 16 height 6
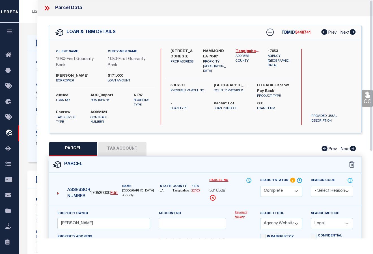
click at [366, 96] on icon at bounding box center [366, 95] width 5 height 7
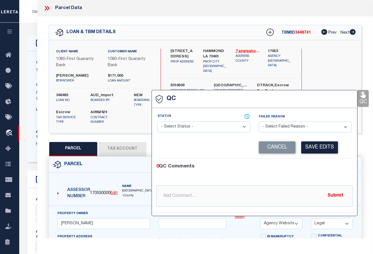
click at [205, 123] on select "- Select Status - Ready to QC Correct Incorrect" at bounding box center [203, 126] width 93 height 11
click at [157, 122] on select "- Select Status - Ready to QC Correct Incorrect" at bounding box center [203, 126] width 93 height 11
click at [321, 148] on button "Save Edits" at bounding box center [319, 147] width 37 height 12
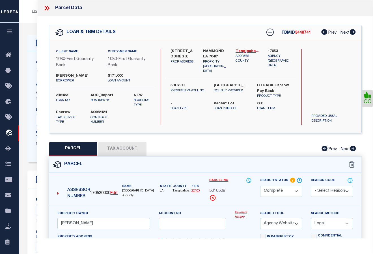
click at [47, 9] on icon at bounding box center [46, 8] width 7 height 7
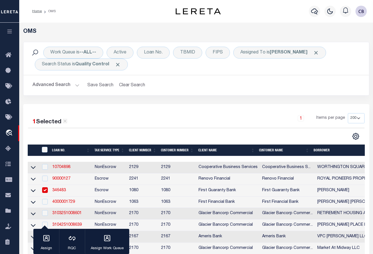
scroll to position [85, 0]
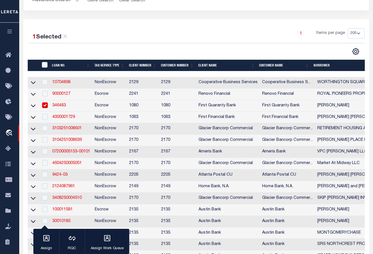
click at [61, 107] on link "346483" at bounding box center [59, 105] width 14 height 4
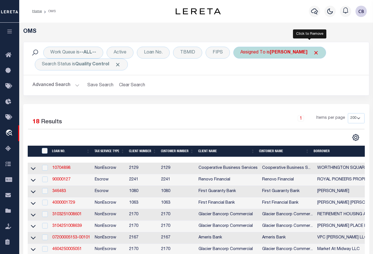
click at [313, 53] on span "Click to Remove" at bounding box center [316, 53] width 6 height 6
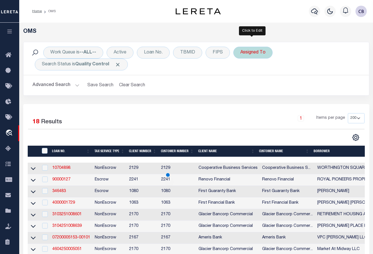
click at [251, 55] on div "Assigned To" at bounding box center [252, 53] width 39 height 12
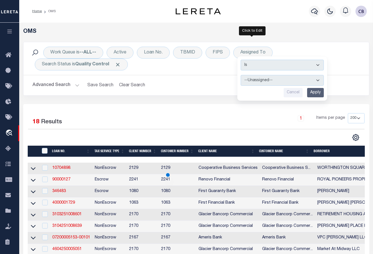
click at [269, 81] on select "--Unassigned-- [PERSON_NAME] [PERSON_NAME] [PERSON_NAME] [PERSON_NAME], [PERSON…" at bounding box center [282, 80] width 83 height 11
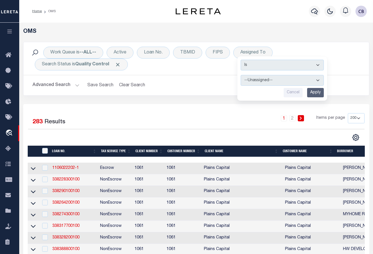
click at [241, 75] on select "--Unassigned-- [PERSON_NAME] [PERSON_NAME] [PERSON_NAME] [PERSON_NAME], [PERSON…" at bounding box center [282, 80] width 83 height 11
click at [313, 92] on input "Apply" at bounding box center [315, 92] width 17 height 9
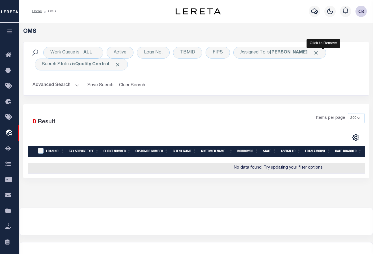
click at [319, 51] on span "Click to Remove" at bounding box center [316, 53] width 6 height 6
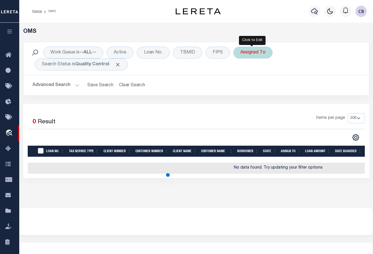
click at [249, 53] on div "Assigned To" at bounding box center [252, 53] width 39 height 12
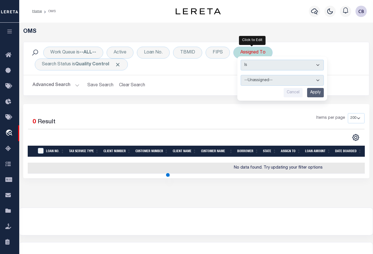
click at [267, 80] on select "--Unassigned-- [PERSON_NAME] [PERSON_NAME] [PERSON_NAME] [PERSON_NAME], [PERSON…" at bounding box center [282, 80] width 83 height 11
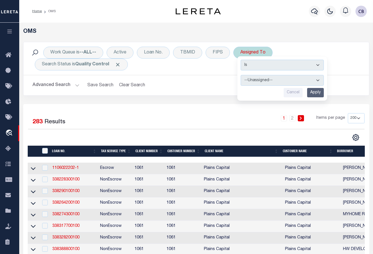
click at [241, 75] on select "--Unassigned-- [PERSON_NAME] [PERSON_NAME] [PERSON_NAME] [PERSON_NAME], [PERSON…" at bounding box center [282, 80] width 83 height 11
click at [312, 94] on input "Apply" at bounding box center [315, 92] width 17 height 9
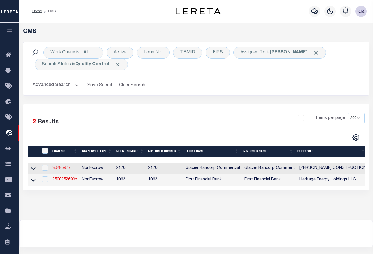
click at [60, 168] on link "30285977" at bounding box center [61, 168] width 18 height 4
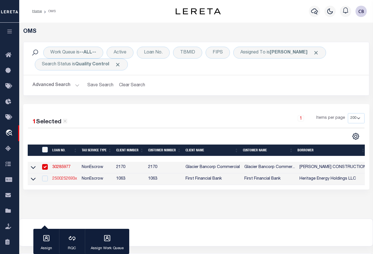
click at [64, 179] on link "2500252693x" at bounding box center [64, 179] width 25 height 4
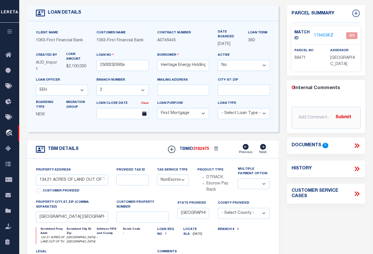
scroll to position [57, 0]
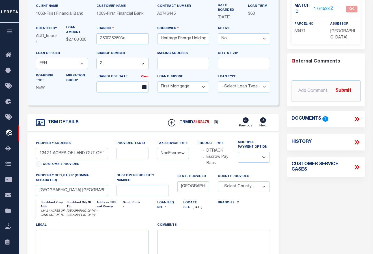
click at [320, 8] on link "1794538" at bounding box center [322, 9] width 16 height 6
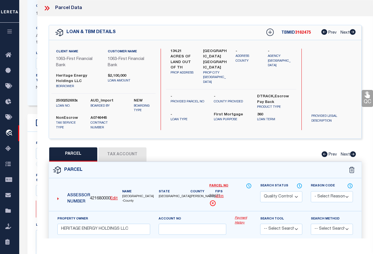
scroll to position [0, 0]
click at [46, 7] on icon at bounding box center [46, 8] width 3 height 5
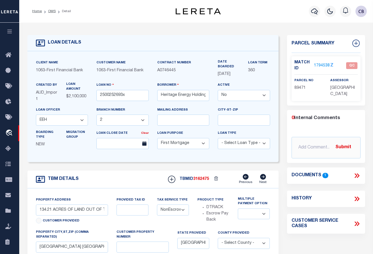
click at [319, 64] on link "1794538" at bounding box center [322, 66] width 16 height 6
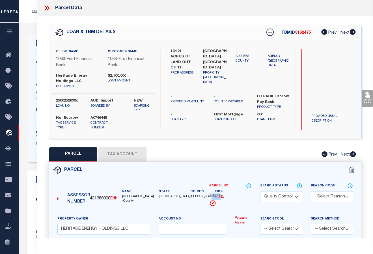
drag, startPoint x: 211, startPoint y: 195, endPoint x: 223, endPoint y: 195, distance: 12.4
click at [223, 195] on div "89471" at bounding box center [230, 196] width 42 height 6
click at [210, 195] on span "89471" at bounding box center [214, 196] width 11 height 6
drag, startPoint x: 209, startPoint y: 196, endPoint x: 220, endPoint y: 196, distance: 10.8
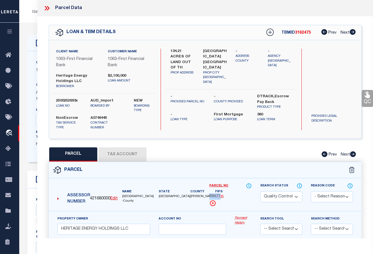
click at [220, 196] on span "89471" at bounding box center [214, 196] width 11 height 6
copy span "89471"
click at [120, 156] on button "Tax Account" at bounding box center [122, 154] width 48 height 14
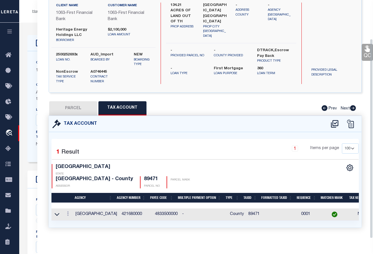
scroll to position [85, 0]
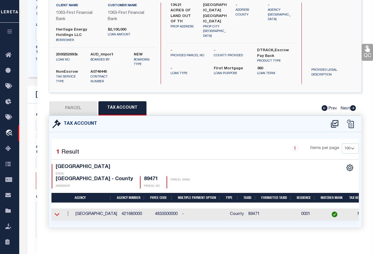
click at [58, 211] on icon at bounding box center [57, 214] width 5 height 6
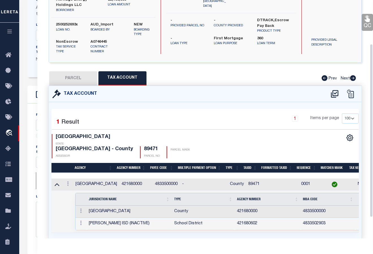
scroll to position [89, 0]
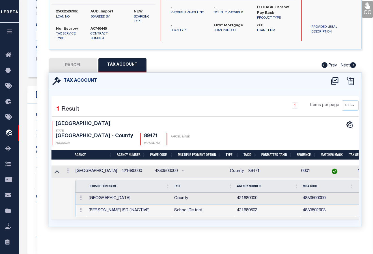
click at [56, 170] on icon at bounding box center [57, 171] width 5 height 3
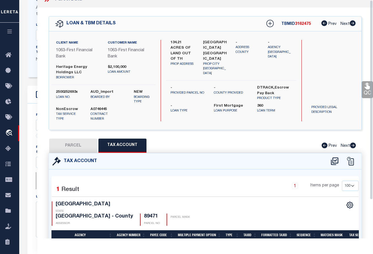
scroll to position [0, 0]
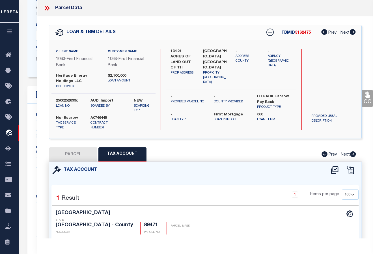
click at [71, 153] on button "PARCEL" at bounding box center [73, 154] width 48 height 14
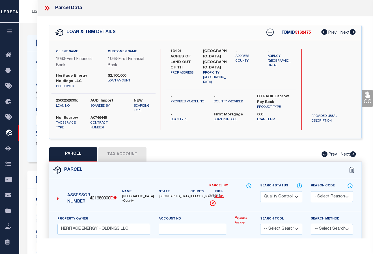
click at [295, 196] on select "Automated Search Bad Parcel Complete Duplicate Parcel High Dollar Reporting In …" at bounding box center [281, 196] width 42 height 11
click at [260, 191] on select "Automated Search Bad Parcel Complete Duplicate Parcel High Dollar Reporting In …" at bounding box center [281, 196] width 42 height 11
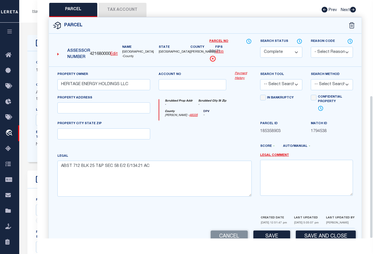
scroll to position [159, 0]
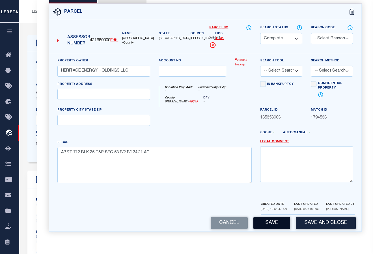
click at [276, 221] on button "Save" at bounding box center [271, 223] width 37 height 12
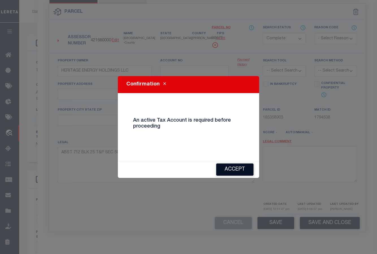
click at [233, 169] on button "Accept" at bounding box center [234, 169] width 37 height 12
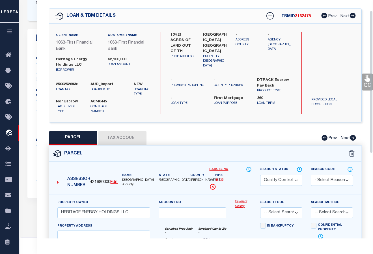
scroll to position [0, 0]
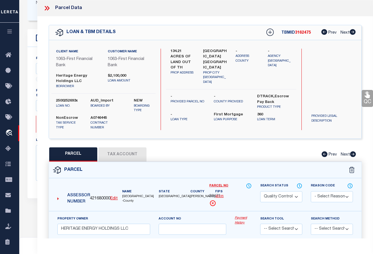
click at [48, 8] on icon at bounding box center [48, 8] width 3 height 5
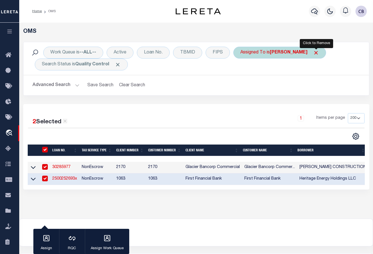
click at [316, 52] on span "Click to Remove" at bounding box center [316, 53] width 6 height 6
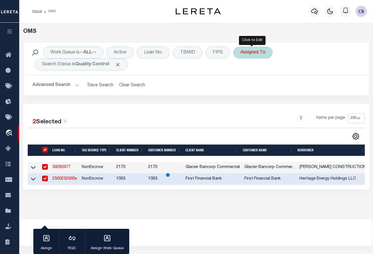
click at [258, 53] on div "Assigned To" at bounding box center [252, 53] width 39 height 12
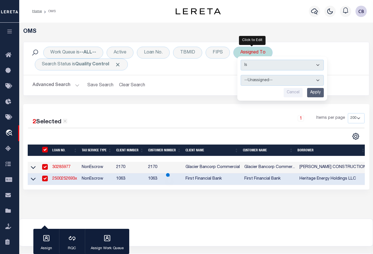
click at [271, 80] on select "--Unassigned-- [PERSON_NAME] [PERSON_NAME] [PERSON_NAME] [PERSON_NAME], [PERSON…" at bounding box center [282, 80] width 83 height 11
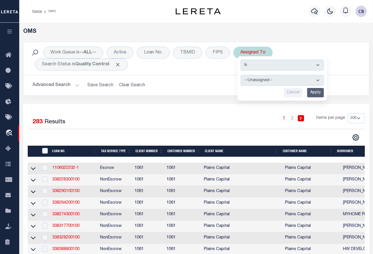
click at [241, 75] on select "--Unassigned-- [PERSON_NAME] [PERSON_NAME] [PERSON_NAME] [PERSON_NAME], [PERSON…" at bounding box center [282, 80] width 83 height 11
click at [316, 93] on input "Apply" at bounding box center [315, 92] width 17 height 9
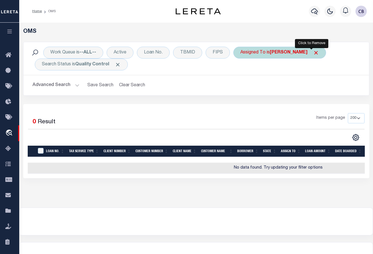
click at [313, 51] on span "Click to Remove" at bounding box center [316, 53] width 6 height 6
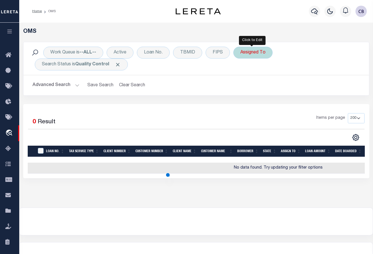
click at [257, 55] on div "Assigned To" at bounding box center [252, 53] width 39 height 12
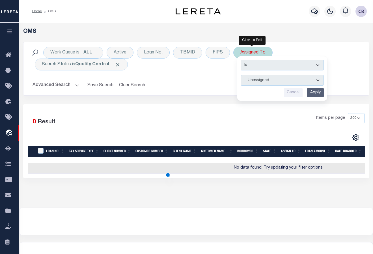
click at [269, 82] on select "--Unassigned-- [PERSON_NAME] [PERSON_NAME] [PERSON_NAME] [PERSON_NAME], [PERSON…" at bounding box center [282, 80] width 83 height 11
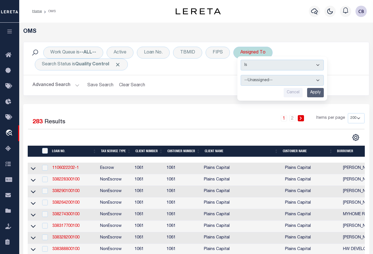
click at [241, 75] on select "--Unassigned-- [PERSON_NAME] [PERSON_NAME] [PERSON_NAME] [PERSON_NAME], [PERSON…" at bounding box center [282, 80] width 83 height 11
click at [314, 95] on input "Apply" at bounding box center [315, 92] width 17 height 9
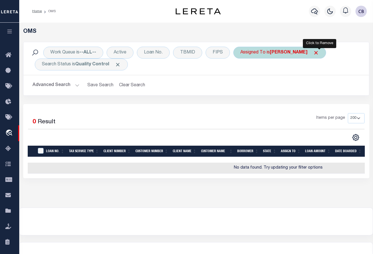
click at [319, 51] on span "Click to Remove" at bounding box center [316, 53] width 6 height 6
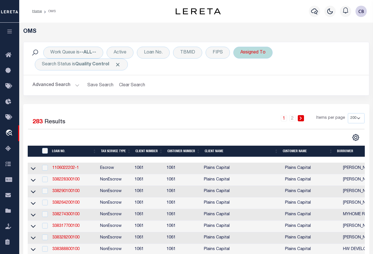
click at [248, 52] on div "Assigned To" at bounding box center [252, 53] width 39 height 12
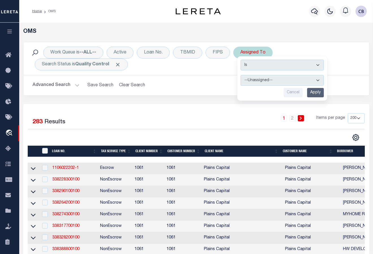
drag, startPoint x: 270, startPoint y: 77, endPoint x: 271, endPoint y: 85, distance: 7.8
click at [270, 77] on select "--Unassigned-- [PERSON_NAME] [PERSON_NAME] [PERSON_NAME] [PERSON_NAME], [PERSON…" at bounding box center [282, 80] width 83 height 11
click at [241, 75] on select "--Unassigned-- [PERSON_NAME] [PERSON_NAME] [PERSON_NAME] [PERSON_NAME], [PERSON…" at bounding box center [282, 80] width 83 height 11
click at [315, 94] on input "Apply" at bounding box center [315, 92] width 17 height 9
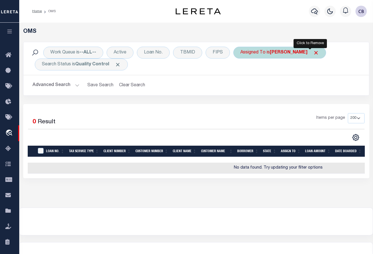
click at [313, 53] on span "Click to Remove" at bounding box center [316, 53] width 6 height 6
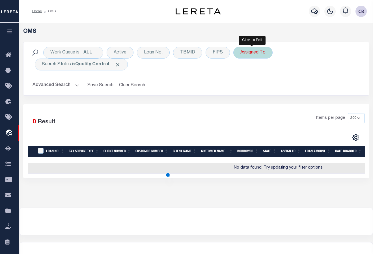
click at [258, 54] on div "Assigned To" at bounding box center [252, 53] width 39 height 12
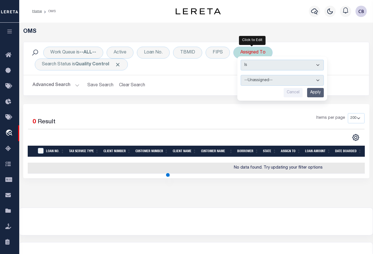
click at [268, 79] on select "--Unassigned-- [PERSON_NAME] [PERSON_NAME] [PERSON_NAME] [PERSON_NAME], [PERSON…" at bounding box center [282, 80] width 83 height 11
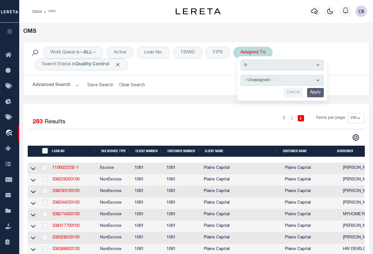
click at [241, 75] on select "--Unassigned-- [PERSON_NAME] [PERSON_NAME] [PERSON_NAME] [PERSON_NAME], [PERSON…" at bounding box center [282, 80] width 83 height 11
click at [315, 94] on input "Apply" at bounding box center [315, 92] width 17 height 9
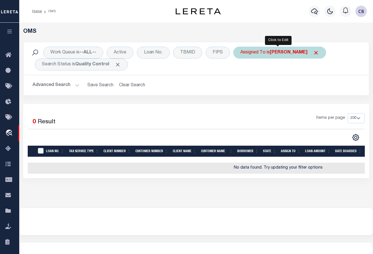
drag, startPoint x: 288, startPoint y: 53, endPoint x: 281, endPoint y: 53, distance: 7.1
click at [288, 53] on b "[PERSON_NAME]" at bounding box center [289, 52] width 38 height 5
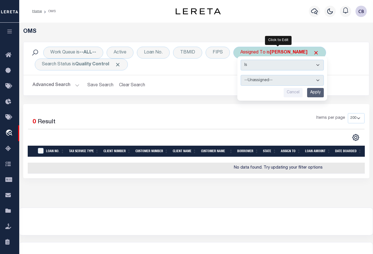
click at [317, 81] on select "--Unassigned-- [PERSON_NAME] [PERSON_NAME] [PERSON_NAME] [PERSON_NAME], [PERSON…" at bounding box center [282, 80] width 83 height 11
click at [241, 75] on select "--Unassigned-- [PERSON_NAME] [PERSON_NAME] [PERSON_NAME] [PERSON_NAME], [PERSON…" at bounding box center [282, 80] width 83 height 11
click at [311, 92] on input "Apply" at bounding box center [315, 92] width 17 height 9
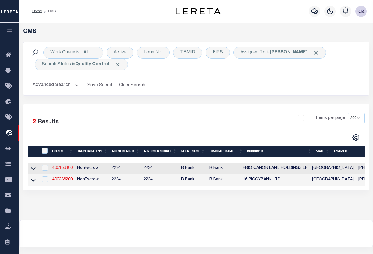
click at [66, 168] on link "400156400" at bounding box center [62, 168] width 20 height 4
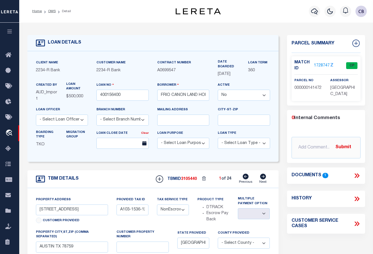
click at [320, 63] on link "1728747" at bounding box center [322, 66] width 16 height 6
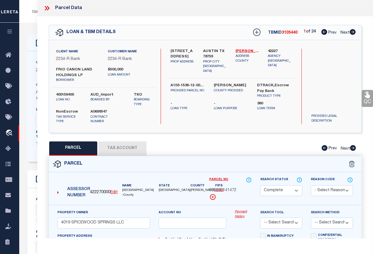
click at [47, 7] on icon at bounding box center [46, 8] width 7 height 7
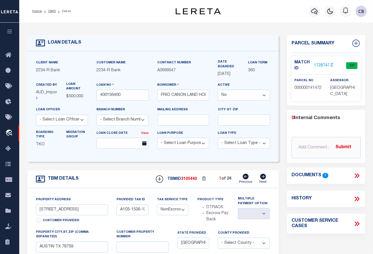
click at [355, 174] on icon at bounding box center [356, 175] width 7 height 7
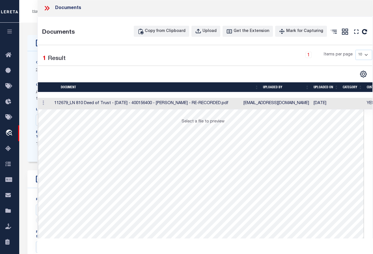
click at [52, 103] on td at bounding box center [45, 104] width 14 height 12
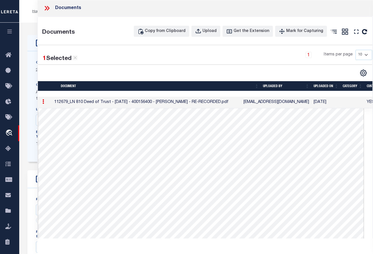
click at [47, 7] on icon at bounding box center [46, 8] width 7 height 7
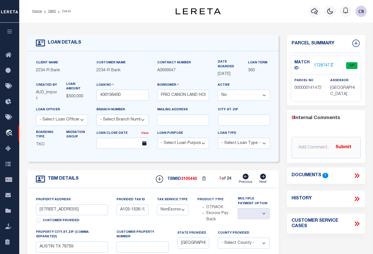
click at [323, 63] on link "1728747" at bounding box center [322, 66] width 16 height 6
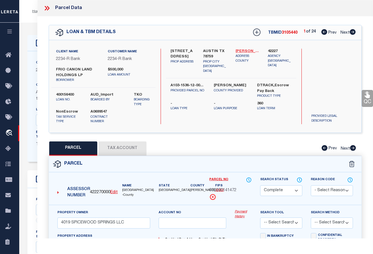
click at [246, 50] on link "[PERSON_NAME] - 48453" at bounding box center [247, 52] width 24 height 6
drag, startPoint x: 223, startPoint y: 190, endPoint x: 237, endPoint y: 188, distance: 13.6
click at [236, 188] on span "000000141472" at bounding box center [222, 190] width 27 height 6
copy span "141472"
click at [46, 8] on icon at bounding box center [46, 8] width 7 height 7
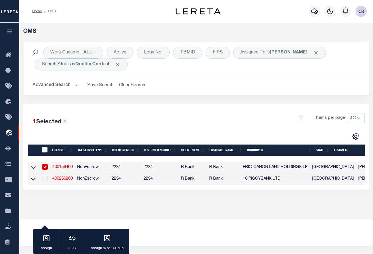
click at [46, 166] on input "checkbox" at bounding box center [45, 167] width 6 height 6
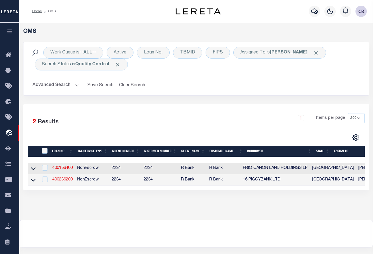
click at [61, 180] on link "400236200" at bounding box center [62, 179] width 20 height 4
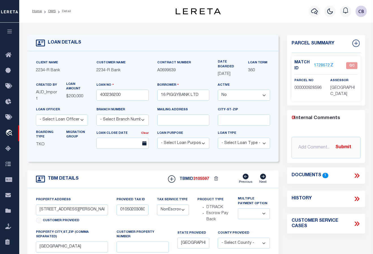
click at [319, 63] on link "1728672" at bounding box center [322, 66] width 16 height 6
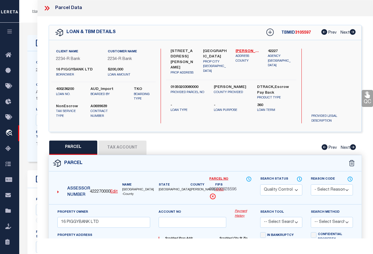
click at [47, 8] on icon at bounding box center [46, 8] width 7 height 7
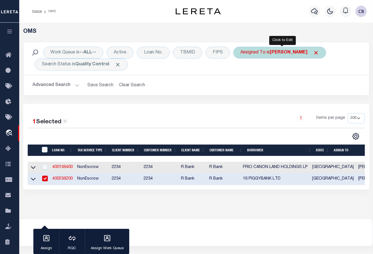
click at [291, 54] on b "[PERSON_NAME]" at bounding box center [289, 52] width 38 height 5
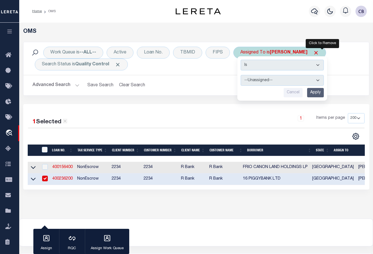
click at [319, 51] on span "Click to Remove" at bounding box center [316, 53] width 6 height 6
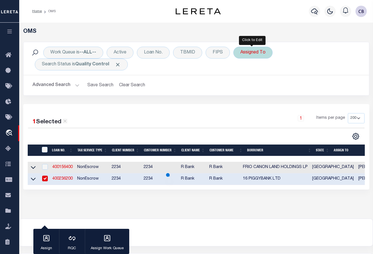
click at [252, 52] on div "Assigned To" at bounding box center [252, 53] width 39 height 12
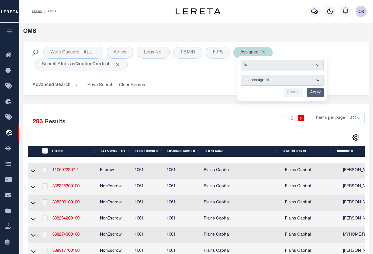
click at [265, 80] on select "--Unassigned-- [PERSON_NAME] [PERSON_NAME] [PERSON_NAME] [PERSON_NAME], [PERSON…" at bounding box center [282, 80] width 83 height 11
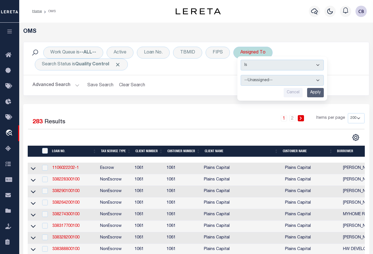
click at [241, 75] on select "--Unassigned-- [PERSON_NAME] [PERSON_NAME] [PERSON_NAME] [PERSON_NAME], [PERSON…" at bounding box center [282, 80] width 83 height 11
click at [314, 91] on input "Apply" at bounding box center [315, 92] width 17 height 9
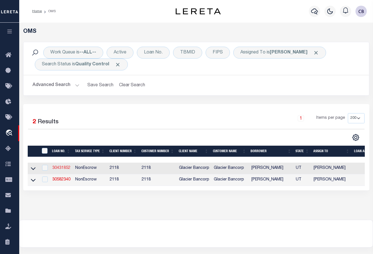
click at [62, 168] on link "30431852" at bounding box center [61, 168] width 18 height 4
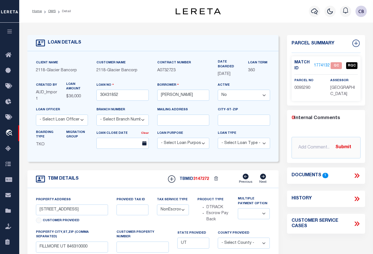
click at [321, 63] on link "1774132" at bounding box center [322, 66] width 16 height 6
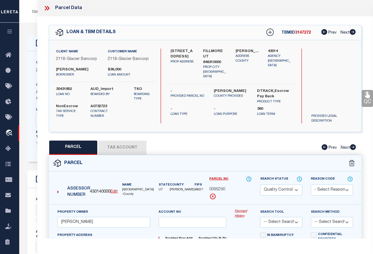
click at [324, 33] on icon at bounding box center [324, 32] width 6 height 6
click at [46, 7] on icon at bounding box center [46, 8] width 7 height 7
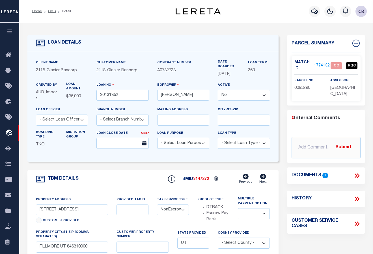
click at [356, 173] on icon at bounding box center [356, 175] width 7 height 7
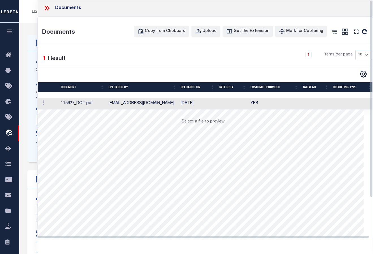
click at [46, 7] on icon at bounding box center [46, 8] width 3 height 5
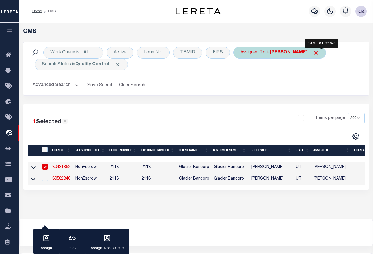
click at [319, 51] on span "Click to Remove" at bounding box center [316, 53] width 6 height 6
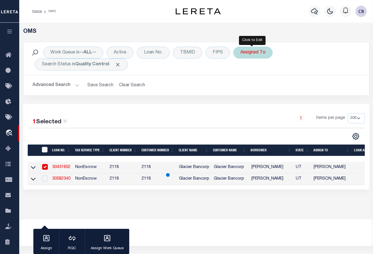
click at [245, 55] on div "Assigned To" at bounding box center [252, 53] width 39 height 12
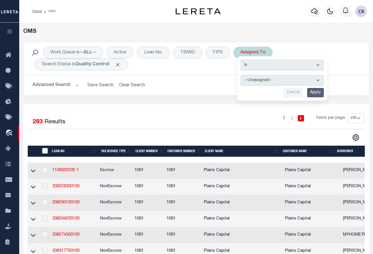
click at [257, 79] on select "--Unassigned-- [PERSON_NAME] [PERSON_NAME] [PERSON_NAME] [PERSON_NAME], [PERSON…" at bounding box center [282, 80] width 83 height 11
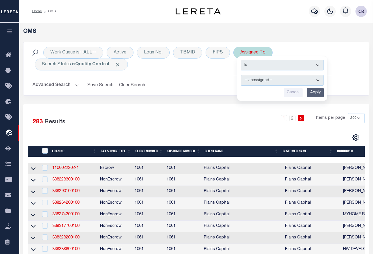
click at [241, 75] on select "--Unassigned-- [PERSON_NAME] [PERSON_NAME] [PERSON_NAME] [PERSON_NAME], [PERSON…" at bounding box center [282, 80] width 83 height 11
click at [313, 94] on input "Apply" at bounding box center [315, 92] width 17 height 9
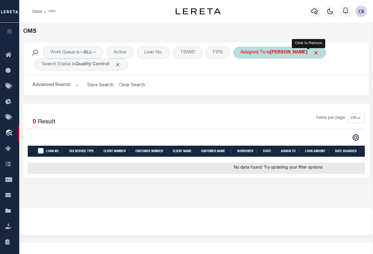
click at [313, 53] on span "Click to Remove" at bounding box center [316, 53] width 6 height 6
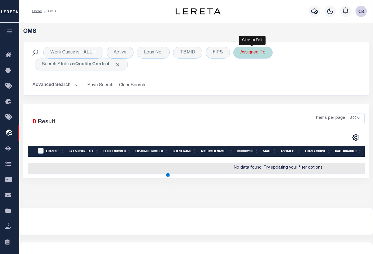
click at [264, 54] on div "Assigned To" at bounding box center [252, 53] width 39 height 12
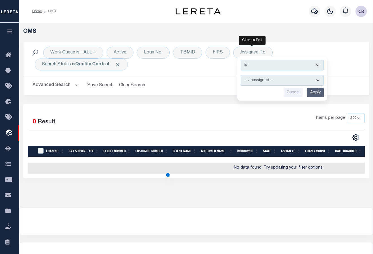
click at [267, 80] on select "--Unassigned-- [PERSON_NAME] [PERSON_NAME] [PERSON_NAME] [PERSON_NAME], [PERSON…" at bounding box center [282, 80] width 83 height 11
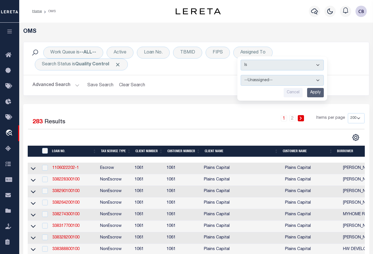
click at [241, 75] on select "--Unassigned-- [PERSON_NAME] [PERSON_NAME] [PERSON_NAME] [PERSON_NAME], [PERSON…" at bounding box center [282, 80] width 83 height 11
click at [314, 95] on input "Apply" at bounding box center [315, 92] width 17 height 9
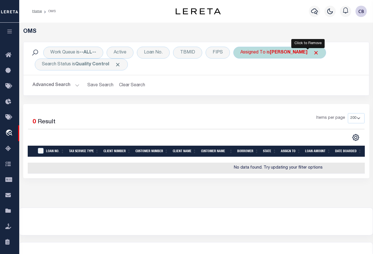
click at [313, 53] on span "Click to Remove" at bounding box center [316, 53] width 6 height 6
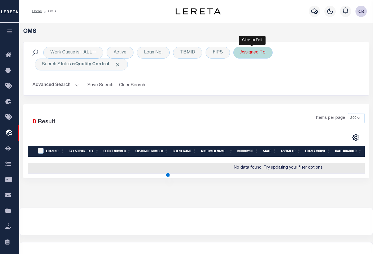
click at [259, 55] on div "Assigned To" at bounding box center [252, 53] width 39 height 12
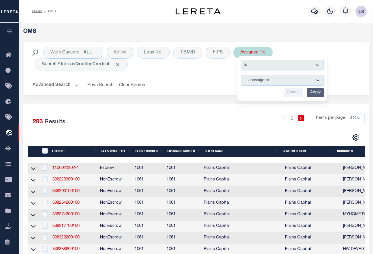
click at [283, 79] on select "--Unassigned-- [PERSON_NAME] [PERSON_NAME] [PERSON_NAME] [PERSON_NAME], [PERSON…" at bounding box center [282, 80] width 83 height 11
click at [241, 75] on select "--Unassigned-- [PERSON_NAME] [PERSON_NAME] [PERSON_NAME] [PERSON_NAME], [PERSON…" at bounding box center [282, 80] width 83 height 11
click at [314, 92] on input "Apply" at bounding box center [315, 92] width 17 height 9
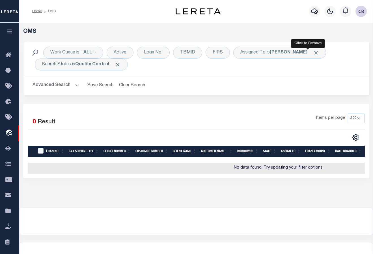
drag, startPoint x: 309, startPoint y: 52, endPoint x: 305, endPoint y: 52, distance: 4.2
click at [313, 52] on span "Click to Remove" at bounding box center [316, 53] width 6 height 6
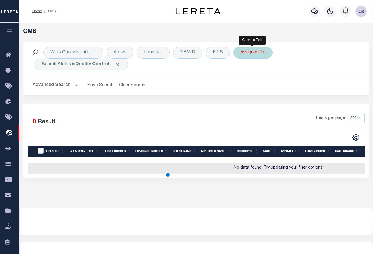
click at [253, 54] on div "Assigned To" at bounding box center [252, 53] width 39 height 12
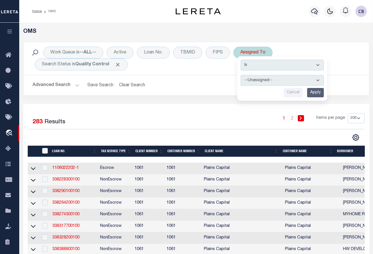
click at [277, 81] on select "--Unassigned-- [PERSON_NAME] [PERSON_NAME] [PERSON_NAME] [PERSON_NAME], [PERSON…" at bounding box center [282, 80] width 83 height 11
click at [241, 75] on select "--Unassigned-- [PERSON_NAME] [PERSON_NAME] [PERSON_NAME] [PERSON_NAME], [PERSON…" at bounding box center [282, 80] width 83 height 11
click at [316, 92] on input "Apply" at bounding box center [315, 92] width 17 height 9
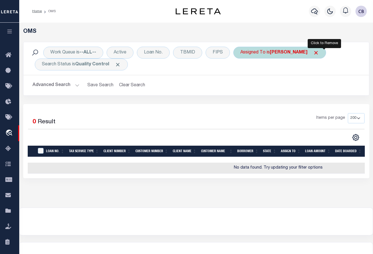
click at [319, 53] on span "Click to Remove" at bounding box center [316, 53] width 6 height 6
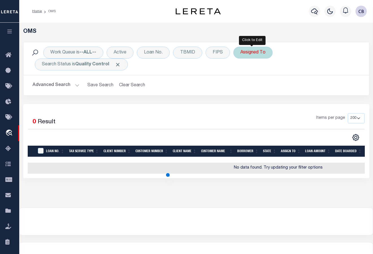
click at [252, 54] on div "Assigned To" at bounding box center [252, 53] width 39 height 12
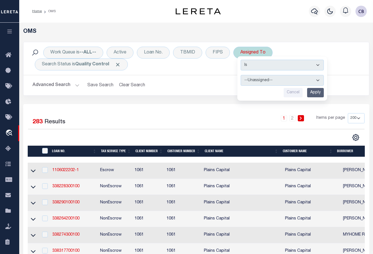
click at [260, 79] on select "--Unassigned-- [PERSON_NAME] [PERSON_NAME] [PERSON_NAME] [PERSON_NAME], [PERSON…" at bounding box center [282, 80] width 83 height 11
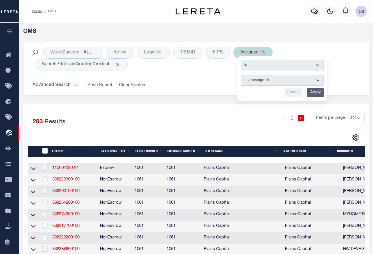
click at [241, 75] on select "--Unassigned-- [PERSON_NAME] [PERSON_NAME] [PERSON_NAME] [PERSON_NAME], [PERSON…" at bounding box center [282, 80] width 83 height 11
click at [315, 92] on input "Apply" at bounding box center [315, 92] width 17 height 9
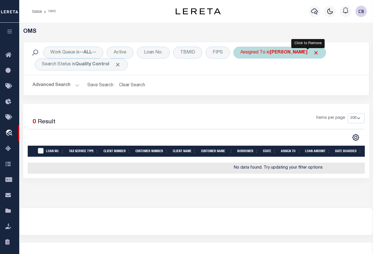
click at [313, 53] on span "Click to Remove" at bounding box center [316, 53] width 6 height 6
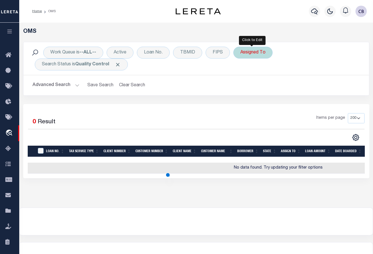
click at [256, 54] on div "Assigned To" at bounding box center [252, 53] width 39 height 12
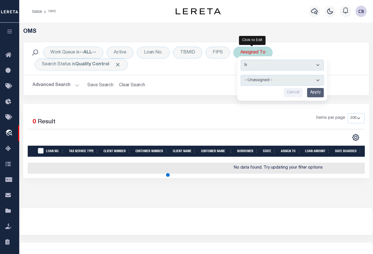
drag, startPoint x: 256, startPoint y: 81, endPoint x: 255, endPoint y: 86, distance: 4.5
click at [256, 81] on select "--Unassigned-- [PERSON_NAME] [PERSON_NAME] [PERSON_NAME] [PERSON_NAME], [PERSON…" at bounding box center [282, 80] width 83 height 11
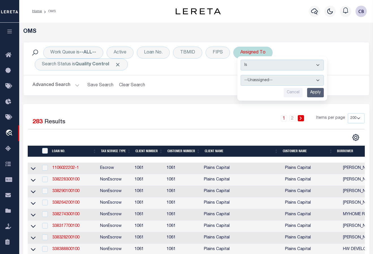
click at [241, 75] on select "--Unassigned-- [PERSON_NAME] [PERSON_NAME] [PERSON_NAME] [PERSON_NAME], [PERSON…" at bounding box center [282, 80] width 83 height 11
click at [314, 93] on input "Apply" at bounding box center [315, 92] width 17 height 9
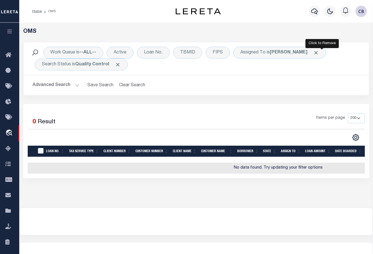
click at [319, 52] on span "Click to Remove" at bounding box center [316, 53] width 6 height 6
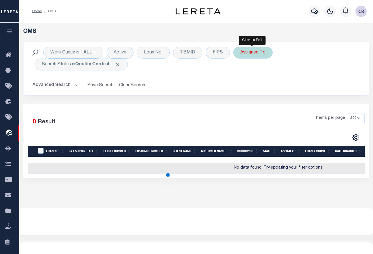
click at [245, 55] on div "Assigned To" at bounding box center [252, 53] width 39 height 12
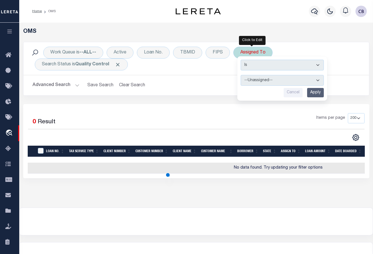
click at [252, 82] on select "--Unassigned-- [PERSON_NAME] [PERSON_NAME] [PERSON_NAME] [PERSON_NAME], [PERSON…" at bounding box center [282, 80] width 83 height 11
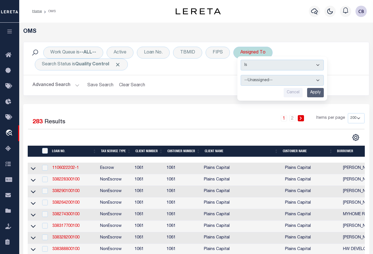
click at [241, 75] on select "--Unassigned-- [PERSON_NAME] [PERSON_NAME] [PERSON_NAME] [PERSON_NAME], [PERSON…" at bounding box center [282, 80] width 83 height 11
click at [311, 93] on input "Apply" at bounding box center [315, 92] width 17 height 9
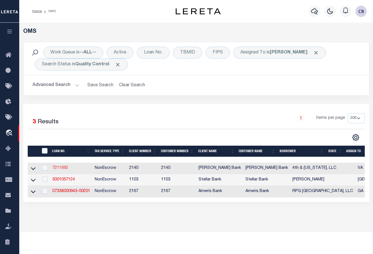
click at [61, 169] on link "7211692" at bounding box center [60, 168] width 16 height 4
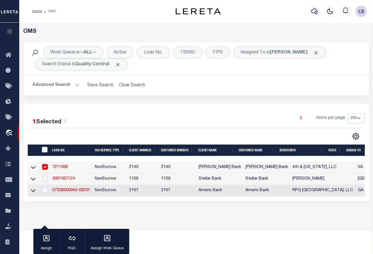
click at [46, 168] on input "checkbox" at bounding box center [45, 167] width 6 height 6
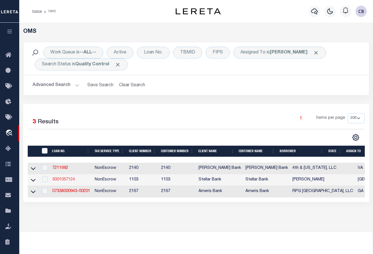
click at [65, 181] on link "5001057124" at bounding box center [63, 179] width 23 height 4
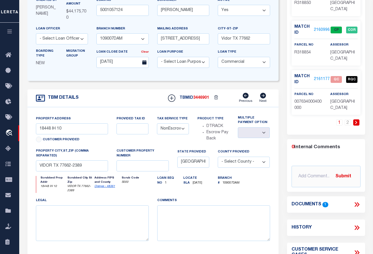
scroll to position [57, 0]
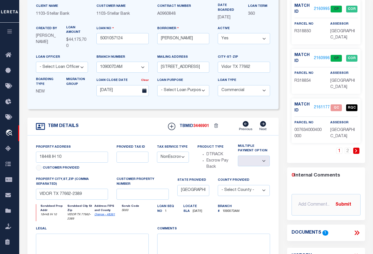
click at [320, 8] on link "2160995" at bounding box center [322, 9] width 16 height 6
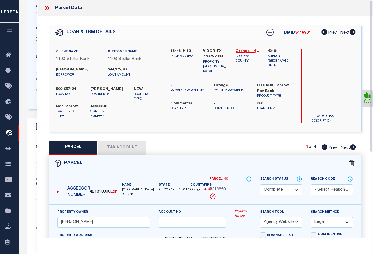
click at [47, 8] on icon at bounding box center [46, 8] width 7 height 7
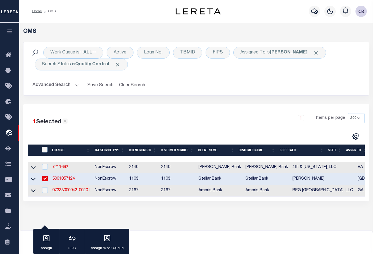
click at [46, 179] on input "checkbox" at bounding box center [45, 179] width 6 height 6
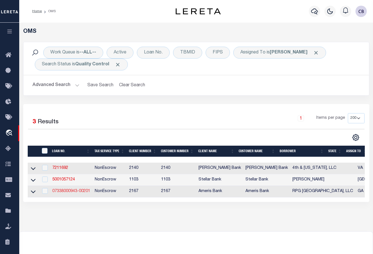
click at [69, 192] on link "07338000943-00201" at bounding box center [71, 191] width 38 height 4
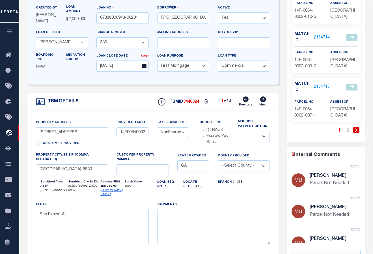
scroll to position [57, 0]
